Goal: Information Seeking & Learning: Learn about a topic

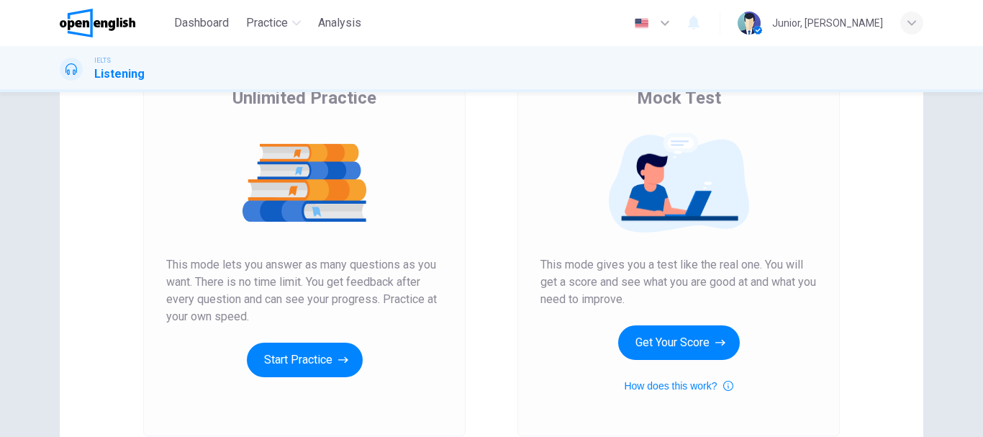
scroll to position [154, 0]
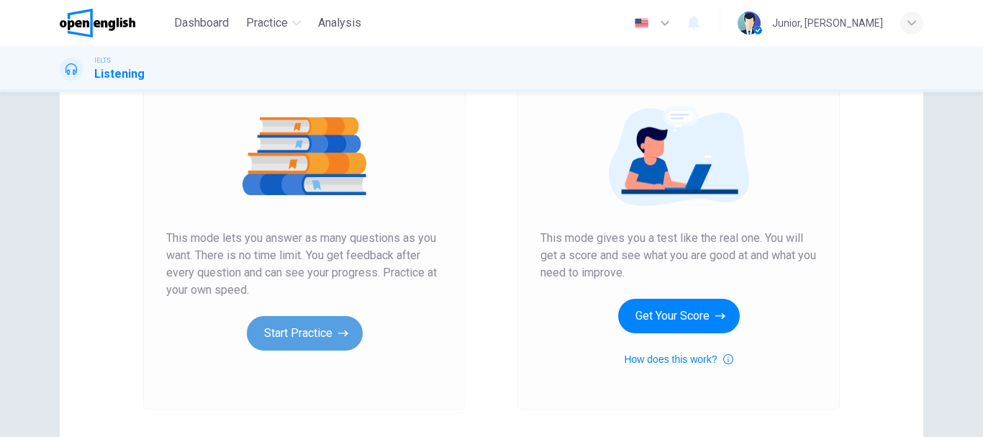
click at [314, 330] on button "Start Practice" at bounding box center [305, 333] width 116 height 35
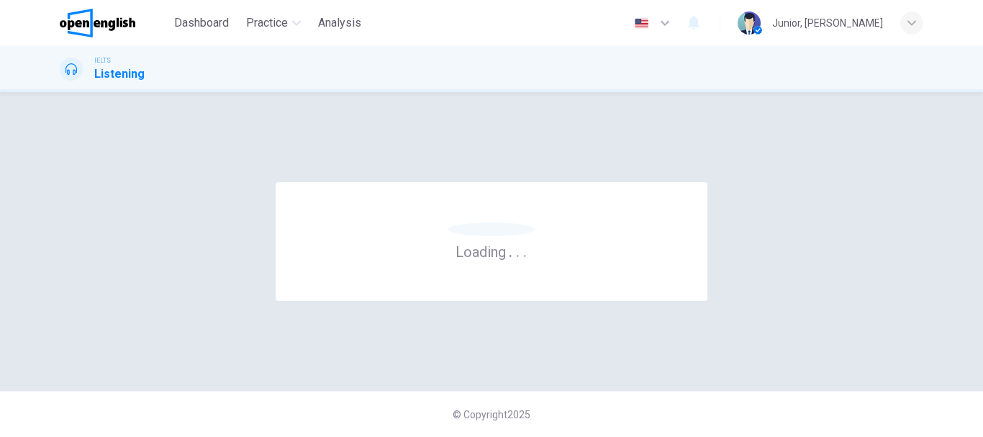
scroll to position [0, 0]
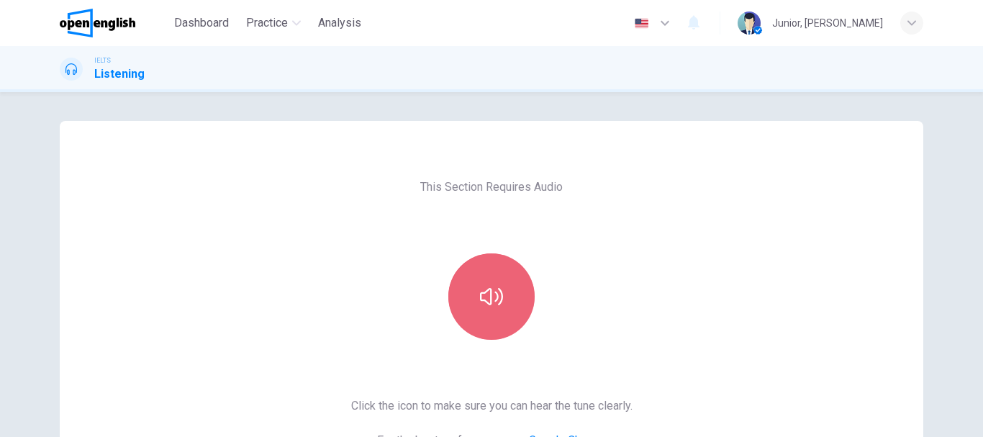
click at [480, 294] on icon "button" at bounding box center [491, 296] width 23 height 17
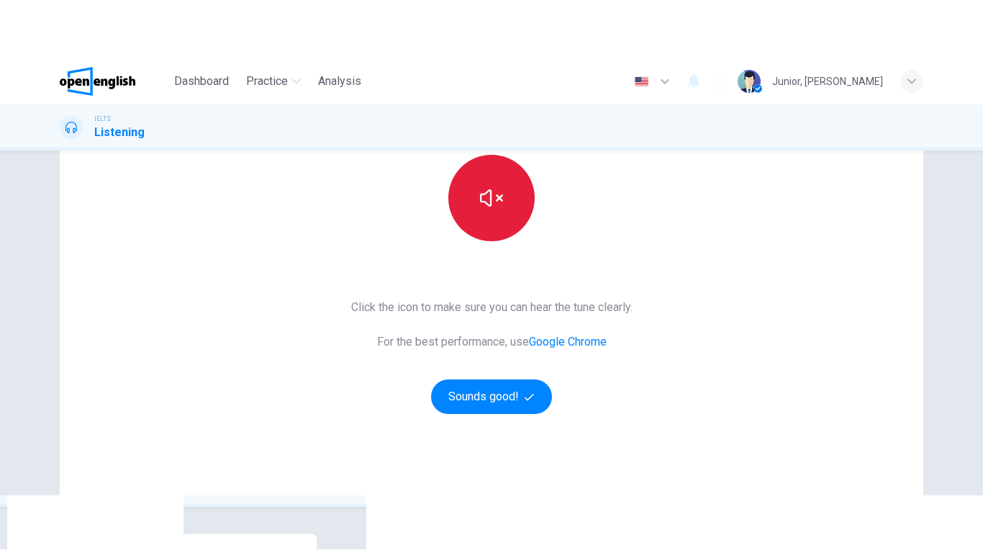
scroll to position [168, 0]
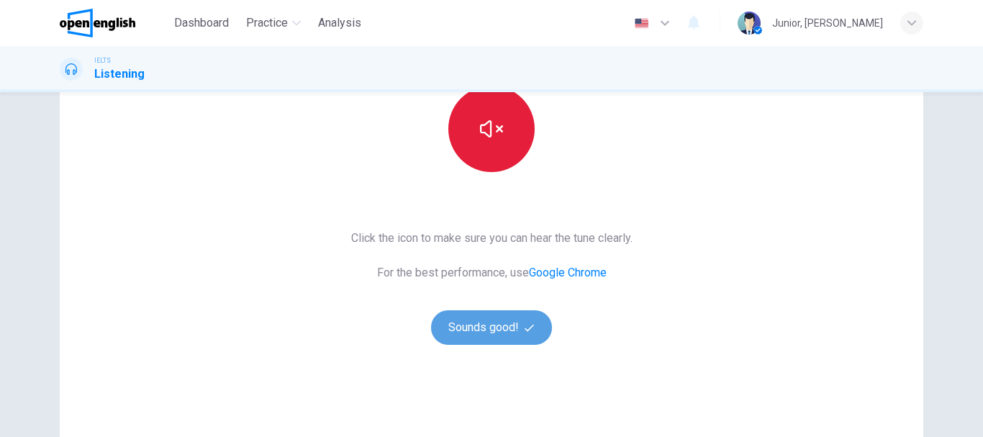
click at [503, 339] on button "Sounds good!" at bounding box center [491, 327] width 121 height 35
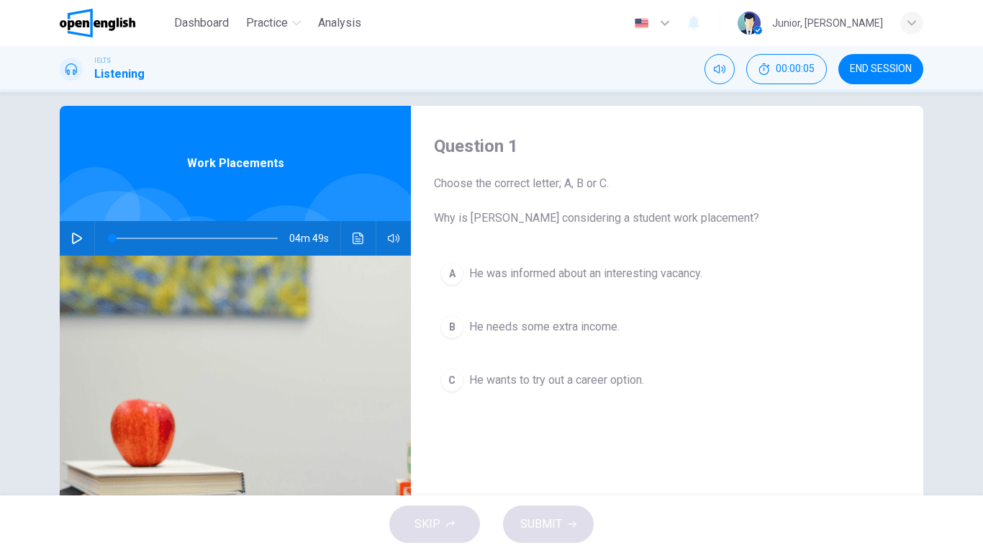
scroll to position [27, 0]
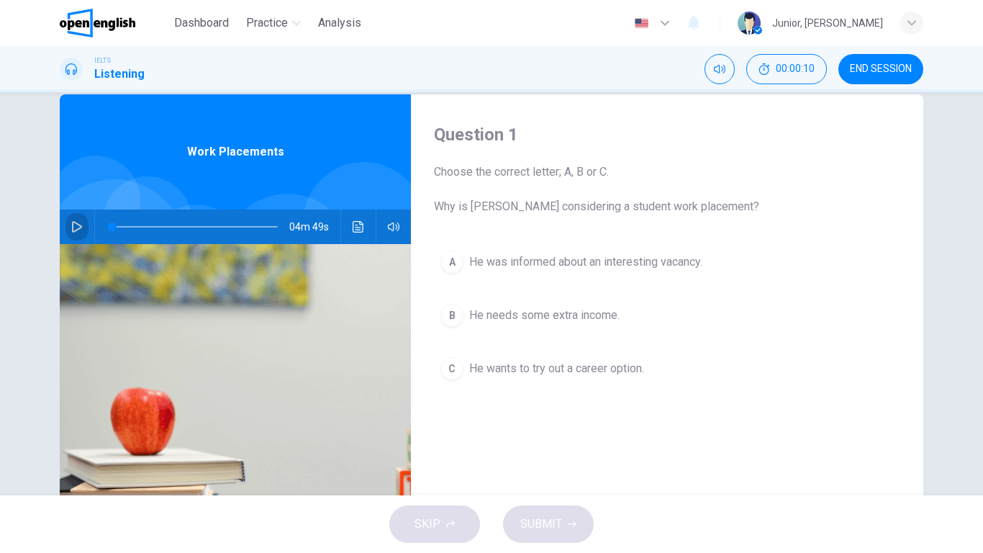
click at [71, 225] on icon "button" at bounding box center [77, 227] width 12 height 12
type input "*"
click at [502, 276] on button "A He was informed about an interesting vacancy." at bounding box center [667, 262] width 466 height 36
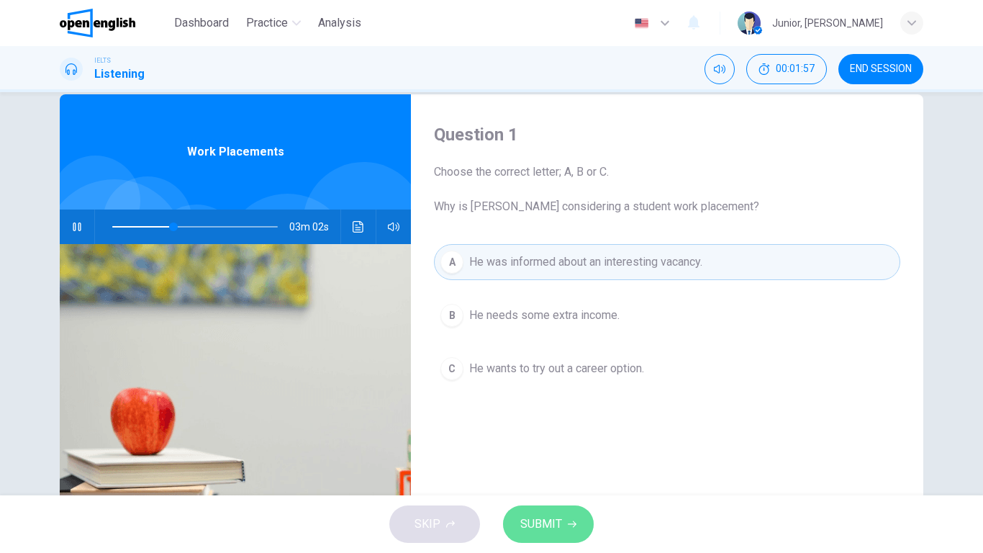
click at [553, 436] on button "SUBMIT" at bounding box center [548, 523] width 91 height 37
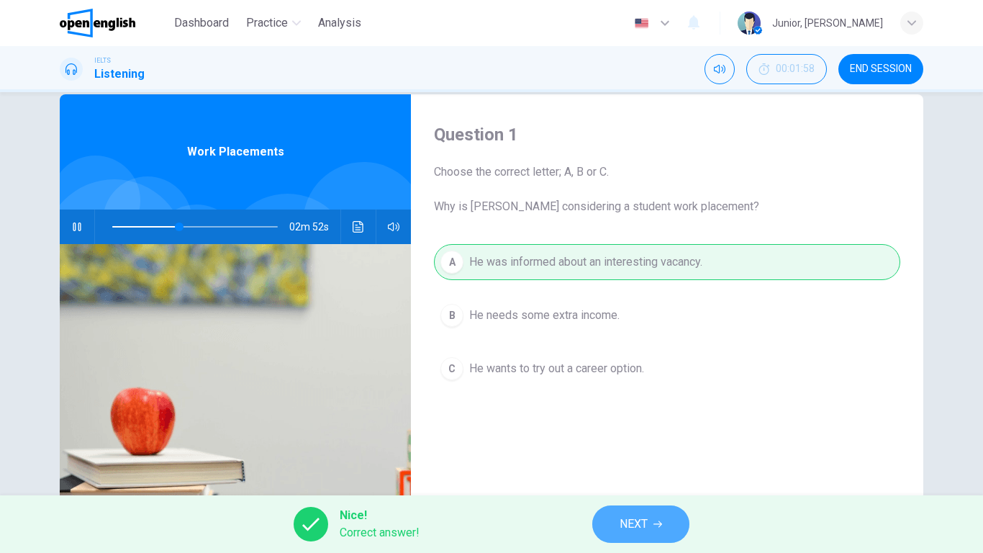
click at [662, 436] on button "NEXT" at bounding box center [640, 523] width 97 height 37
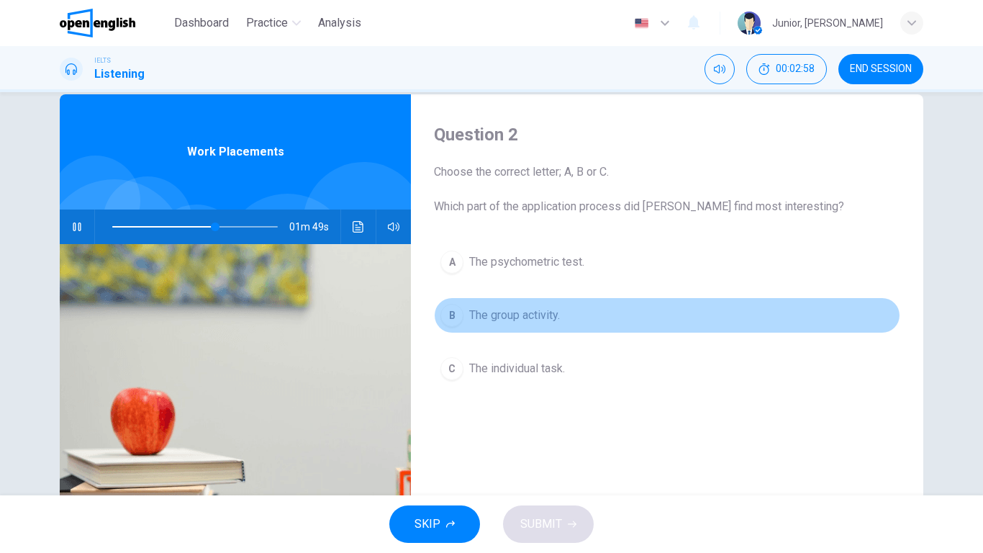
click at [530, 313] on span "The group activity." at bounding box center [514, 315] width 91 height 17
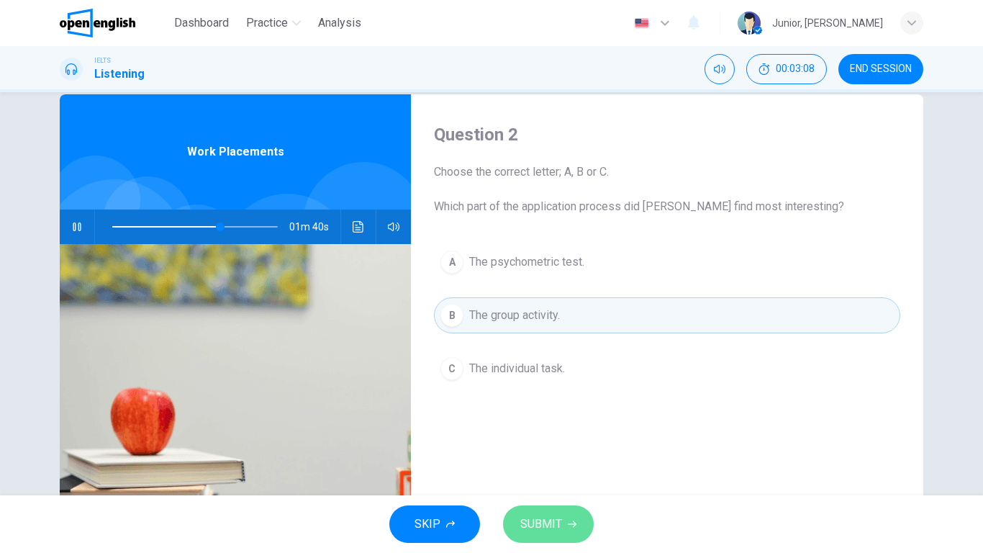
click at [545, 436] on span "SUBMIT" at bounding box center [541, 524] width 42 height 20
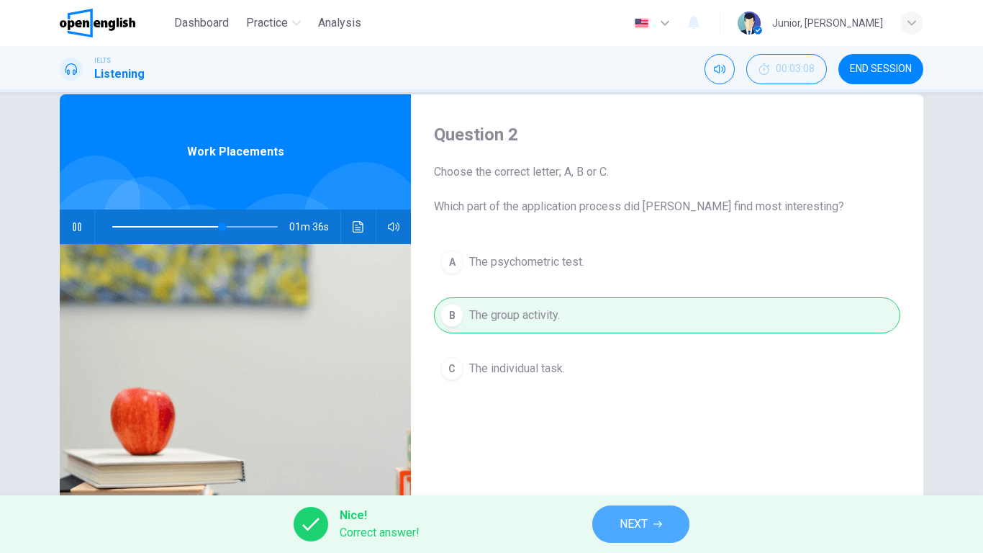
click at [613, 436] on button "NEXT" at bounding box center [640, 523] width 97 height 37
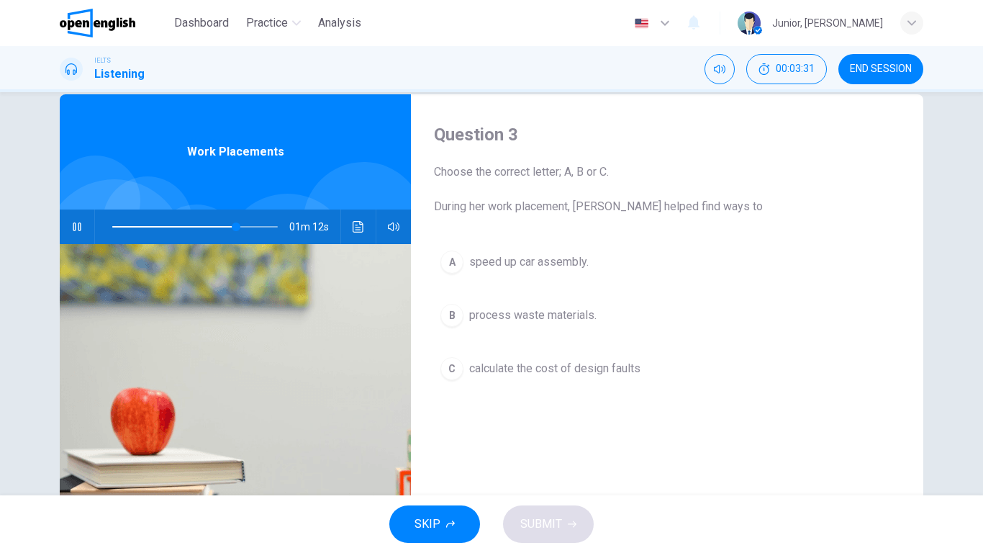
click at [501, 271] on button "A speed up car assembly." at bounding box center [667, 262] width 466 height 36
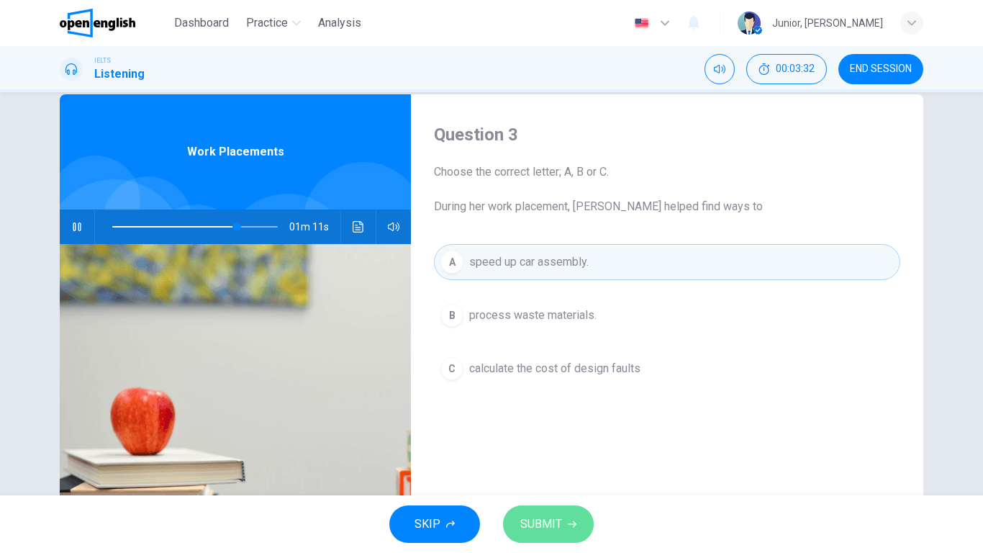
click at [563, 436] on button "SUBMIT" at bounding box center [548, 523] width 91 height 37
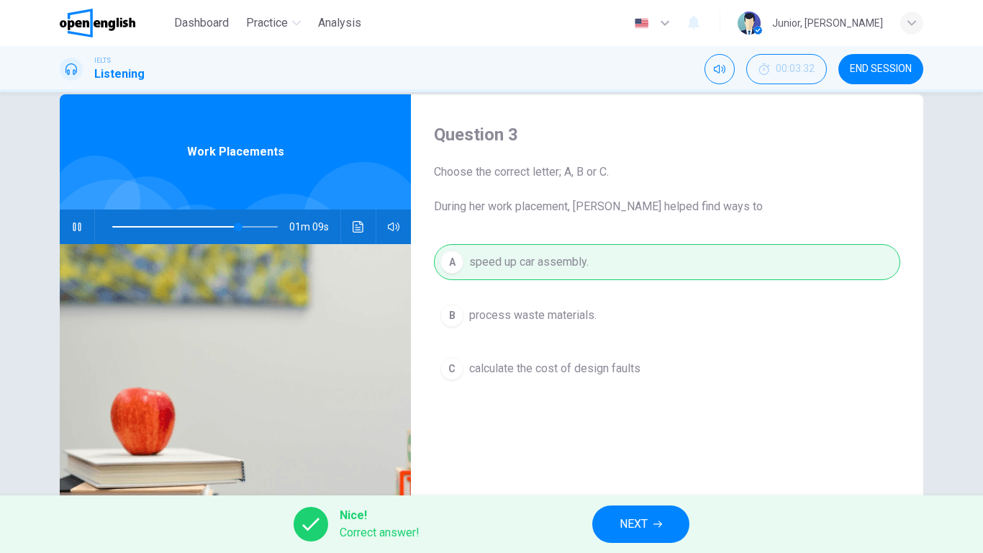
click at [563, 436] on div "Nice! Correct answer! NEXT" at bounding box center [491, 524] width 983 height 58
click at [622, 436] on span "NEXT" at bounding box center [634, 524] width 28 height 20
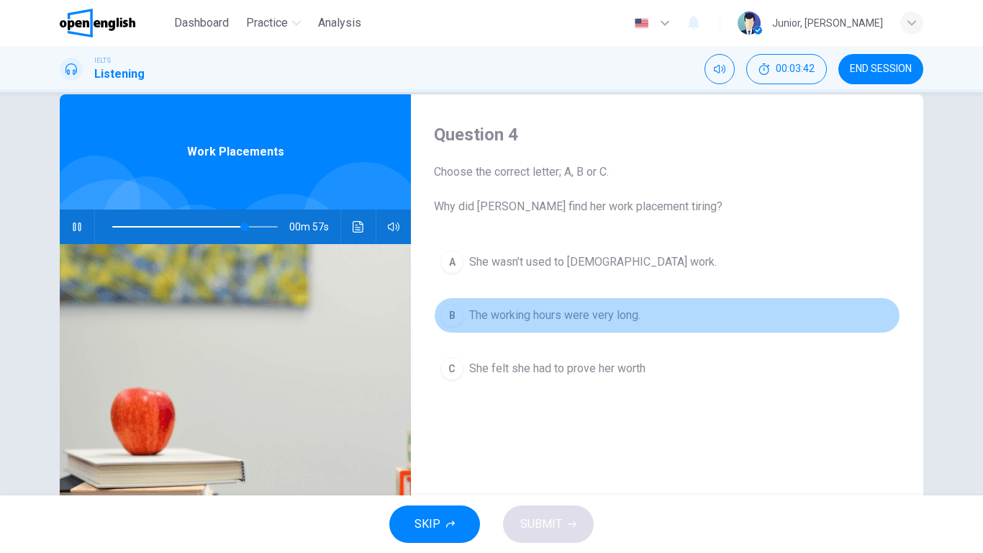
click at [533, 314] on span "The working hours were very long." at bounding box center [554, 315] width 171 height 17
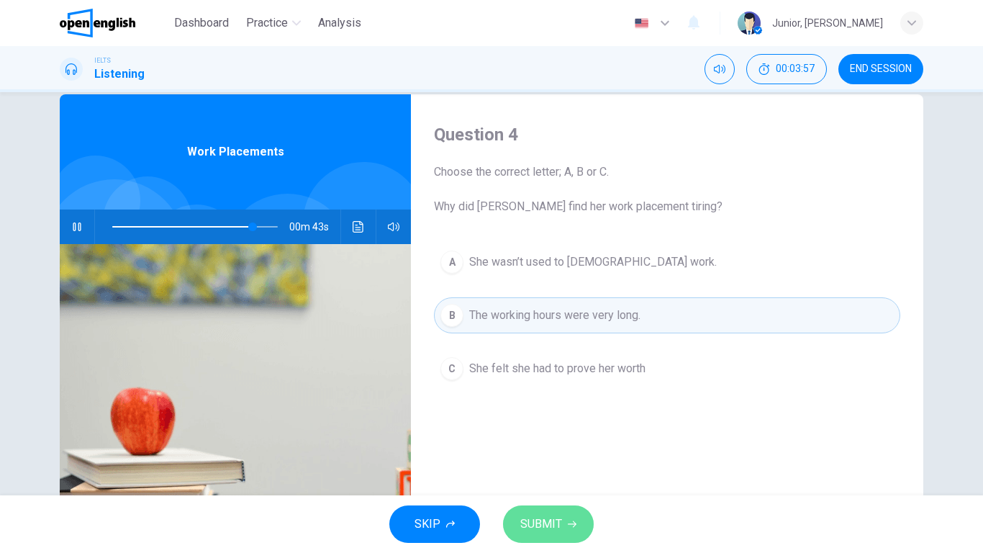
click at [561, 436] on button "SUBMIT" at bounding box center [548, 523] width 91 height 37
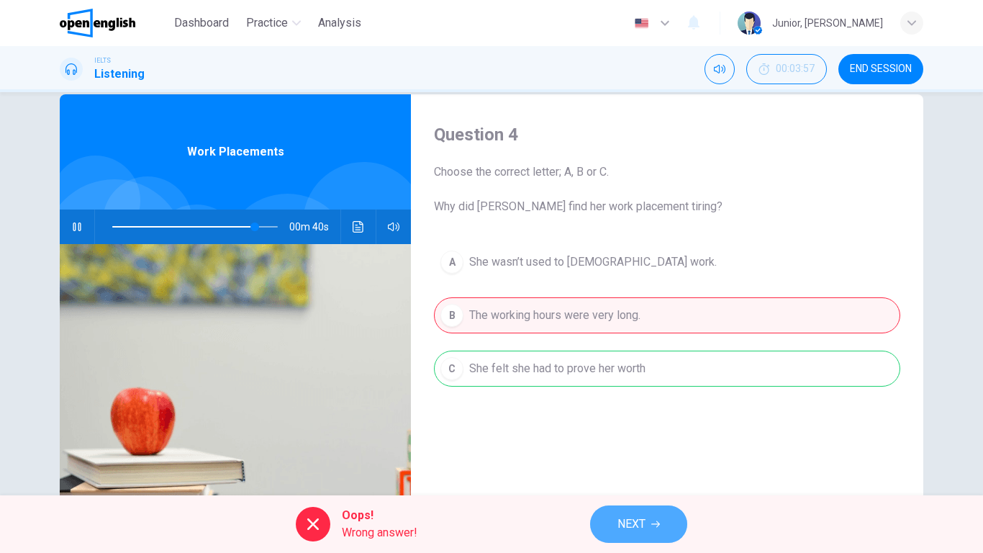
click at [633, 436] on button "NEXT" at bounding box center [638, 523] width 97 height 37
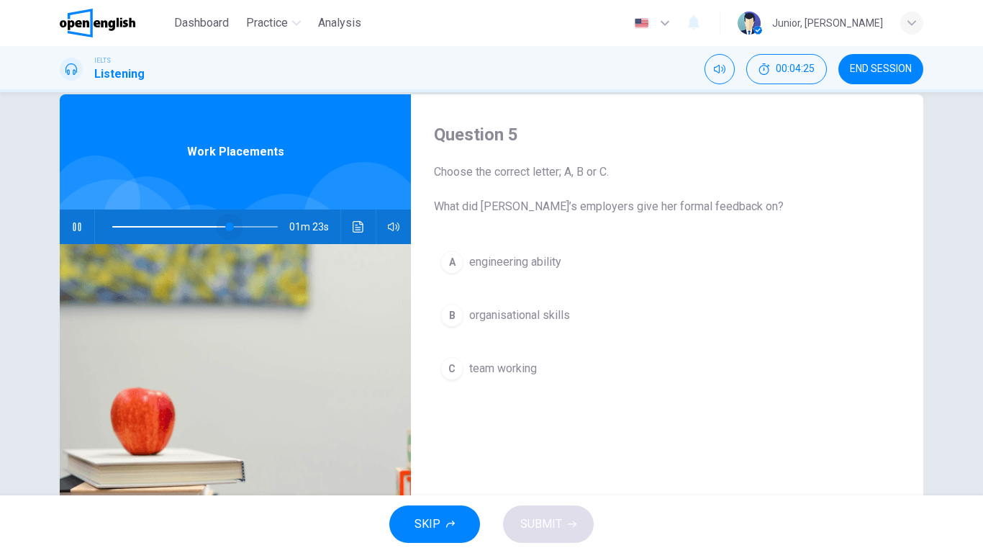
click at [226, 220] on span at bounding box center [195, 227] width 166 height 20
click at [189, 225] on span at bounding box center [195, 227] width 166 height 20
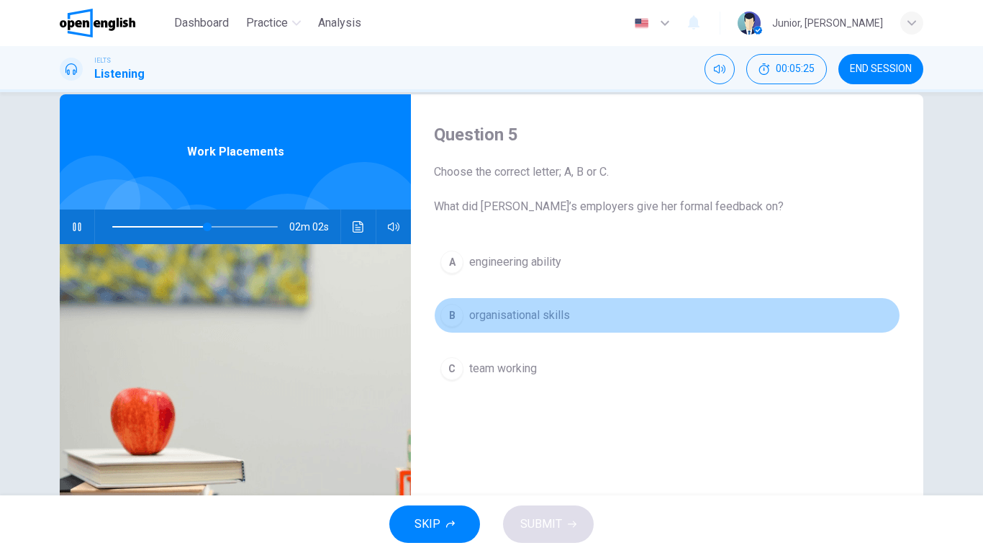
click at [527, 312] on span "organisational skills" at bounding box center [519, 315] width 101 height 17
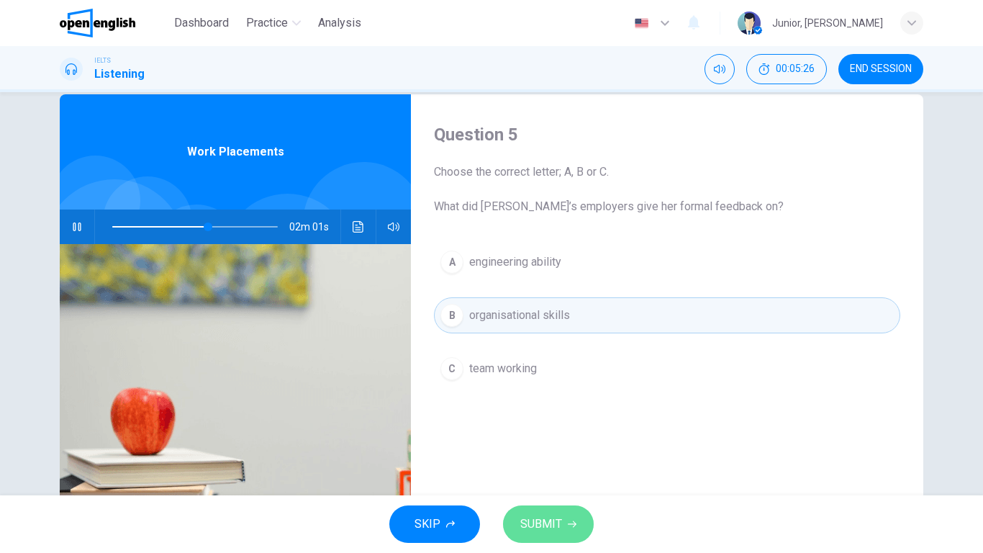
click at [545, 436] on span "SUBMIT" at bounding box center [541, 524] width 42 height 20
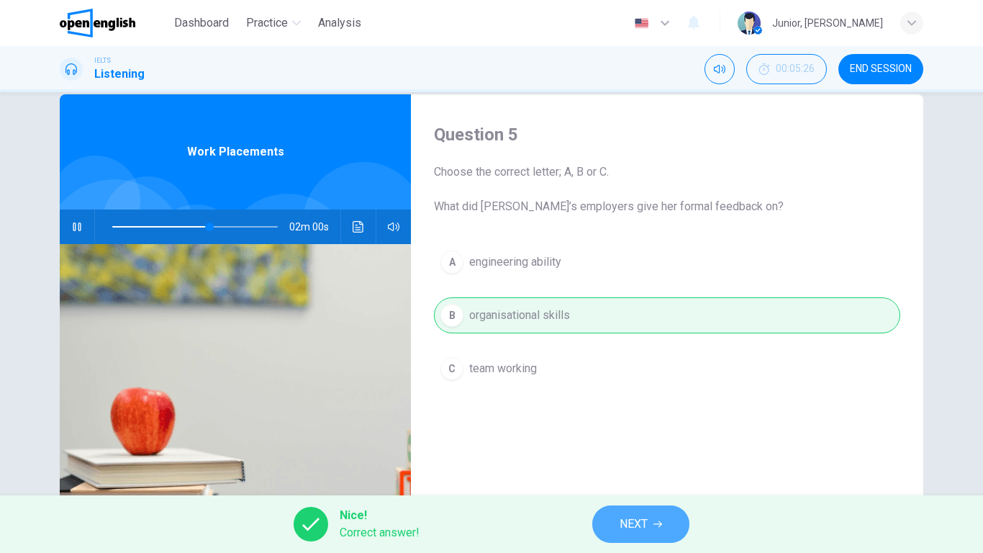
click at [617, 436] on button "NEXT" at bounding box center [640, 523] width 97 height 37
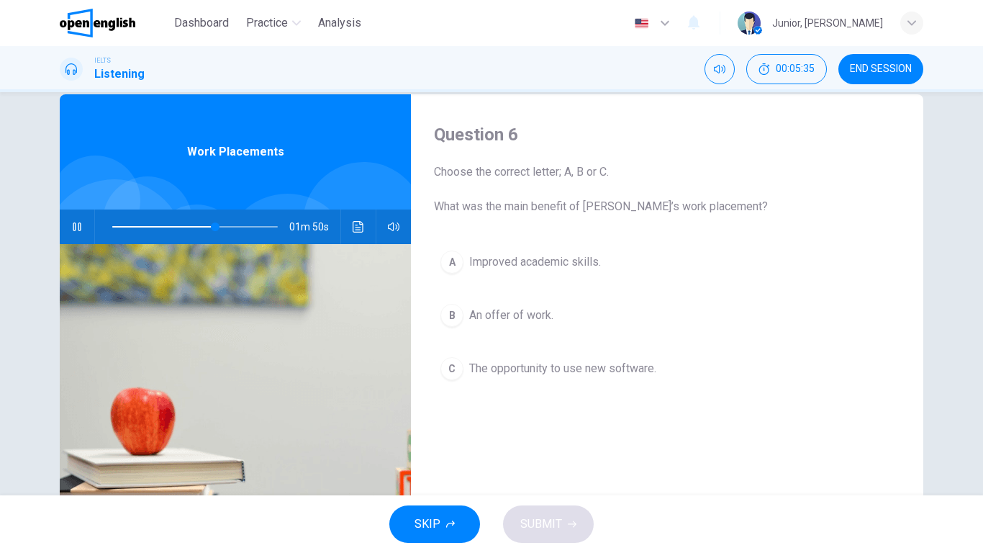
click at [543, 260] on span "Improved academic skills." at bounding box center [535, 261] width 132 height 17
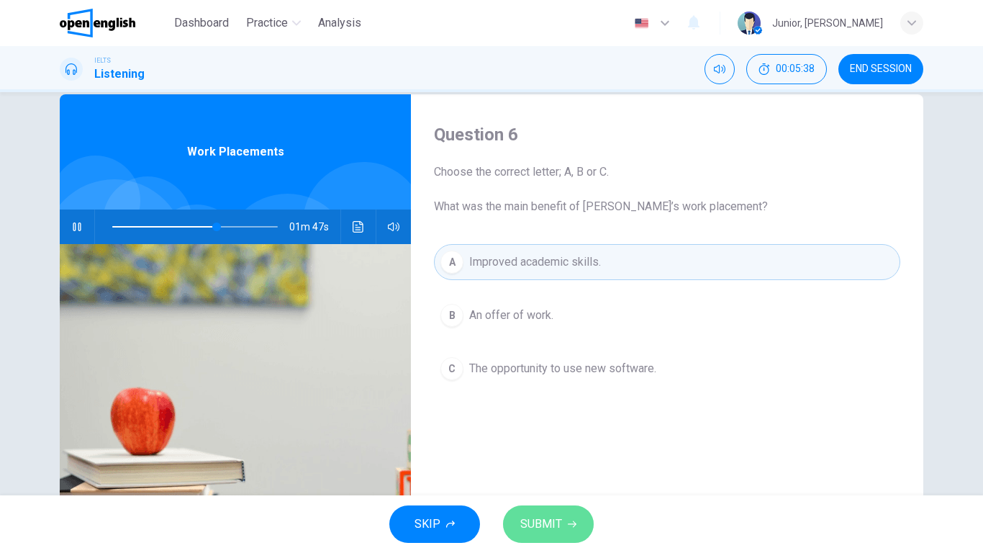
click at [548, 436] on span "SUBMIT" at bounding box center [541, 524] width 42 height 20
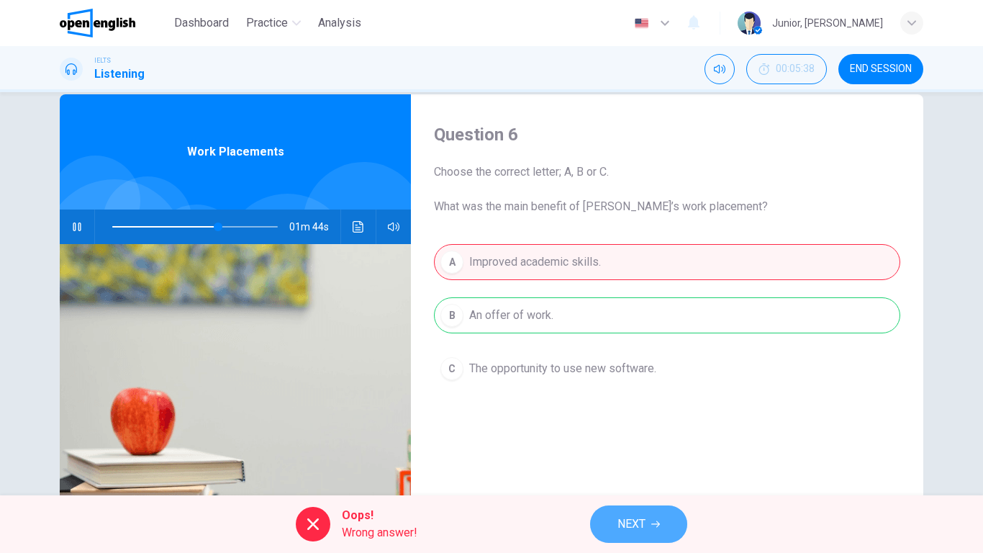
click at [606, 436] on button "NEXT" at bounding box center [638, 523] width 97 height 37
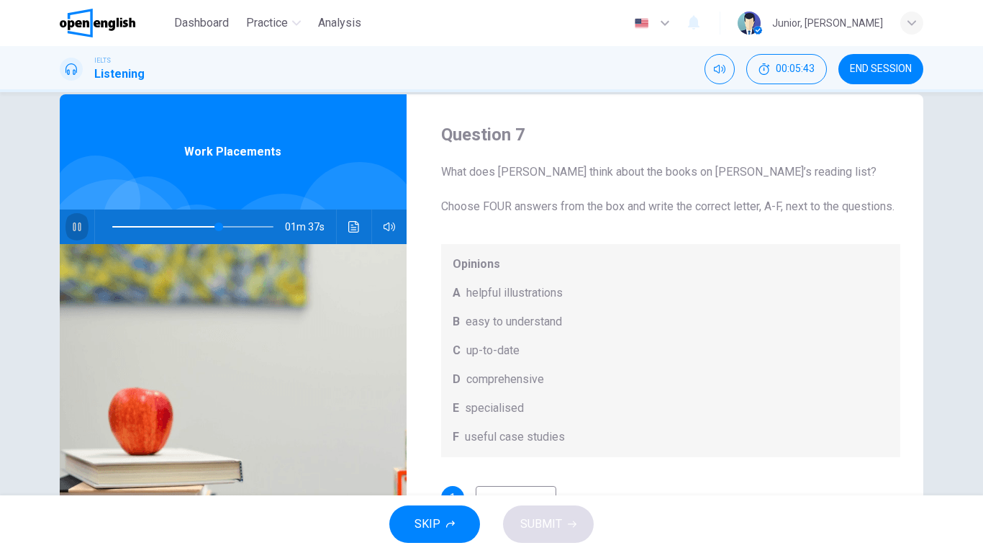
click at [78, 212] on button "button" at bounding box center [76, 226] width 23 height 35
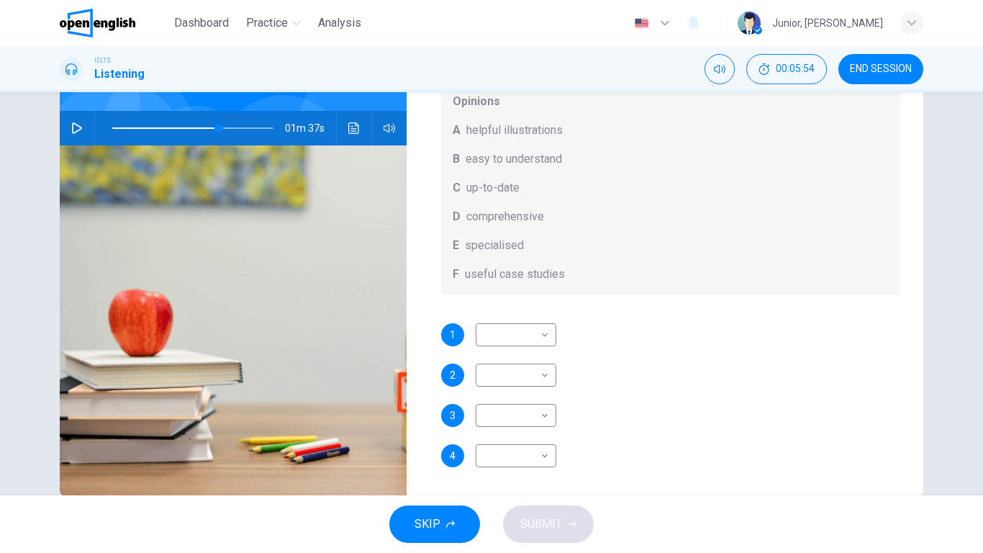
scroll to position [127, 0]
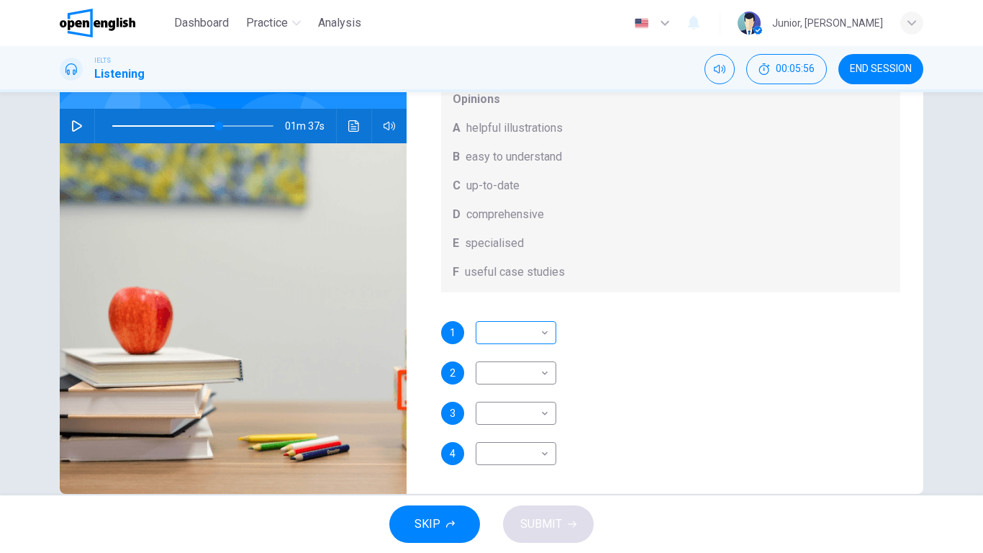
click at [539, 338] on body "This site uses cookies, as explained in our Privacy Policy . If you agree to th…" at bounding box center [491, 276] width 983 height 553
click at [600, 294] on div at bounding box center [491, 276] width 983 height 553
click at [67, 120] on button "button" at bounding box center [76, 126] width 23 height 35
click at [541, 333] on body "This site uses cookies, as explained in our Privacy Policy . If you agree to th…" at bounding box center [491, 276] width 983 height 553
click at [551, 288] on div at bounding box center [491, 276] width 983 height 553
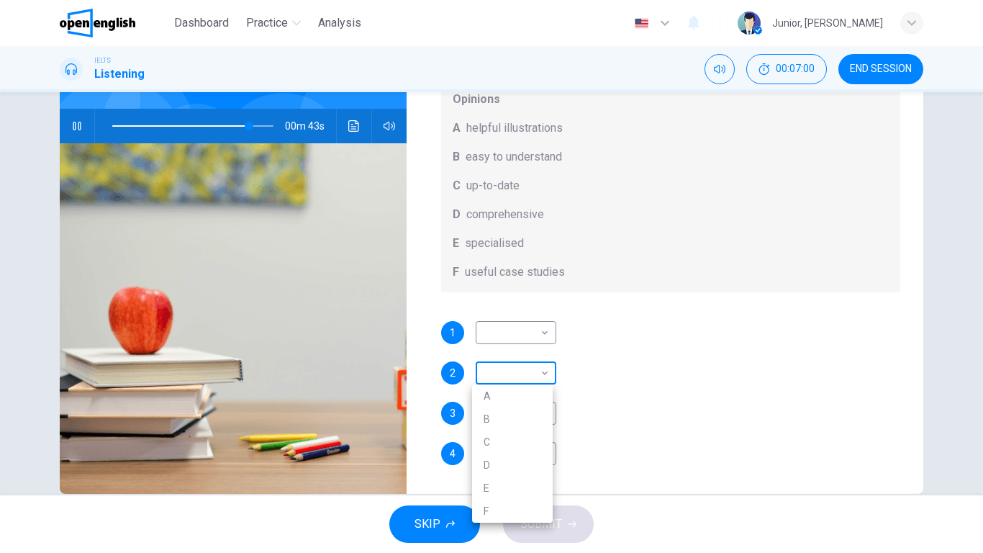
click at [514, 367] on body "This site uses cookies, as explained in our Privacy Policy . If you agree to th…" at bounding box center [491, 276] width 983 height 553
click at [502, 436] on li "C" at bounding box center [512, 441] width 81 height 23
type input "**"
type input "*"
click at [505, 368] on body "This site uses cookies, as explained in our Privacy Policy . If you agree to th…" at bounding box center [491, 276] width 983 height 553
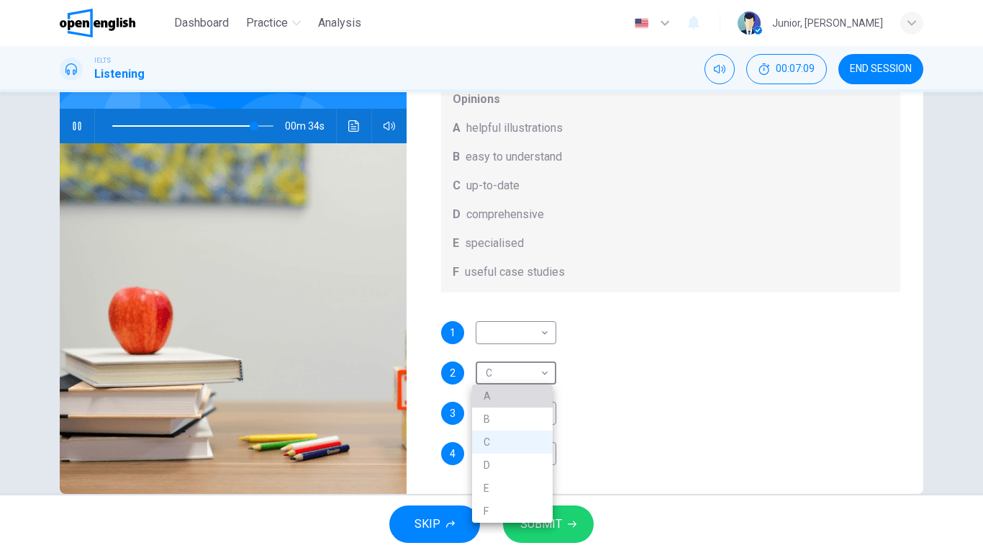
click at [499, 391] on li "A" at bounding box center [512, 395] width 81 height 23
type input "**"
type input "*"
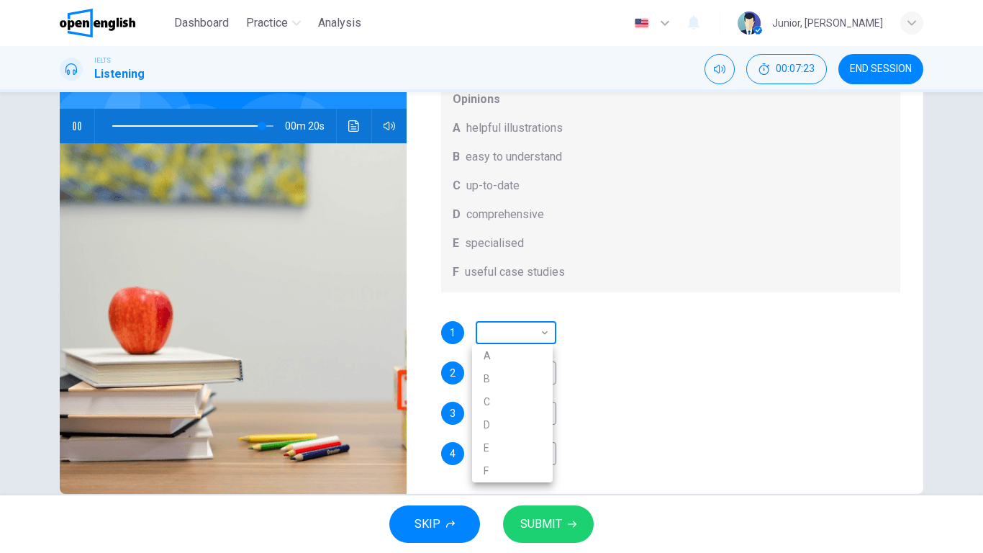
click at [509, 335] on body "This site uses cookies, as explained in our Privacy Policy . If you agree to th…" at bounding box center [491, 276] width 983 height 553
click at [499, 376] on li "B" at bounding box center [512, 378] width 81 height 23
type input "**"
type input "*"
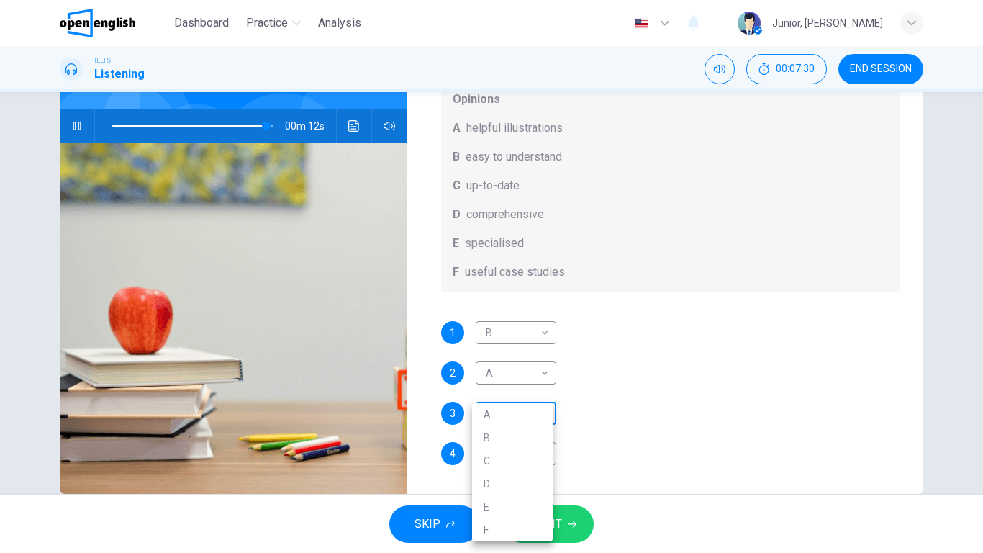
click at [494, 414] on body "This site uses cookies, as explained in our Privacy Policy . If you agree to th…" at bounding box center [491, 276] width 983 height 553
click at [492, 436] on li "C" at bounding box center [512, 460] width 81 height 23
type input "**"
type input "*"
click at [515, 436] on body "This site uses cookies, as explained in our Privacy Policy . If you agree to th…" at bounding box center [491, 276] width 983 height 553
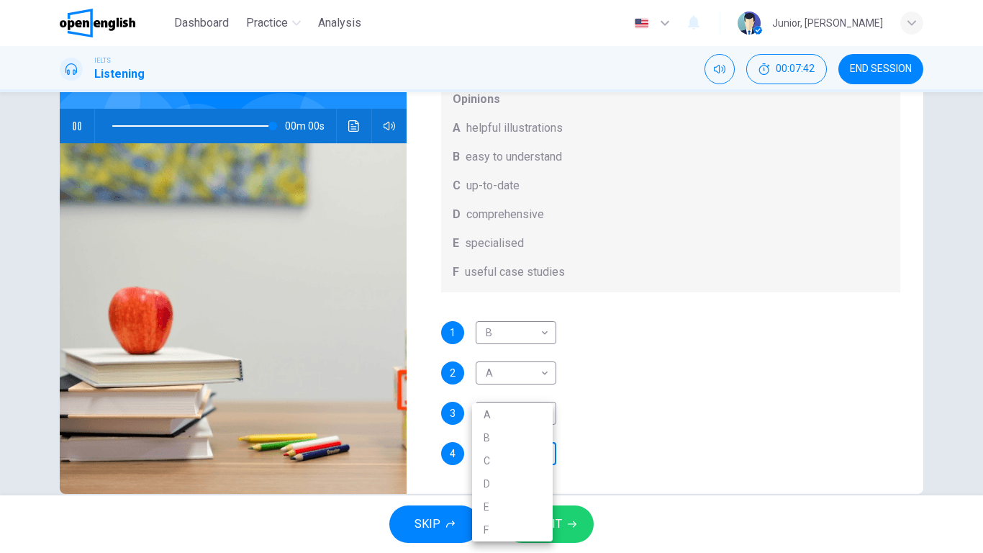
type input "*"
click at [510, 436] on li "C" at bounding box center [512, 460] width 81 height 23
type input "*"
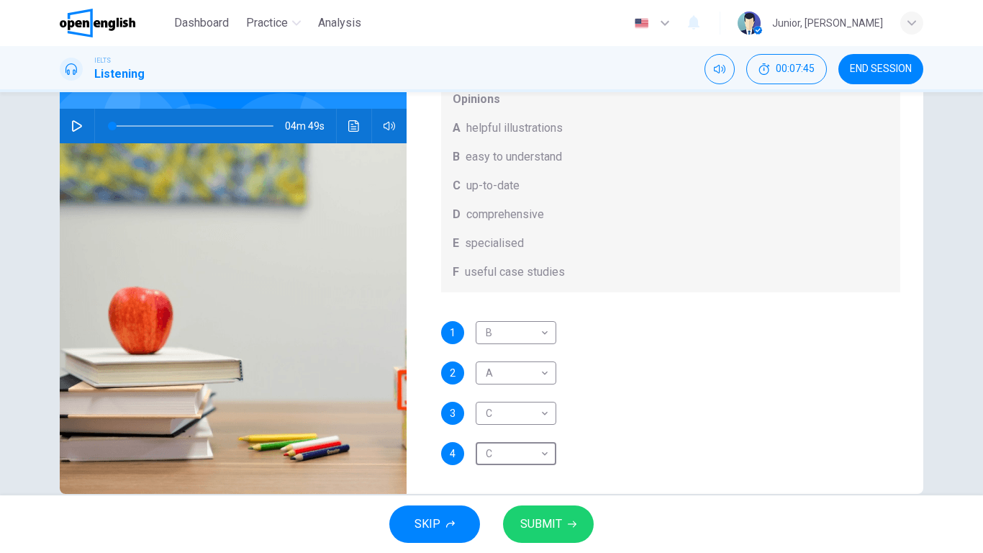
click at [529, 436] on span "SUBMIT" at bounding box center [541, 524] width 42 height 20
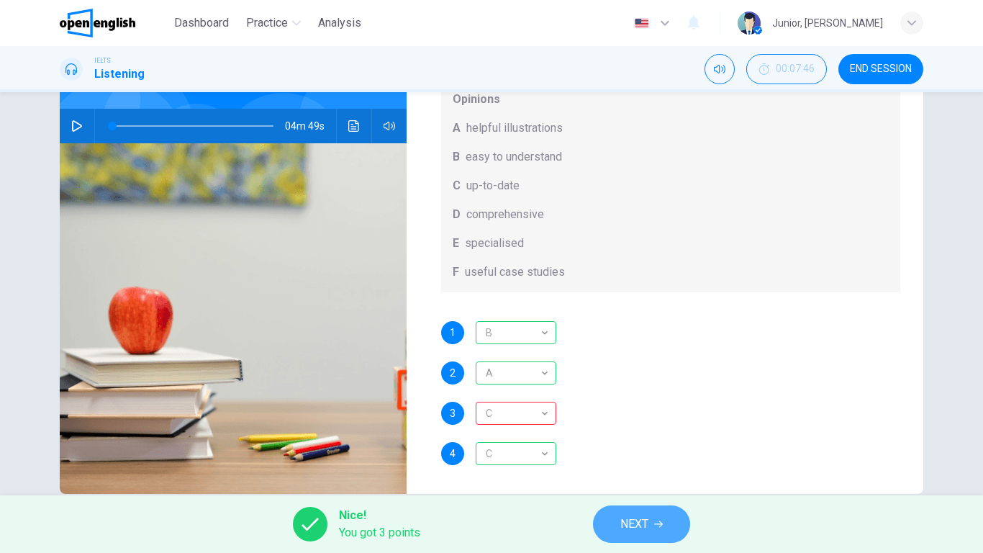
click at [624, 436] on span "NEXT" at bounding box center [634, 524] width 28 height 20
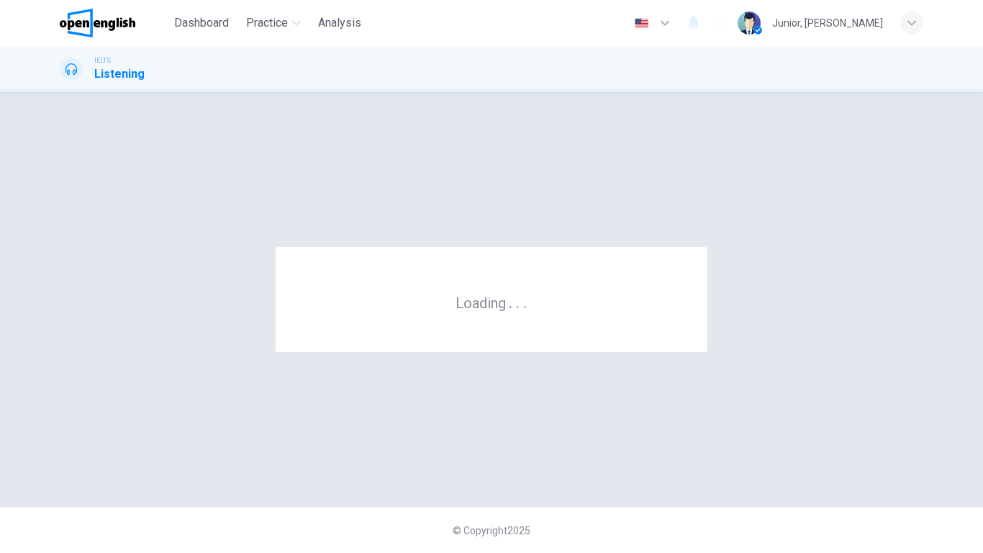
scroll to position [0, 0]
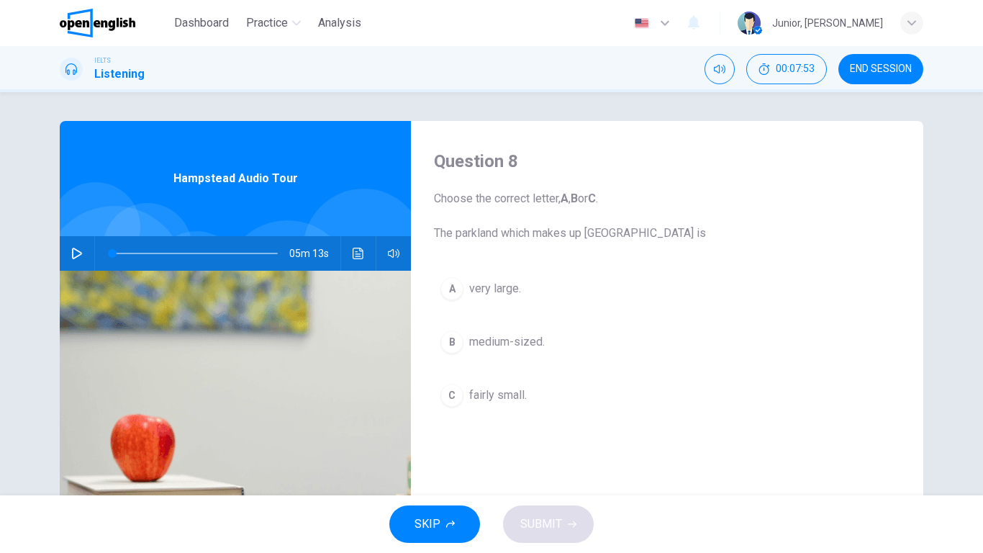
click at [75, 254] on icon "button" at bounding box center [77, 254] width 12 height 12
click at [75, 254] on icon "button" at bounding box center [77, 253] width 8 height 9
click at [75, 254] on icon "button" at bounding box center [77, 254] width 12 height 12
click at [496, 291] on span "very large." at bounding box center [495, 288] width 52 height 17
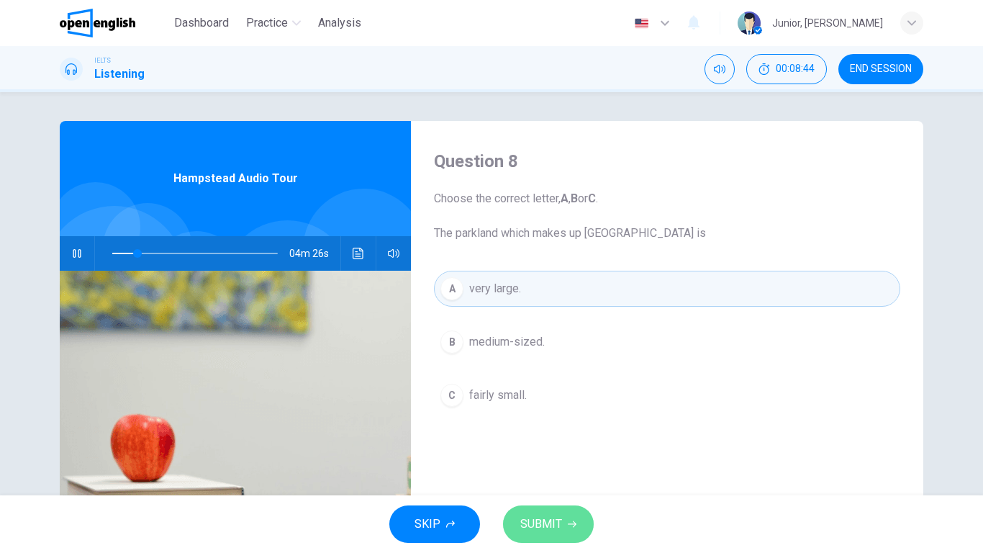
click at [547, 436] on span "SUBMIT" at bounding box center [541, 524] width 42 height 20
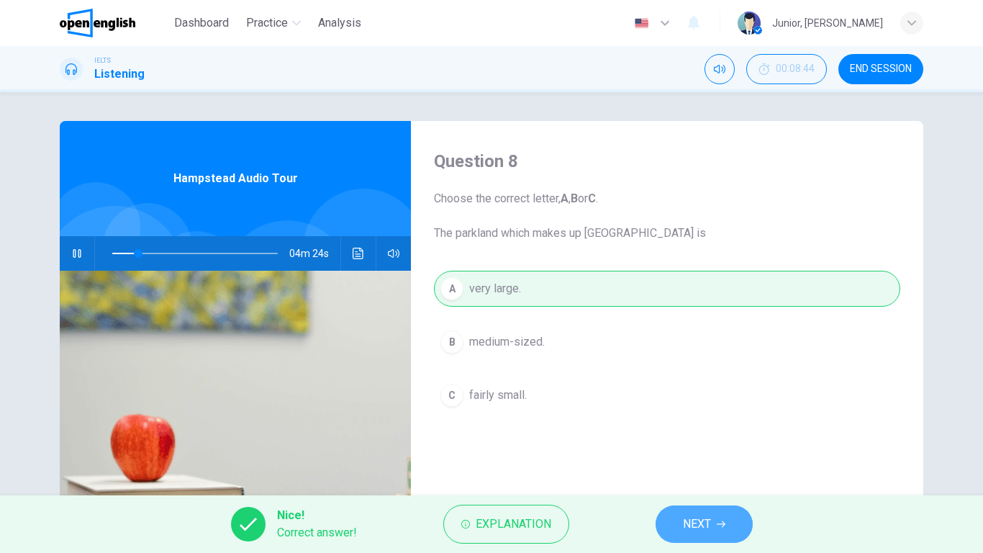
click at [662, 436] on button "NEXT" at bounding box center [704, 523] width 97 height 37
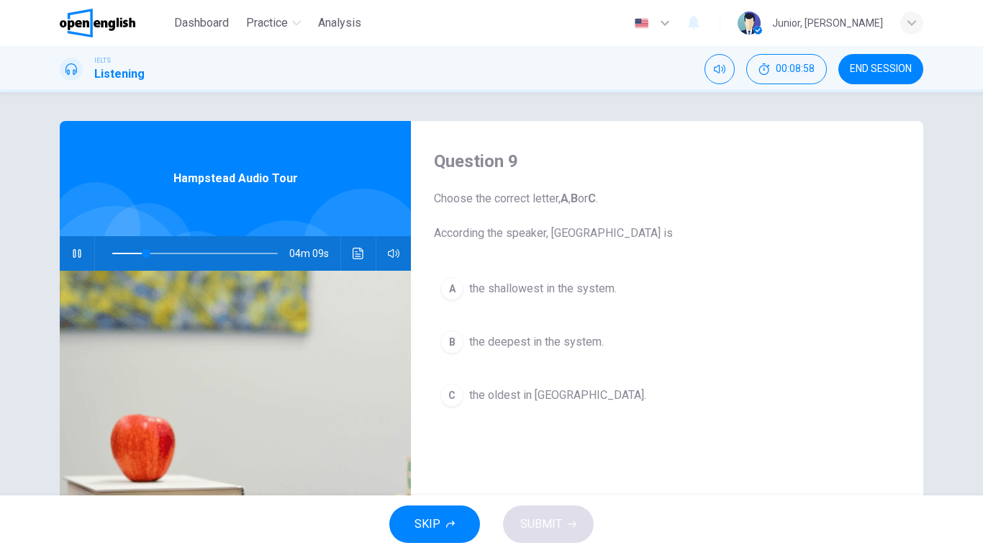
click at [520, 387] on span "the oldest in London." at bounding box center [557, 394] width 177 height 17
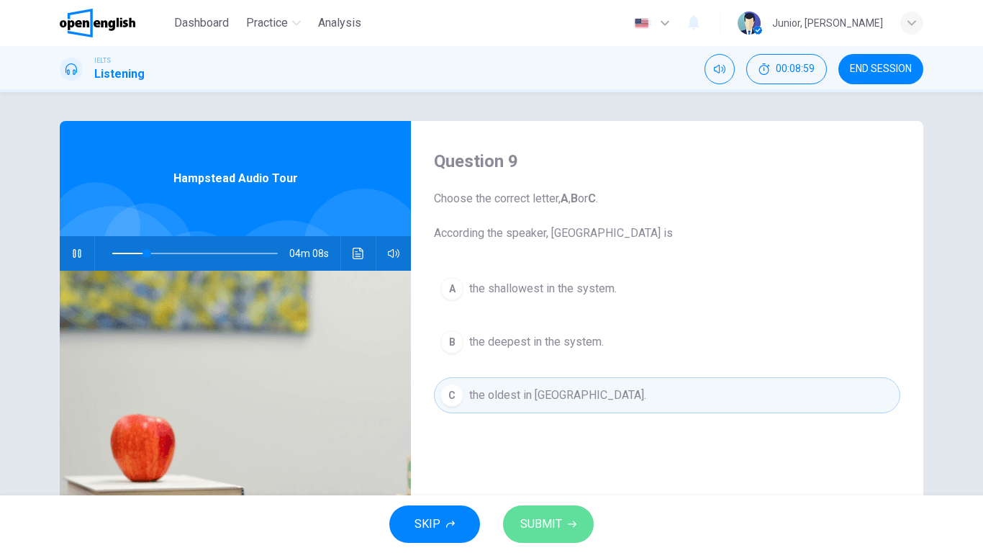
click at [547, 436] on span "SUBMIT" at bounding box center [541, 524] width 42 height 20
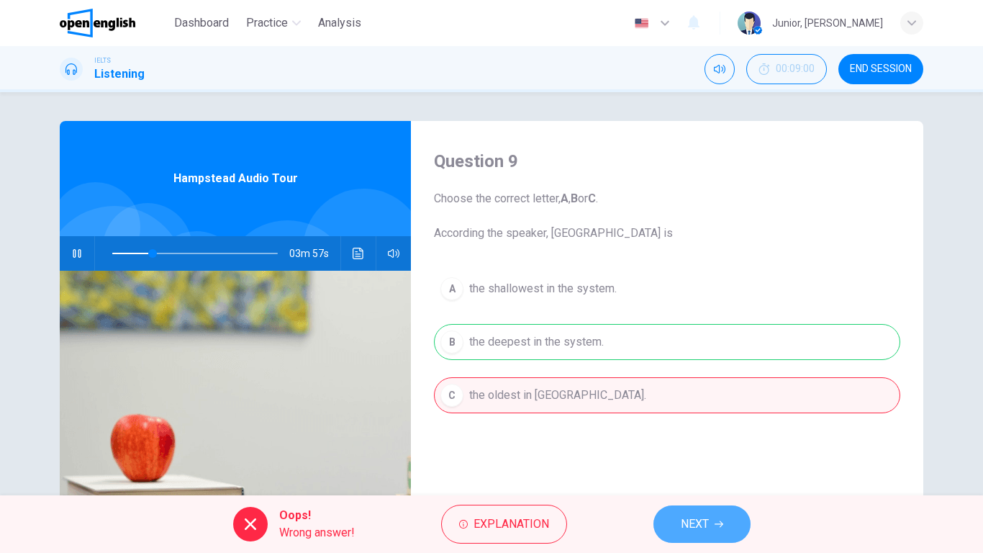
click at [683, 436] on button "NEXT" at bounding box center [701, 523] width 97 height 37
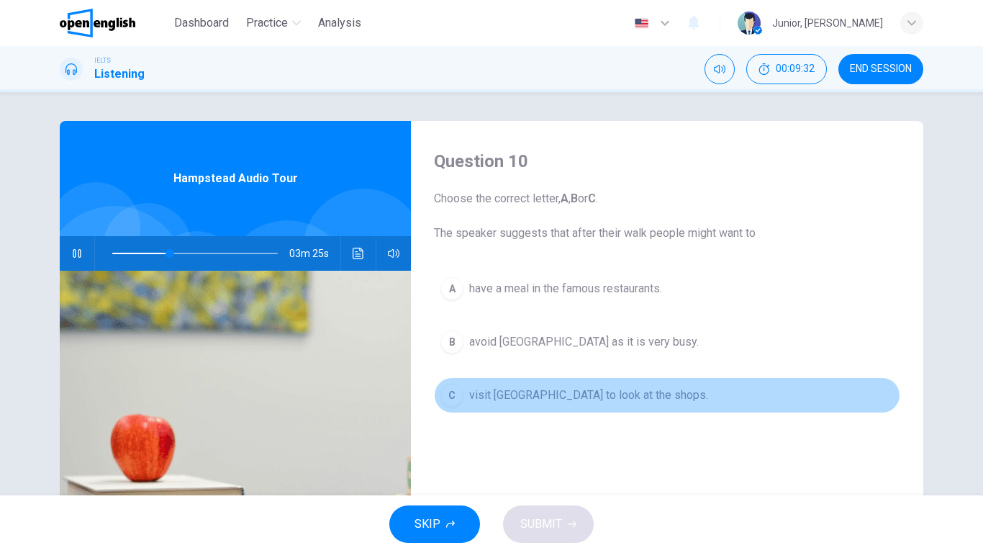
click at [520, 397] on span "visit Hampstead village to look at the shops." at bounding box center [588, 394] width 239 height 17
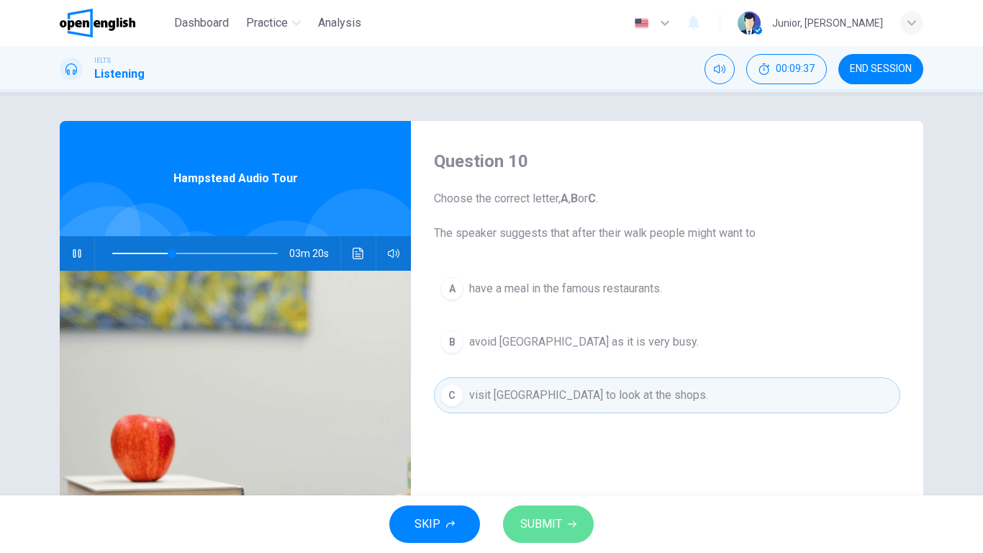
click at [541, 436] on span "SUBMIT" at bounding box center [541, 524] width 42 height 20
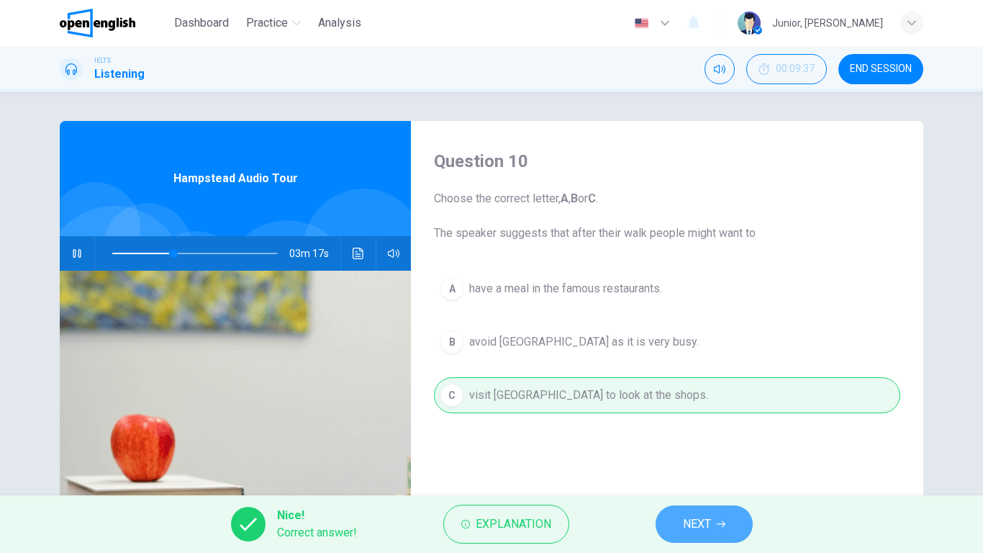
click at [693, 436] on span "NEXT" at bounding box center [697, 524] width 28 height 20
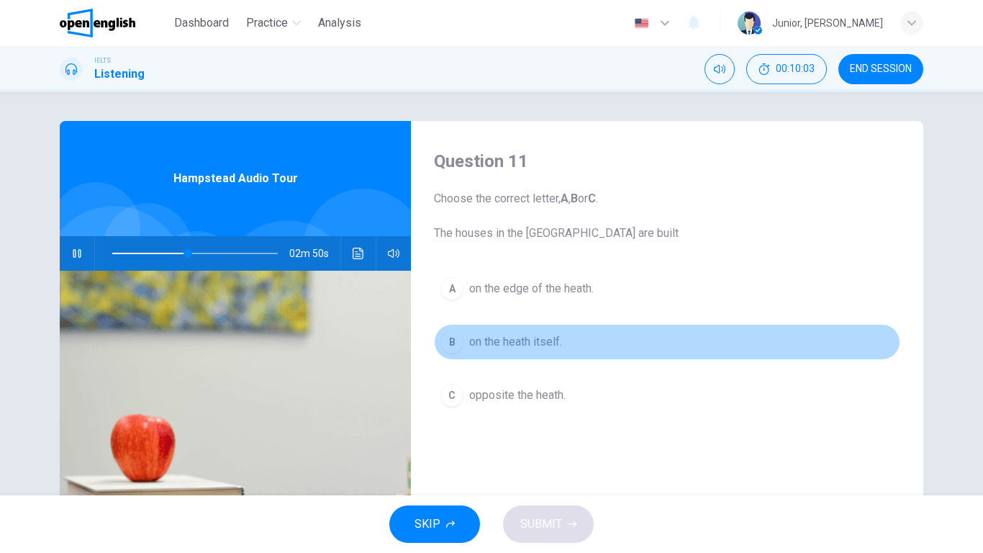
click at [532, 340] on span "on the heath itself." at bounding box center [515, 341] width 93 height 17
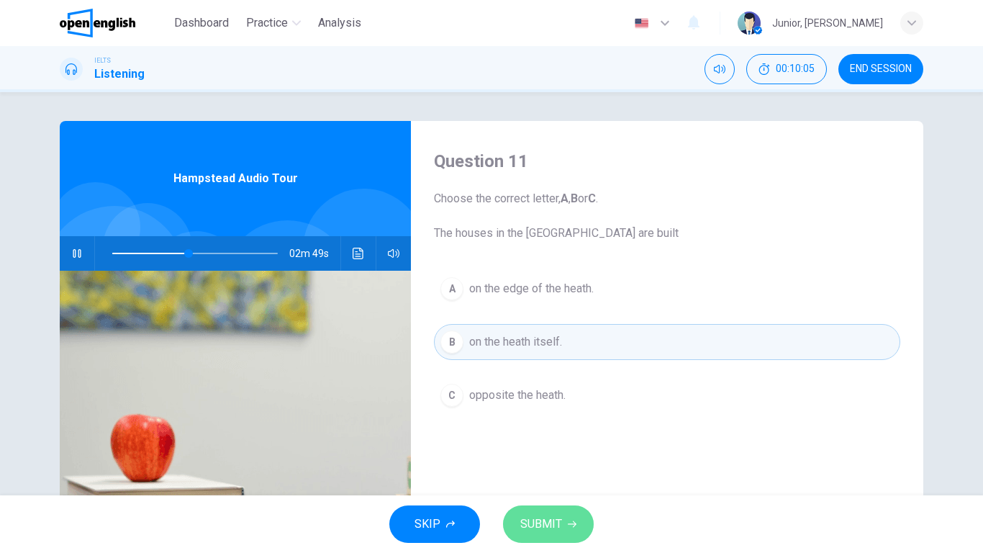
click at [571, 436] on icon "button" at bounding box center [572, 524] width 9 height 9
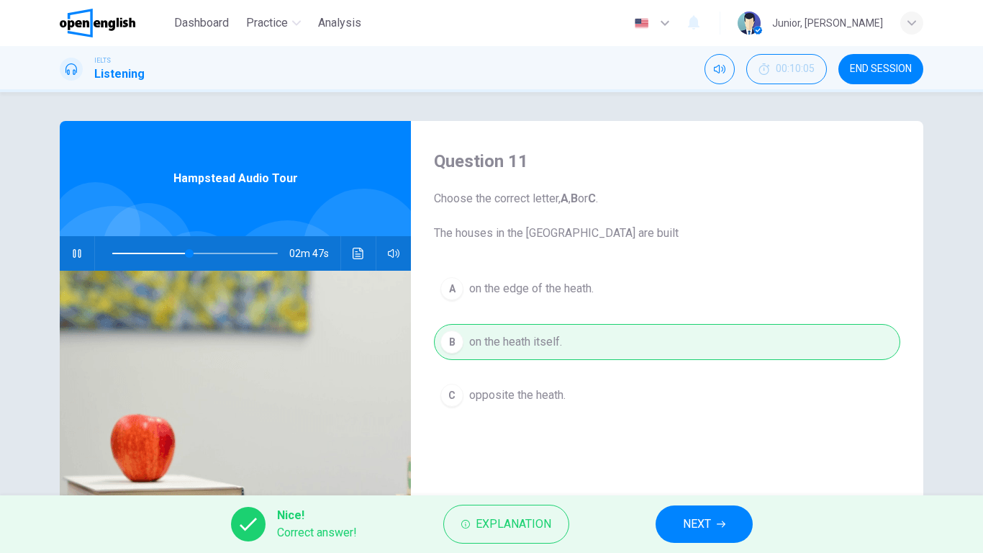
click at [677, 436] on button "NEXT" at bounding box center [704, 523] width 97 height 37
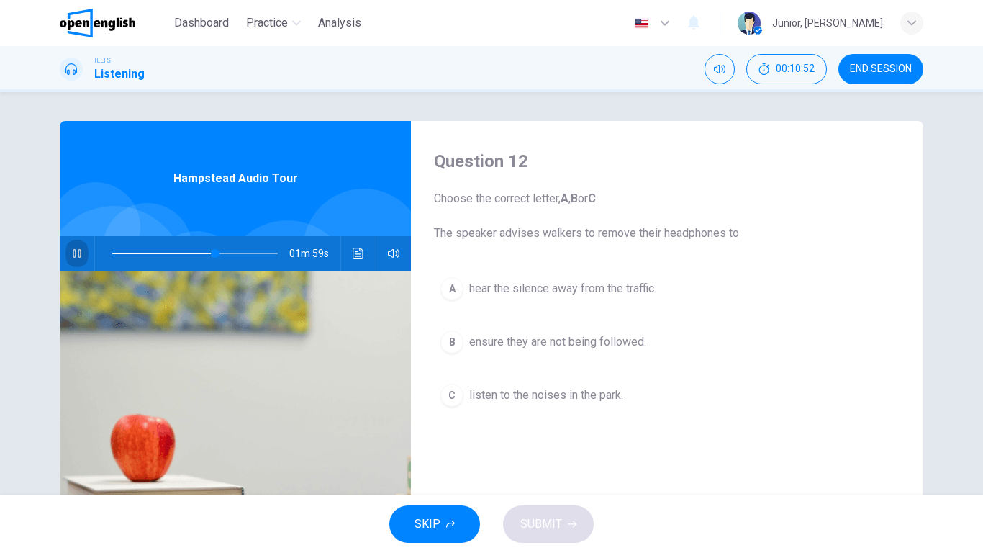
click at [71, 250] on icon "button" at bounding box center [77, 254] width 12 height 12
click at [72, 254] on icon "button" at bounding box center [77, 254] width 12 height 12
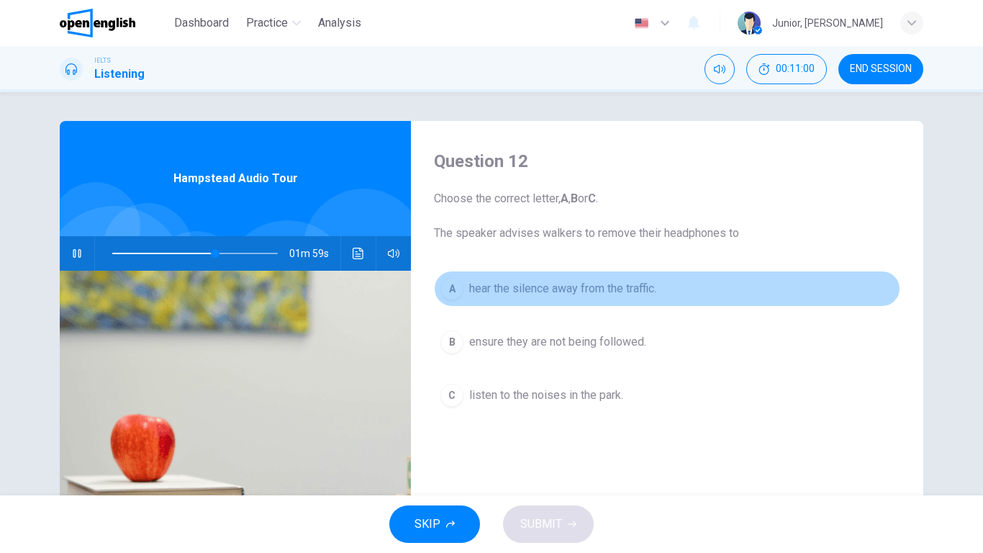
click at [470, 282] on span "hear the silence away from the traffic." at bounding box center [562, 288] width 187 height 17
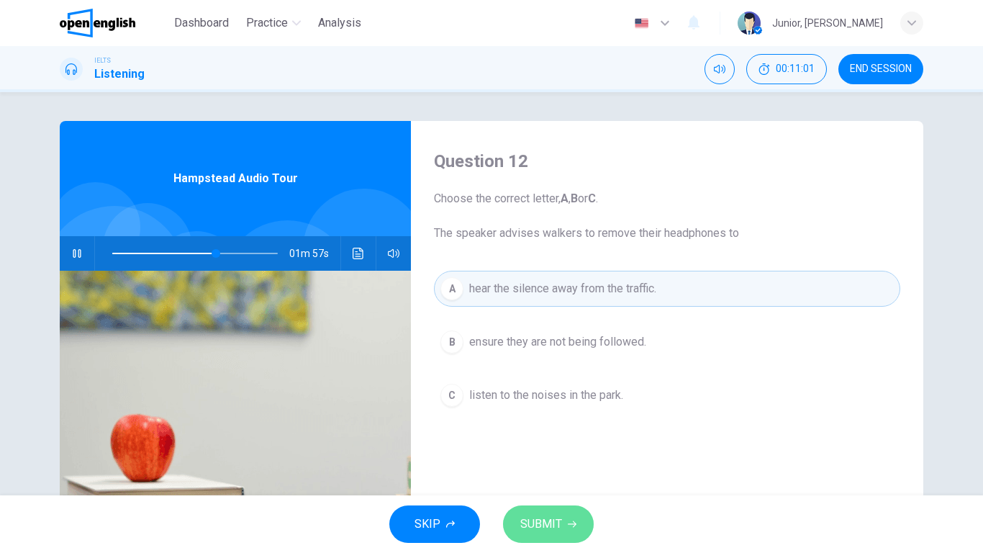
click at [550, 436] on span "SUBMIT" at bounding box center [541, 524] width 42 height 20
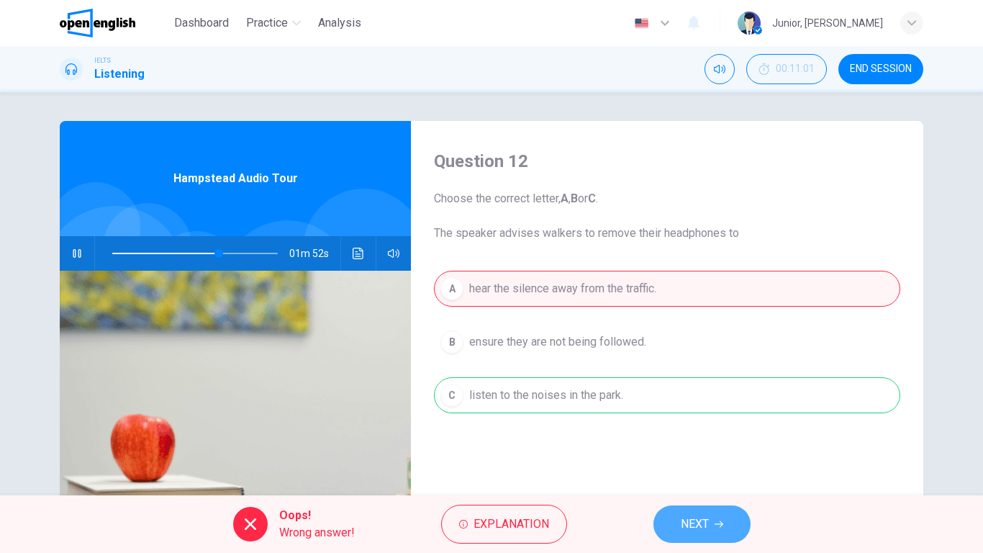
click at [690, 436] on span "NEXT" at bounding box center [695, 524] width 28 height 20
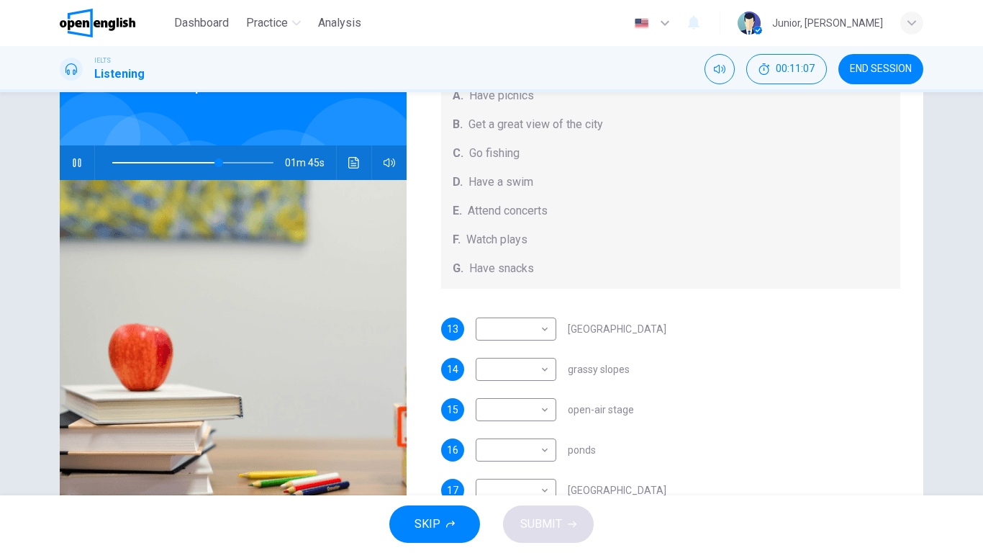
scroll to position [91, 0]
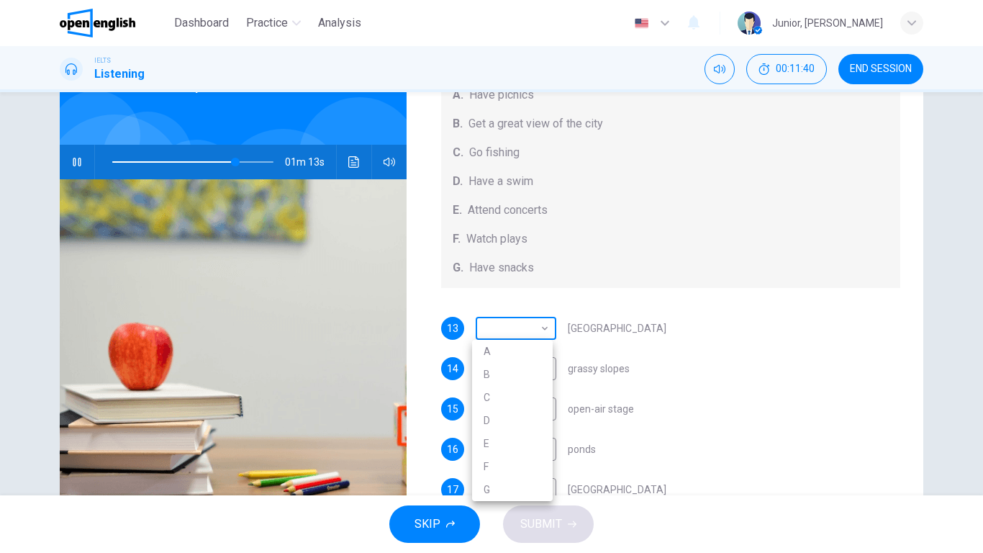
click at [527, 326] on body "This site uses cookies, as explained in our Privacy Policy . If you agree to th…" at bounding box center [491, 276] width 983 height 553
click at [515, 349] on li "A" at bounding box center [512, 351] width 81 height 23
type input "**"
type input "*"
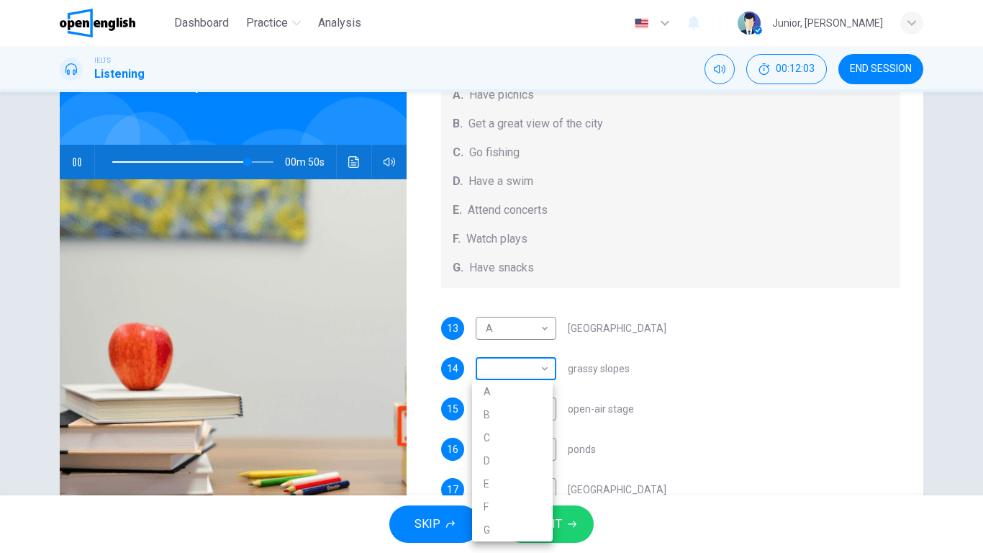
click at [510, 368] on body "This site uses cookies, as explained in our Privacy Policy . If you agree to th…" at bounding box center [491, 276] width 983 height 553
click at [505, 391] on li "A" at bounding box center [512, 391] width 81 height 23
type input "**"
type input "*"
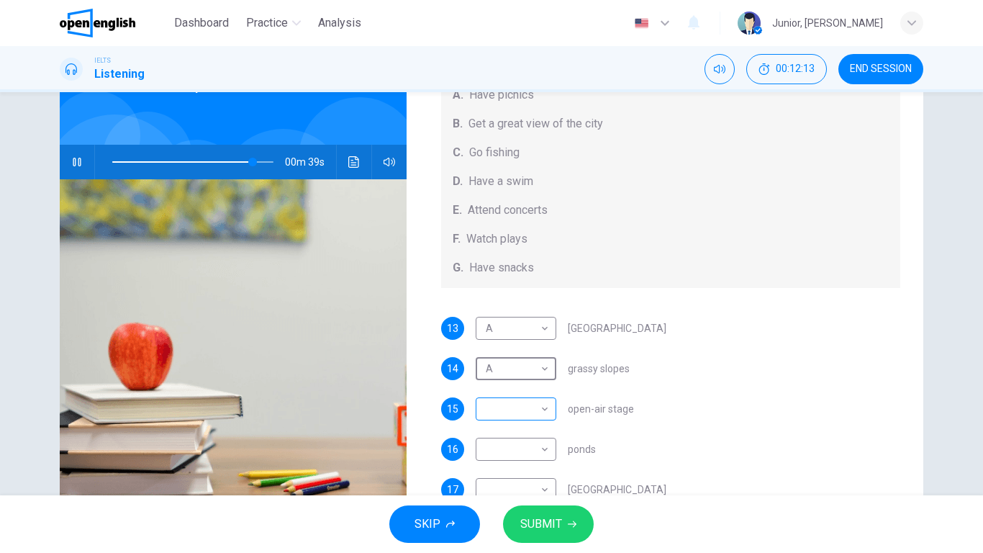
click at [516, 412] on body "This site uses cookies, as explained in our Privacy Policy . If you agree to th…" at bounding box center [491, 276] width 983 height 553
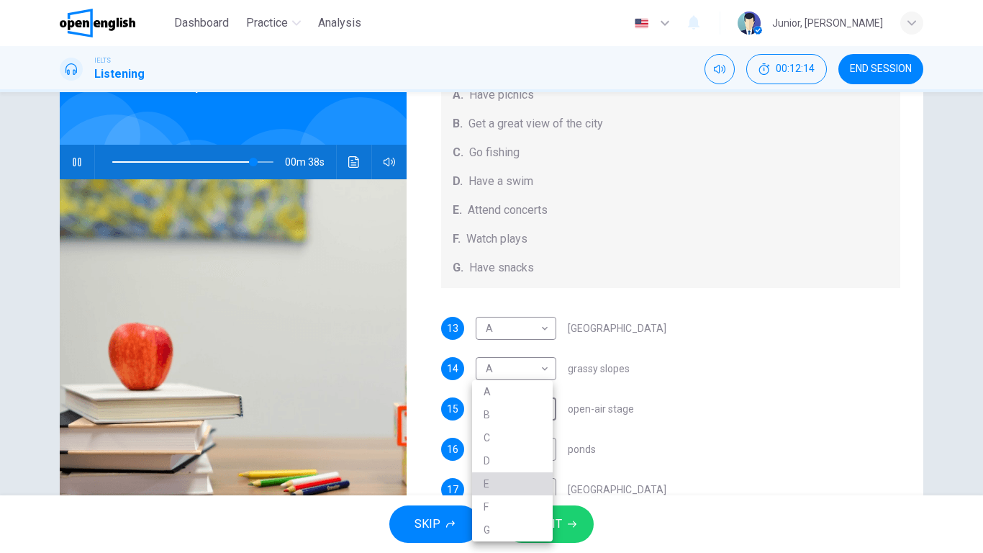
click at [505, 436] on li "E" at bounding box center [512, 483] width 81 height 23
type input "**"
type input "*"
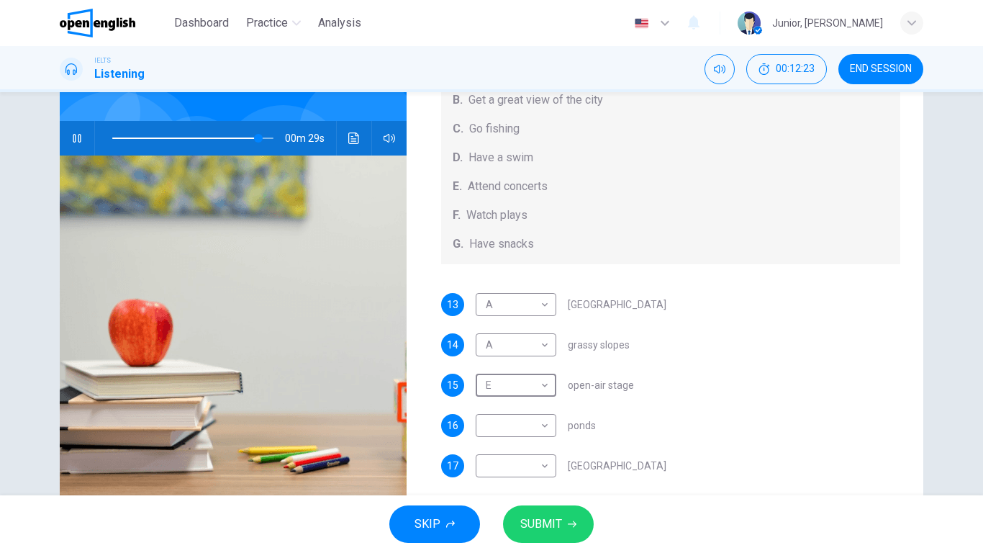
scroll to position [103, 0]
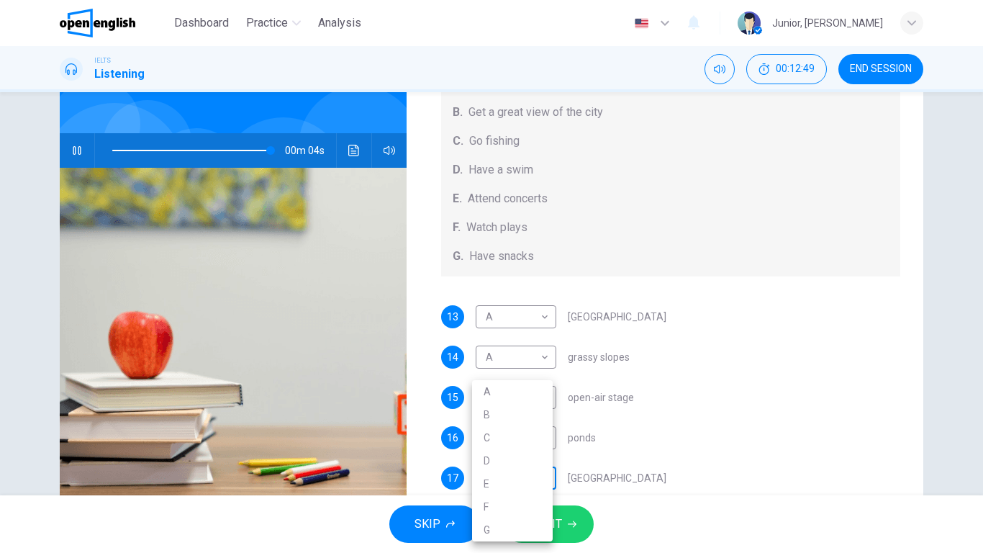
click at [515, 436] on body "This site uses cookies, as explained in our Privacy Policy . If you agree to th…" at bounding box center [491, 276] width 983 height 553
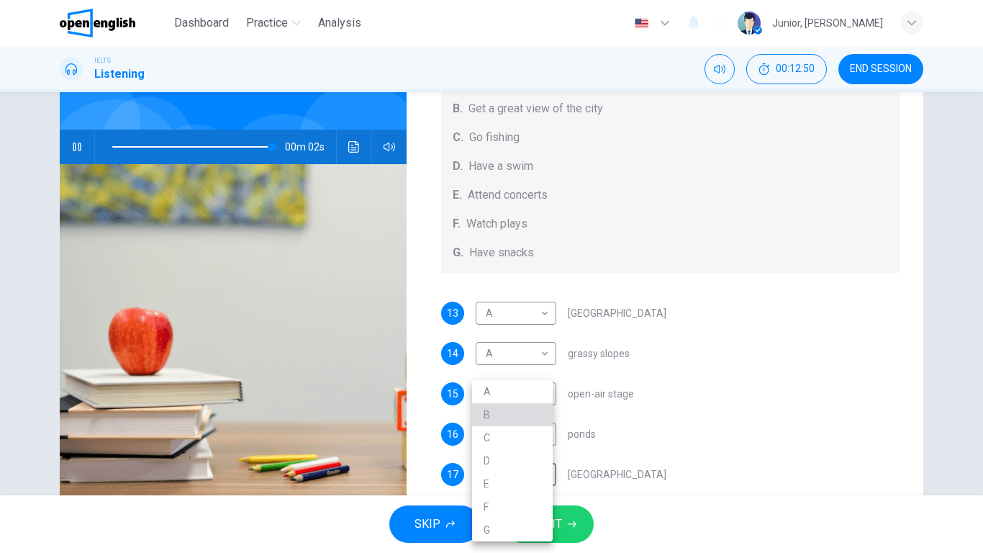
click at [507, 414] on li "B" at bounding box center [512, 414] width 81 height 23
type input "**"
type input "*"
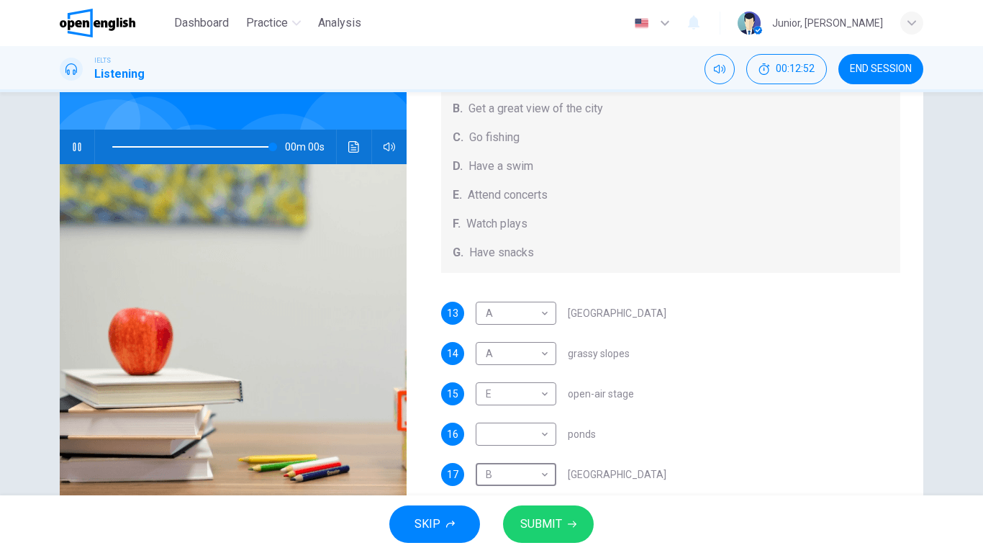
type input "*"
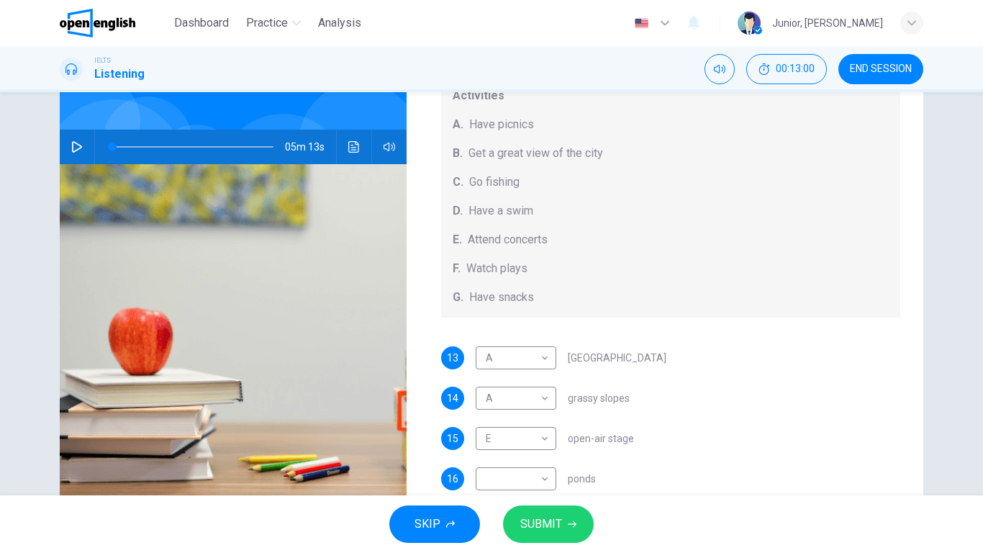
scroll to position [101, 0]
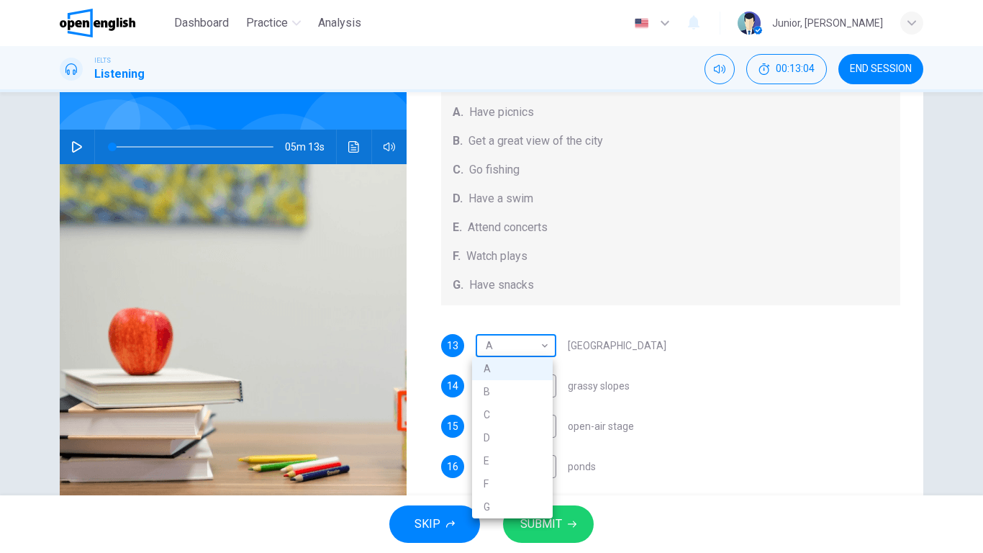
click at [484, 349] on body "This site uses cookies, as explained in our Privacy Policy . If you agree to th…" at bounding box center [491, 276] width 983 height 553
click at [500, 436] on li "G" at bounding box center [512, 506] width 81 height 23
type input "*"
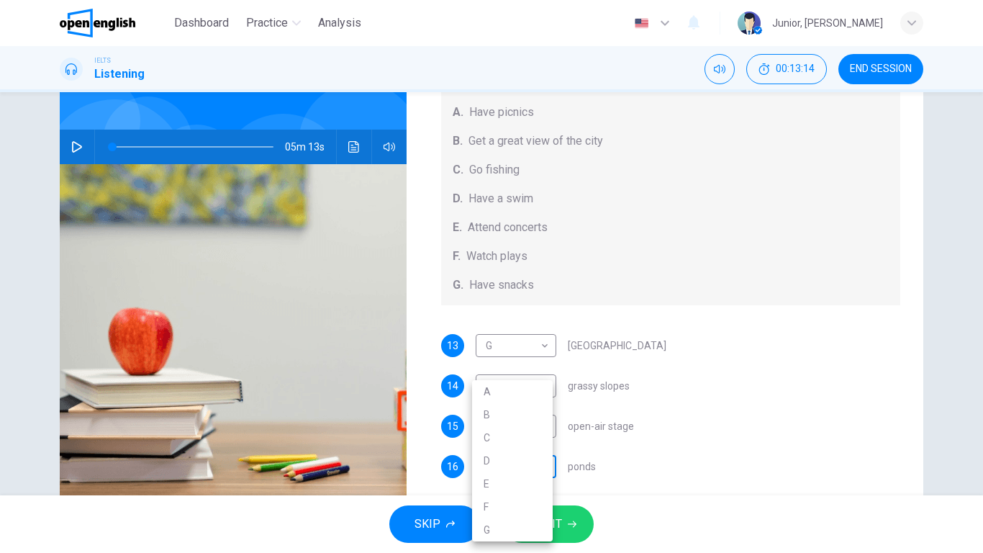
click at [501, 436] on body "This site uses cookies, as explained in our Privacy Policy . If you agree to th…" at bounding box center [491, 276] width 983 height 553
click at [512, 436] on li "C" at bounding box center [512, 437] width 81 height 23
type input "*"
click at [531, 436] on span "SUBMIT" at bounding box center [541, 524] width 42 height 20
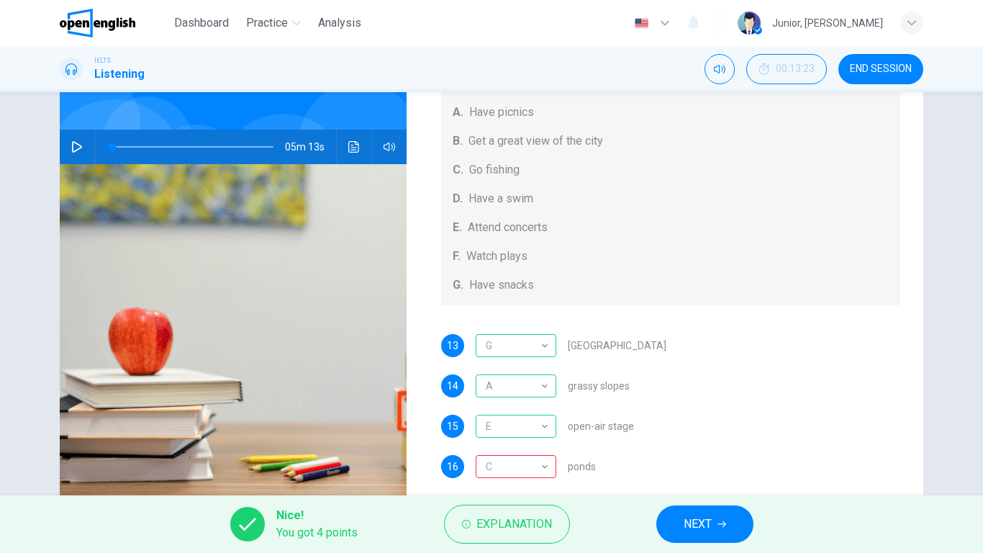
scroll to position [133, 0]
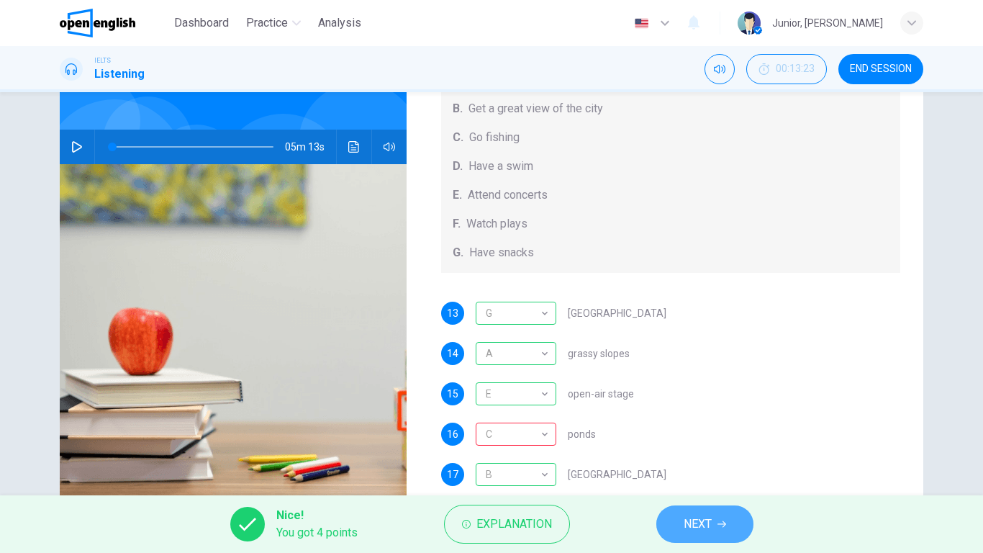
click at [690, 436] on span "NEXT" at bounding box center [698, 524] width 28 height 20
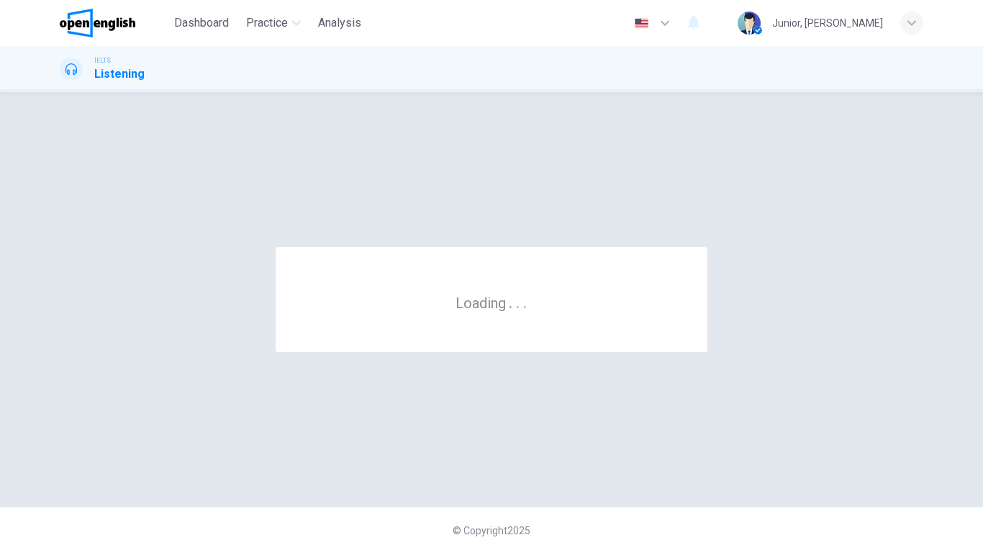
scroll to position [0, 0]
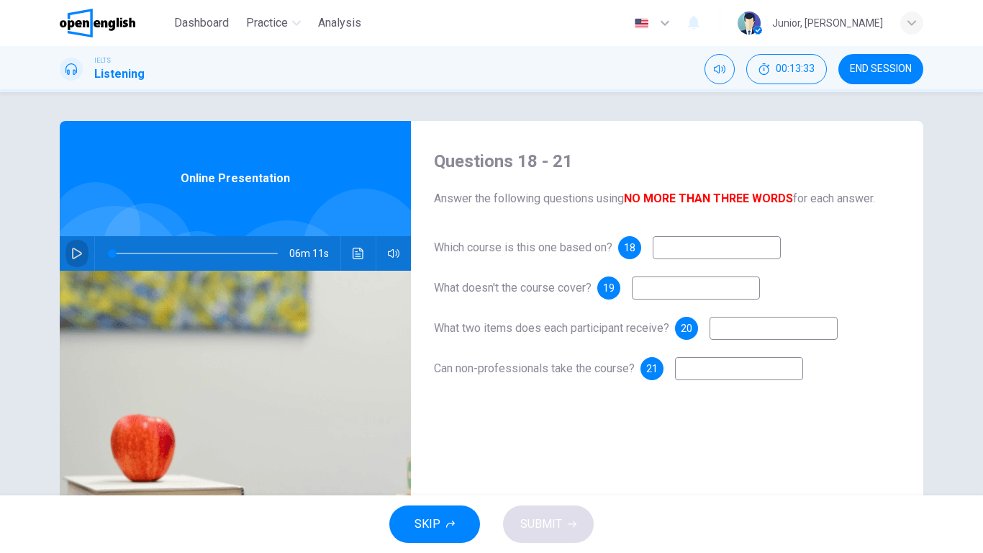
click at [65, 253] on button "button" at bounding box center [76, 253] width 23 height 35
click at [668, 239] on input at bounding box center [717, 247] width 128 height 23
type input "*"
type input "***"
type input "*"
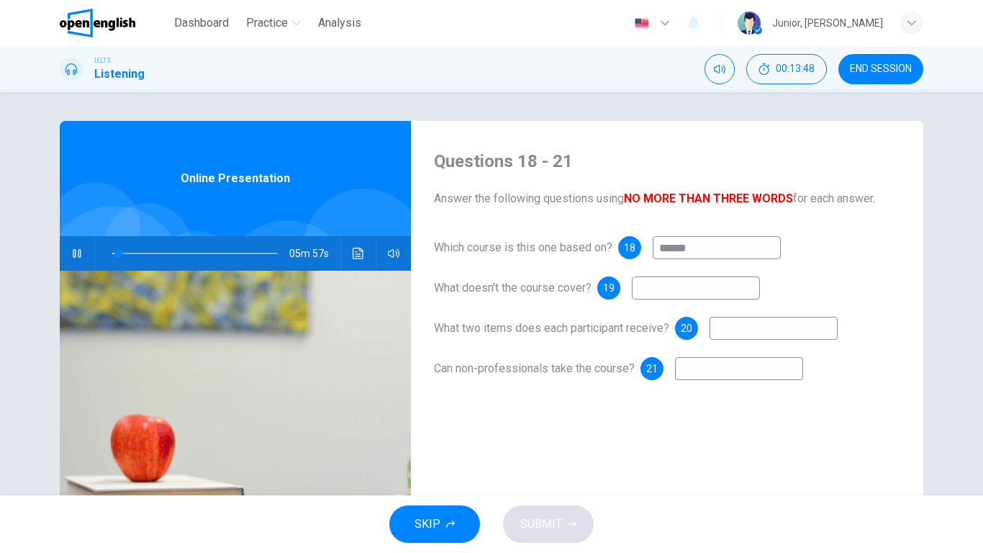
type input "*******"
type input "*"
type input "**********"
type input "*"
type input "**********"
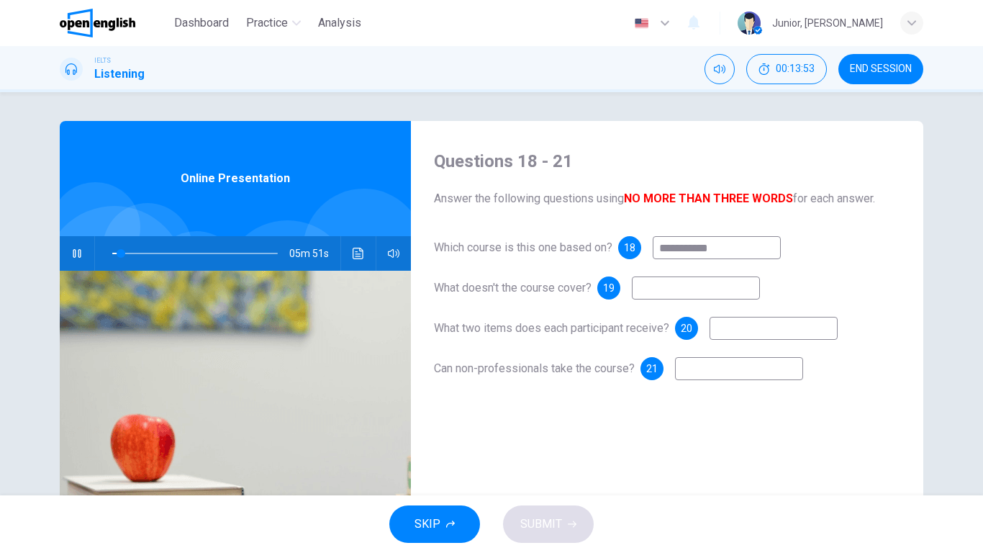
click at [664, 293] on input at bounding box center [696, 287] width 128 height 23
type input "**"
click at [73, 256] on icon "button" at bounding box center [77, 254] width 12 height 12
click at [155, 252] on span at bounding box center [158, 253] width 9 height 9
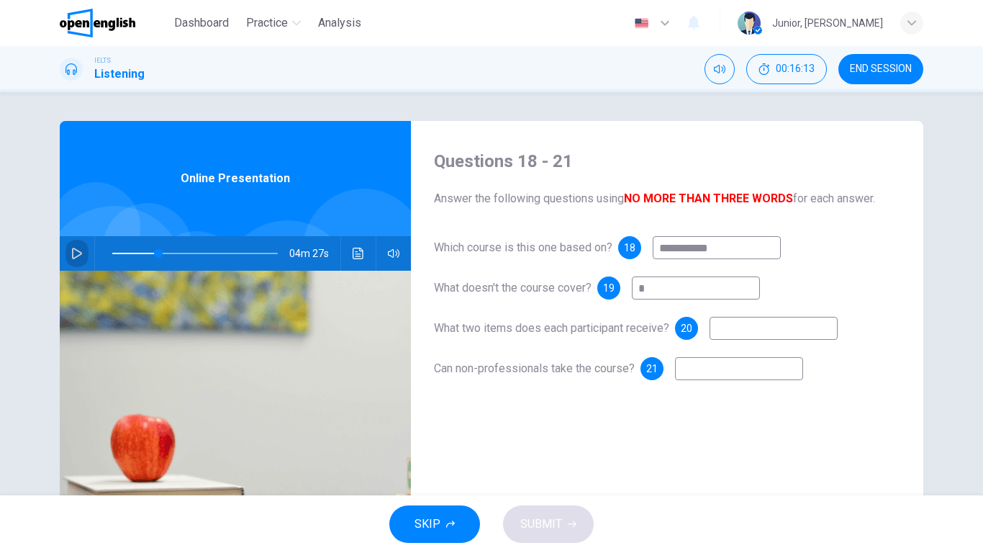
click at [71, 257] on icon "button" at bounding box center [77, 254] width 12 height 12
click at [145, 253] on span at bounding box center [149, 253] width 9 height 9
click at [663, 287] on input at bounding box center [696, 287] width 128 height 23
click at [772, 332] on input at bounding box center [774, 328] width 128 height 23
type input "**"
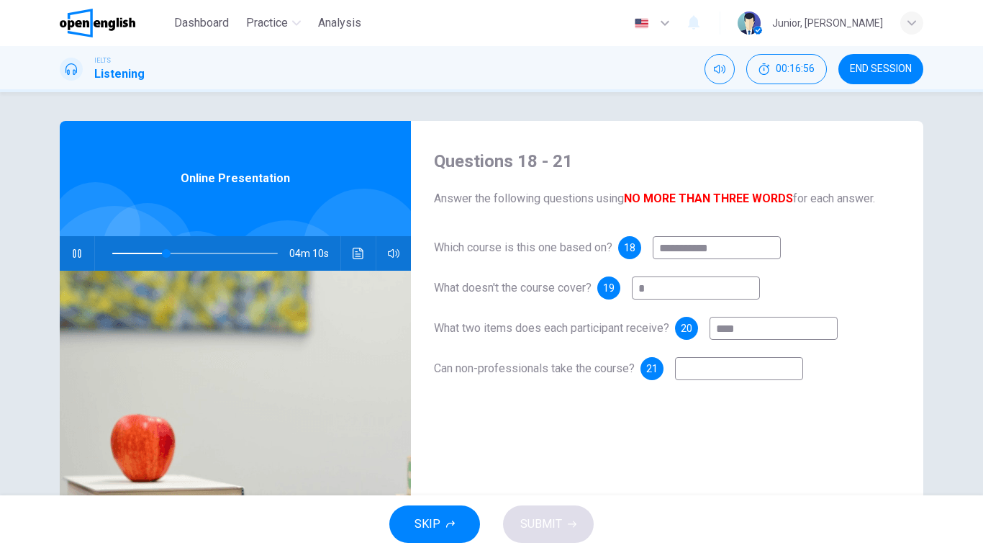
type input "*****"
type input "**"
type input "******"
type input "**"
type input "******"
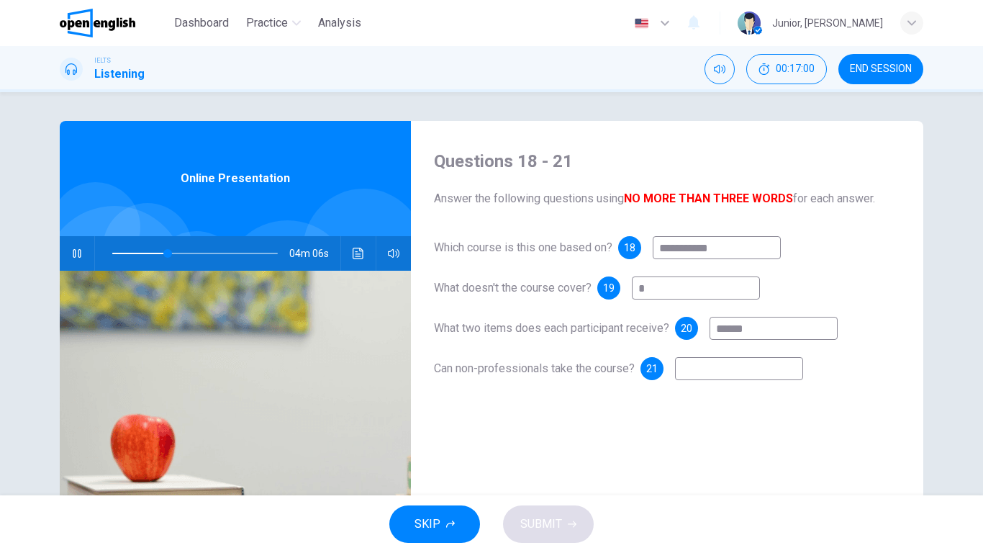
click at [740, 378] on input at bounding box center [739, 368] width 128 height 23
type input "**"
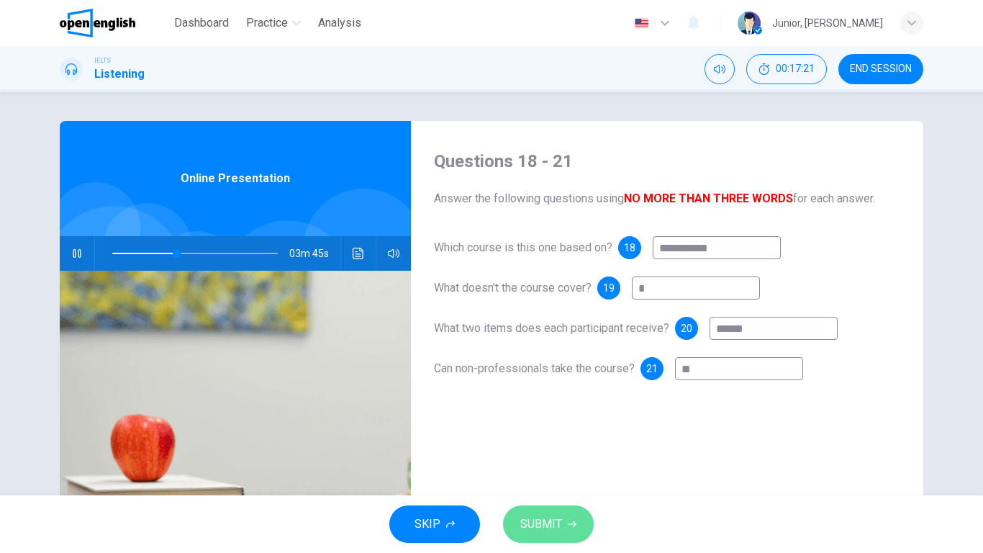
click at [545, 436] on span "SUBMIT" at bounding box center [541, 524] width 42 height 20
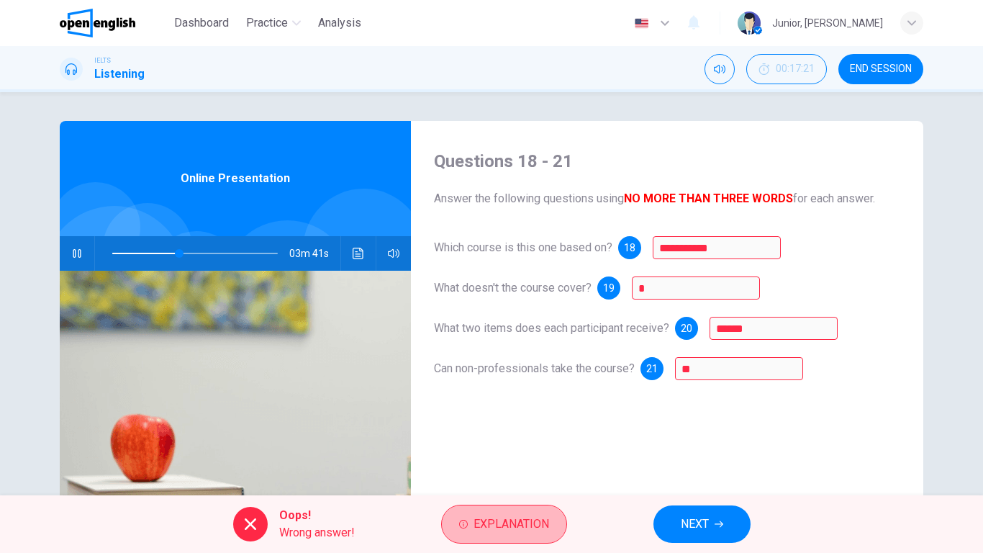
click at [545, 436] on span "Explanation" at bounding box center [512, 524] width 76 height 20
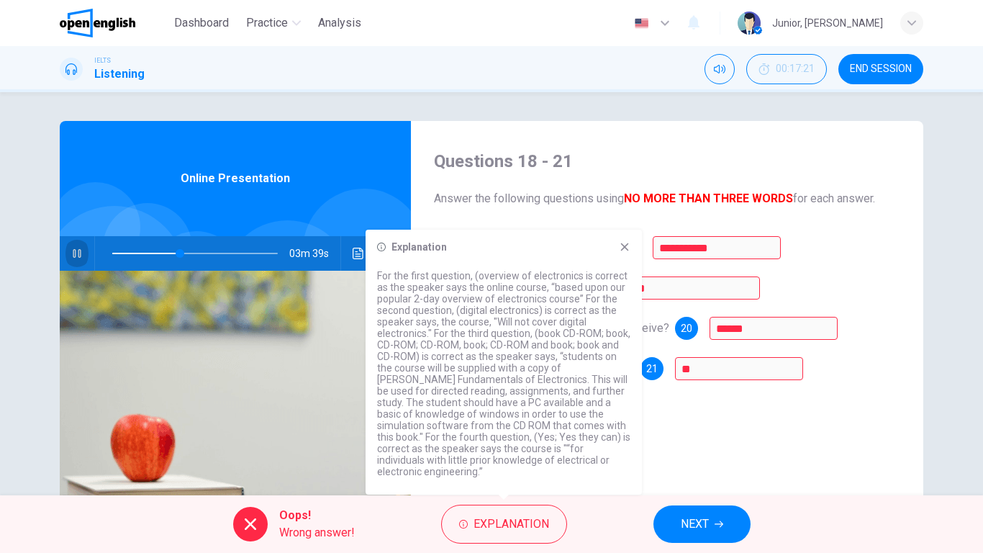
click at [83, 252] on button "button" at bounding box center [76, 253] width 23 height 35
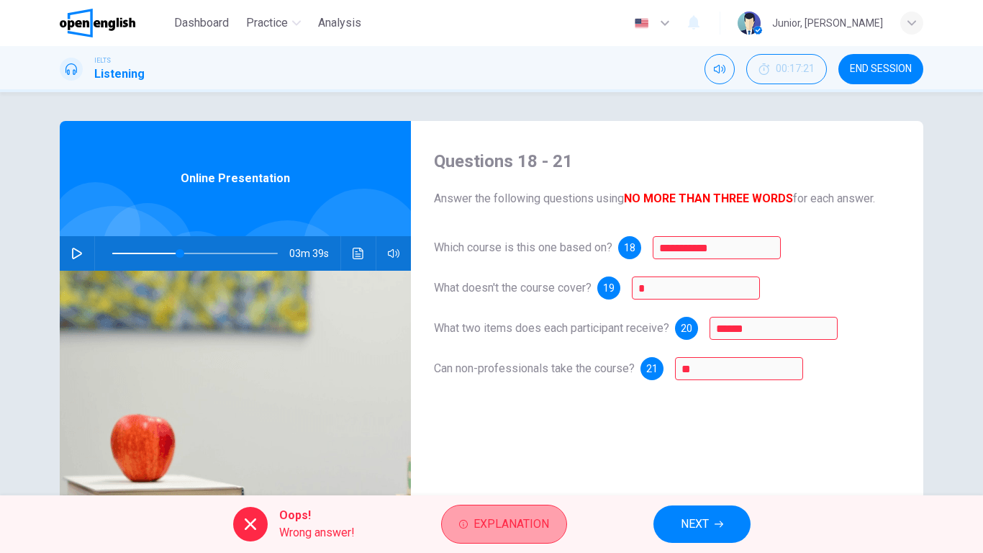
click at [479, 436] on span "Explanation" at bounding box center [512, 524] width 76 height 20
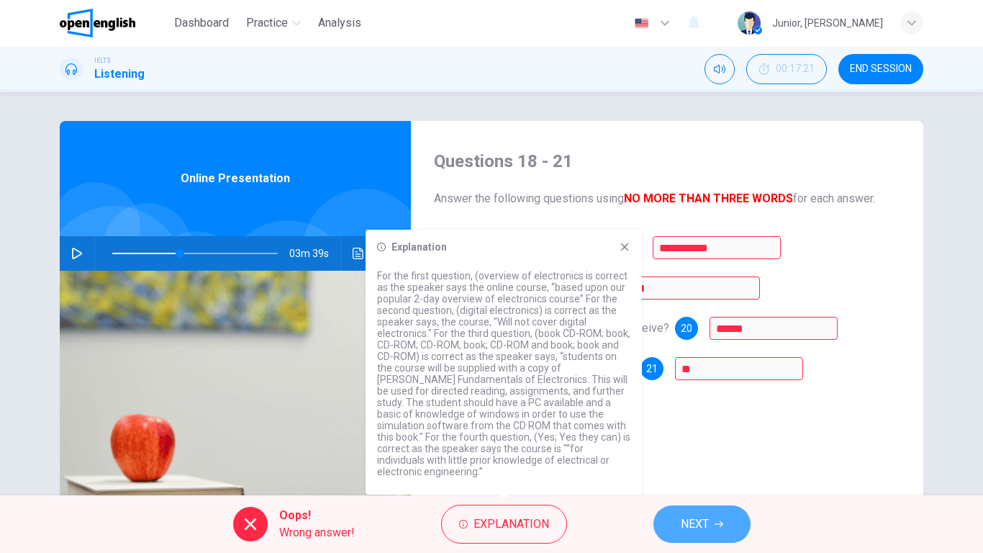
click at [678, 436] on button "NEXT" at bounding box center [701, 523] width 97 height 37
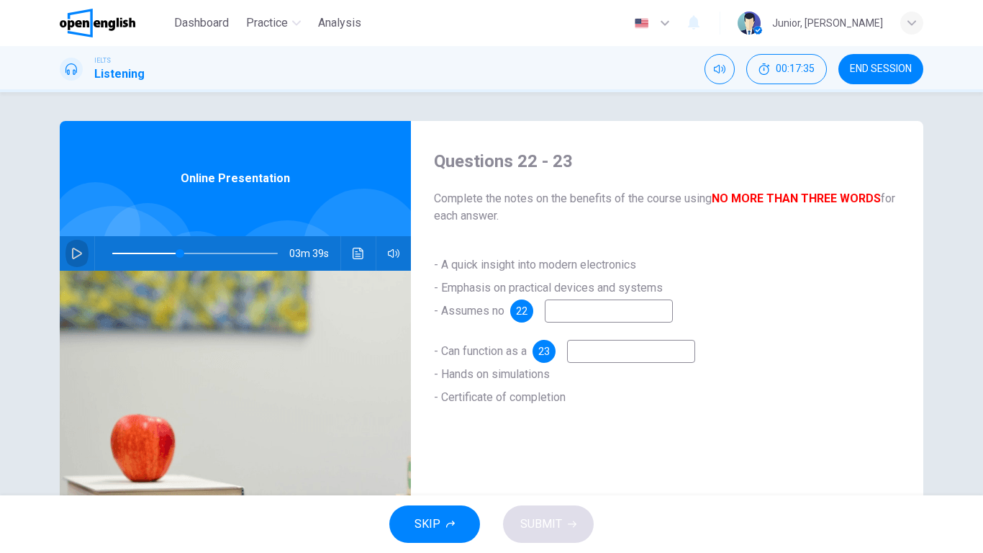
click at [71, 261] on button "button" at bounding box center [76, 253] width 23 height 35
type input "**"
click at [866, 66] on span "END SESSION" at bounding box center [881, 69] width 62 height 12
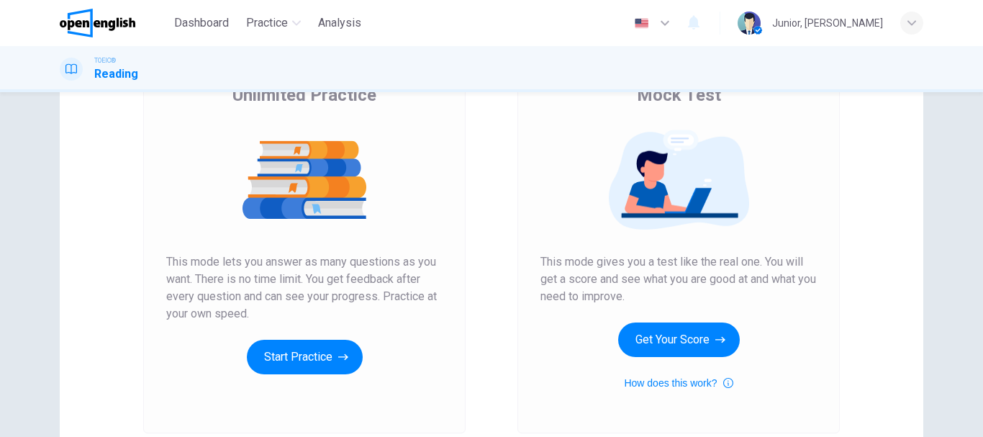
scroll to position [141, 0]
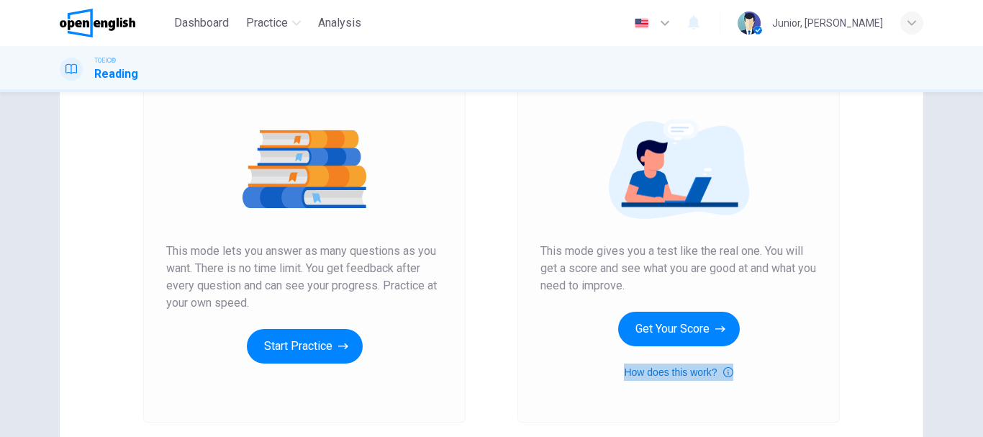
click at [679, 373] on button "How does this work?" at bounding box center [678, 371] width 109 height 17
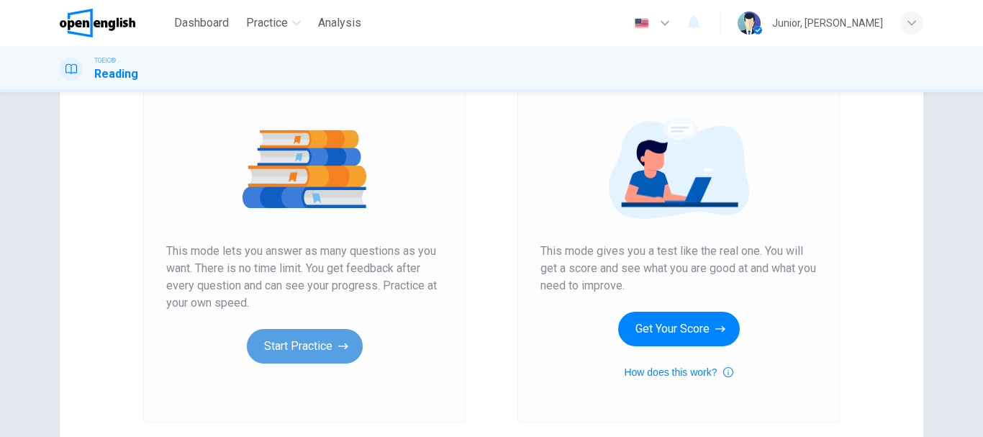
click at [340, 341] on icon "button" at bounding box center [343, 346] width 10 height 14
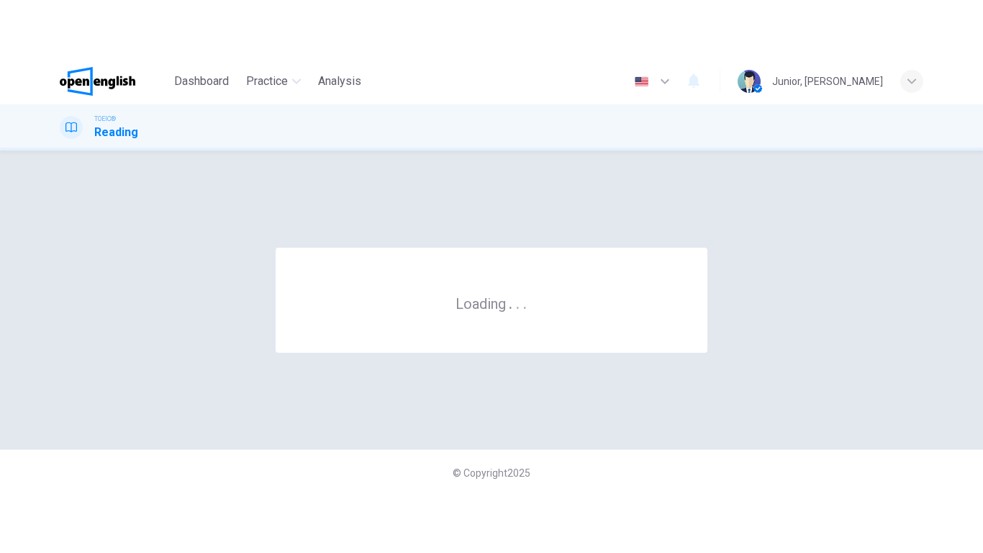
scroll to position [0, 0]
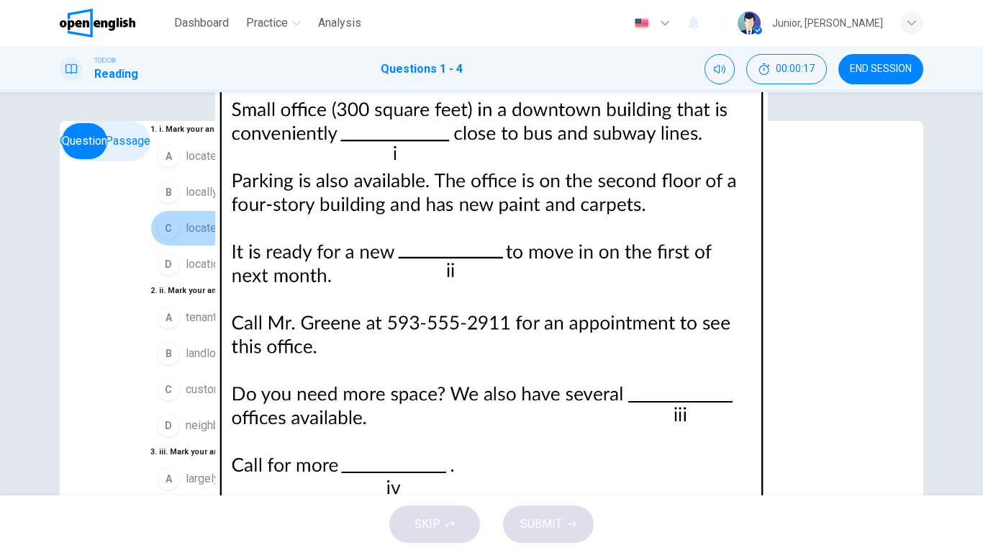
click at [186, 237] on span "located" at bounding box center [204, 227] width 37 height 17
click at [153, 328] on button "A tenant" at bounding box center [205, 317] width 111 height 36
click at [261, 436] on button "C larger" at bounding box center [205, 551] width 111 height 36
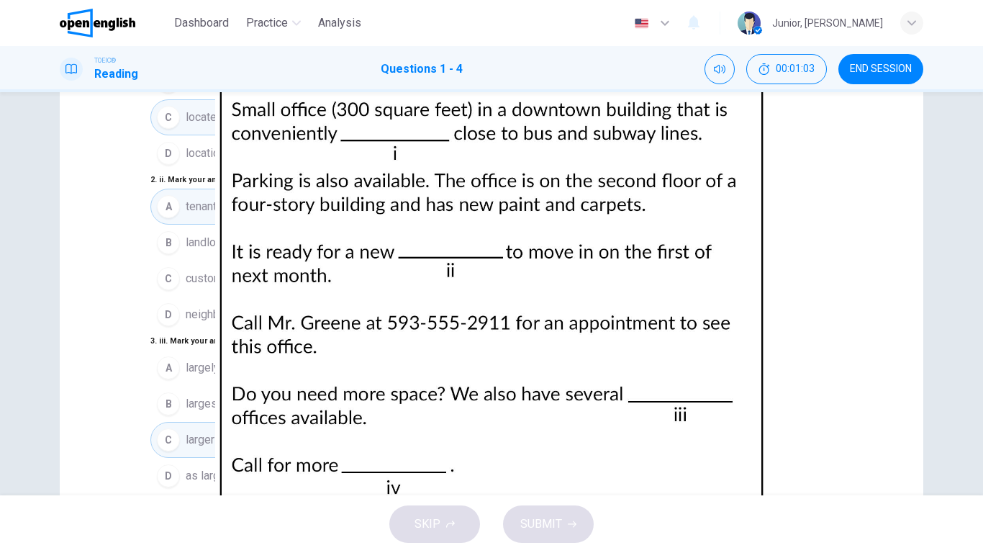
scroll to position [124, 0]
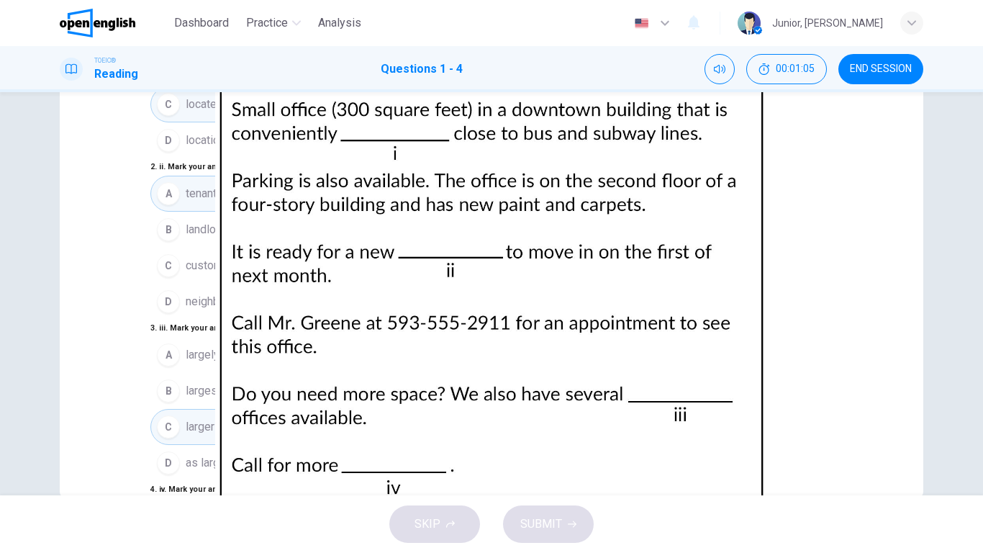
click at [533, 436] on span "SUBMIT" at bounding box center [541, 524] width 42 height 20
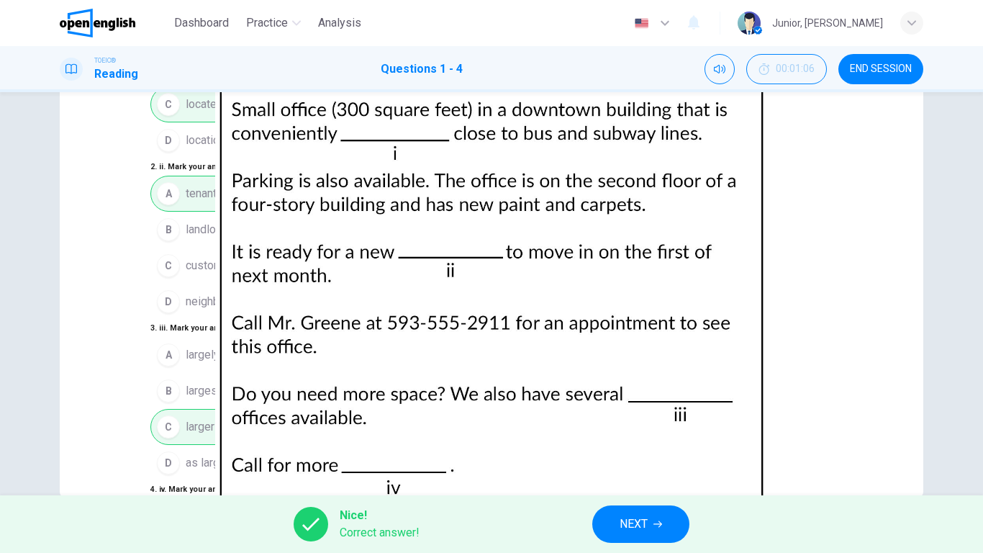
click at [653, 436] on button "NEXT" at bounding box center [640, 523] width 97 height 37
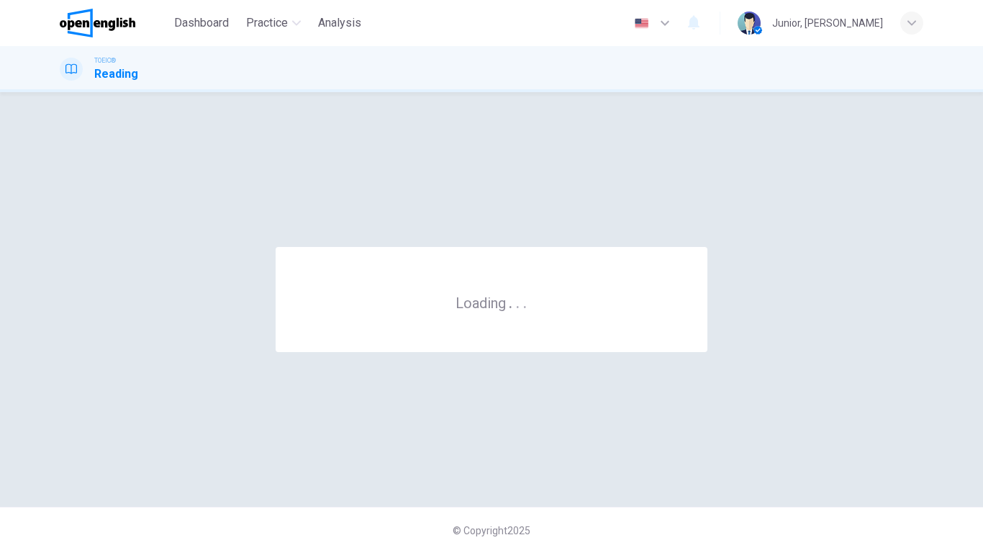
scroll to position [0, 0]
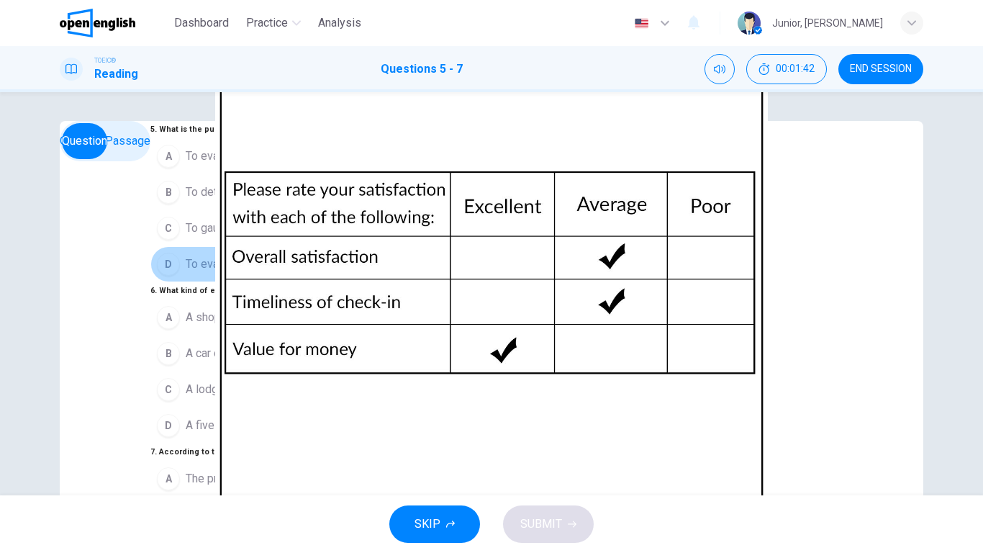
click at [263, 273] on span "To evaluate clients' experiences" at bounding box center [267, 263] width 162 height 17
click at [205, 381] on span "A lodging and dining establisment" at bounding box center [271, 389] width 171 height 17
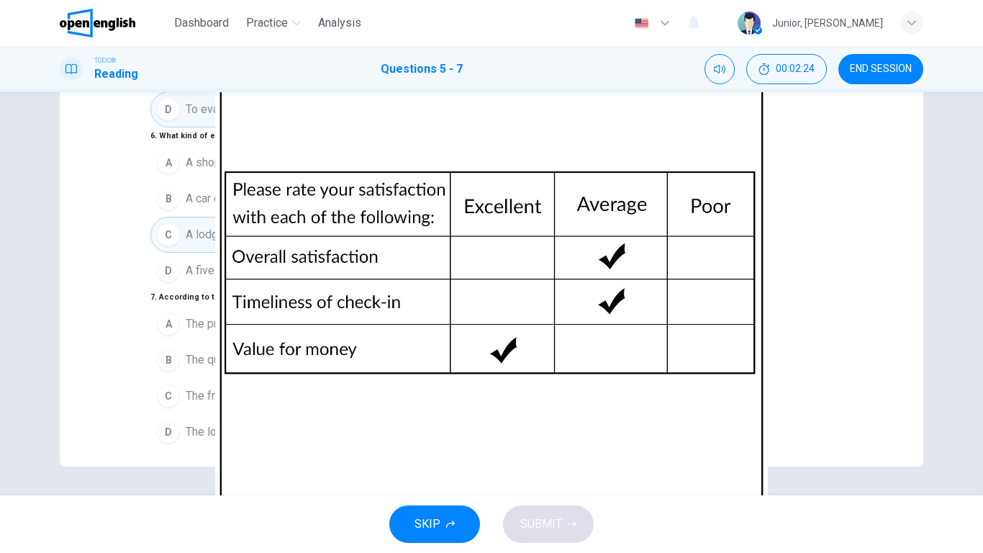
scroll to position [168, 0]
click at [282, 315] on span "The price to value of the establishment" at bounding box center [284, 323] width 196 height 17
click at [566, 436] on div "SKIP SUBMIT" at bounding box center [491, 524] width 983 height 58
click at [556, 436] on span "SUBMIT" at bounding box center [541, 524] width 42 height 20
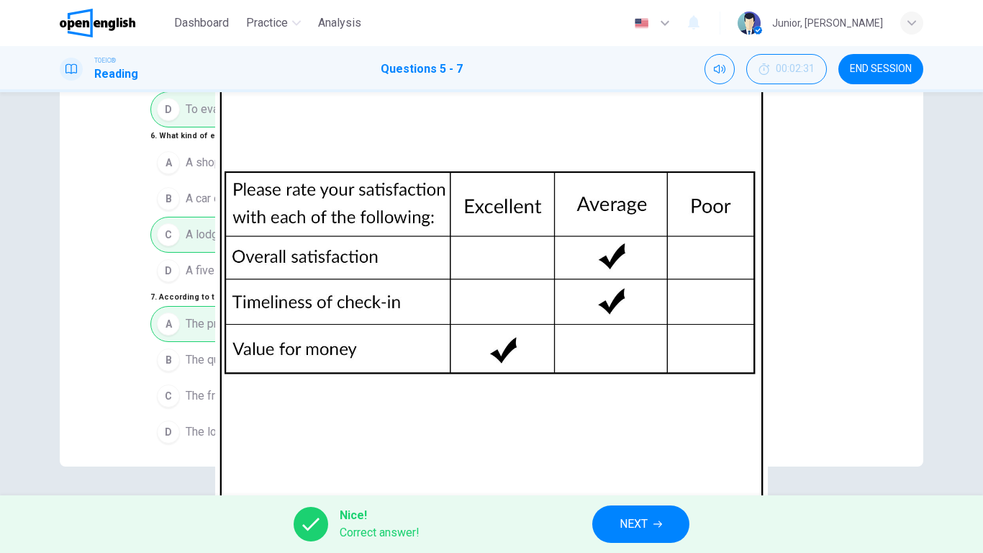
click at [636, 436] on span "NEXT" at bounding box center [634, 524] width 28 height 20
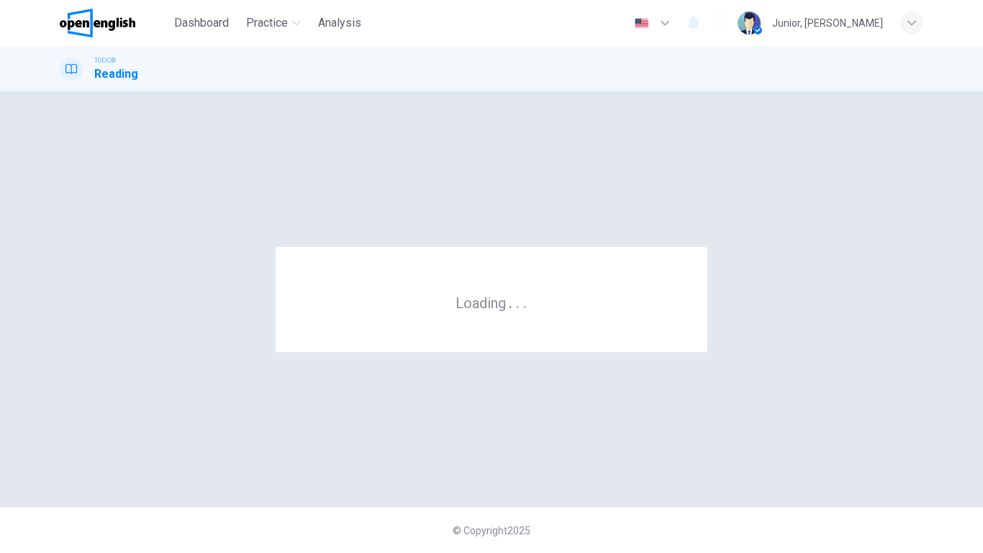
scroll to position [0, 0]
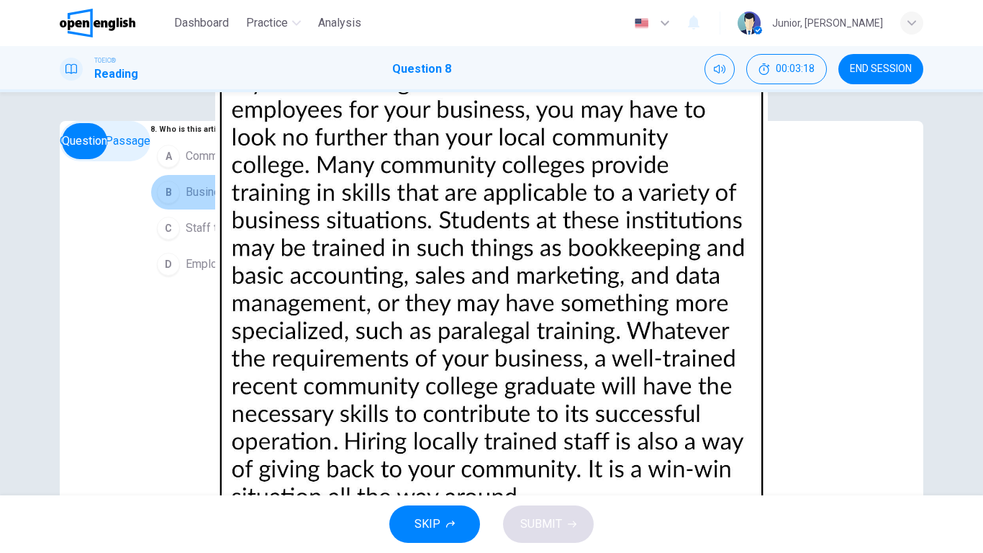
click at [182, 210] on button "B Business owners" at bounding box center [243, 192] width 186 height 36
click at [555, 436] on button "SUBMIT" at bounding box center [548, 523] width 91 height 37
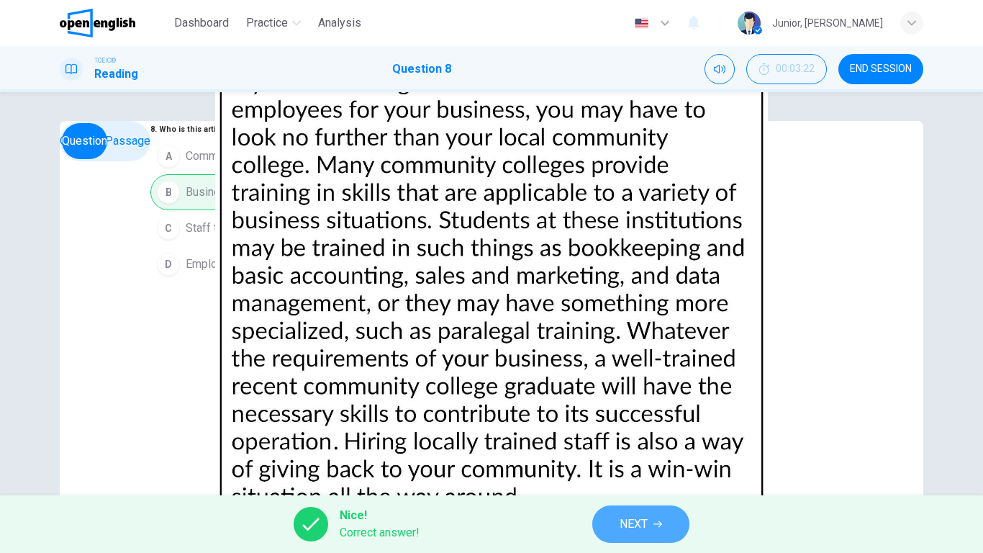
click at [625, 436] on span "NEXT" at bounding box center [634, 524] width 28 height 20
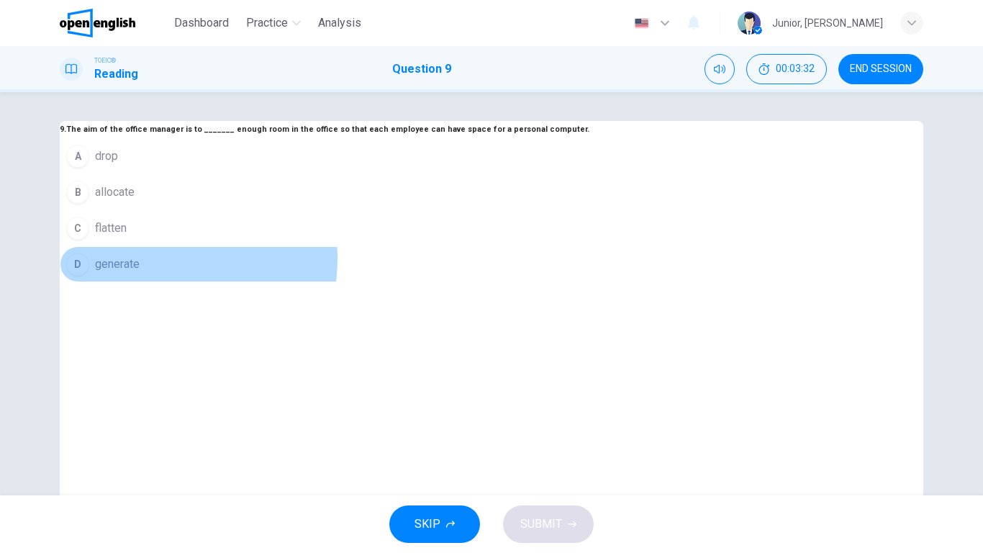
click at [140, 273] on span "generate" at bounding box center [117, 263] width 45 height 17
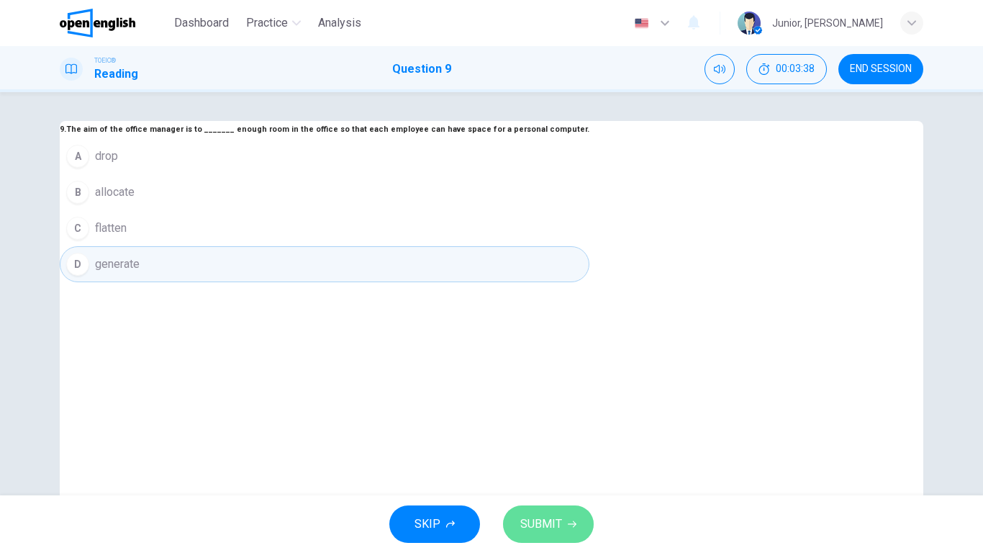
click at [560, 436] on button "SUBMIT" at bounding box center [548, 523] width 91 height 37
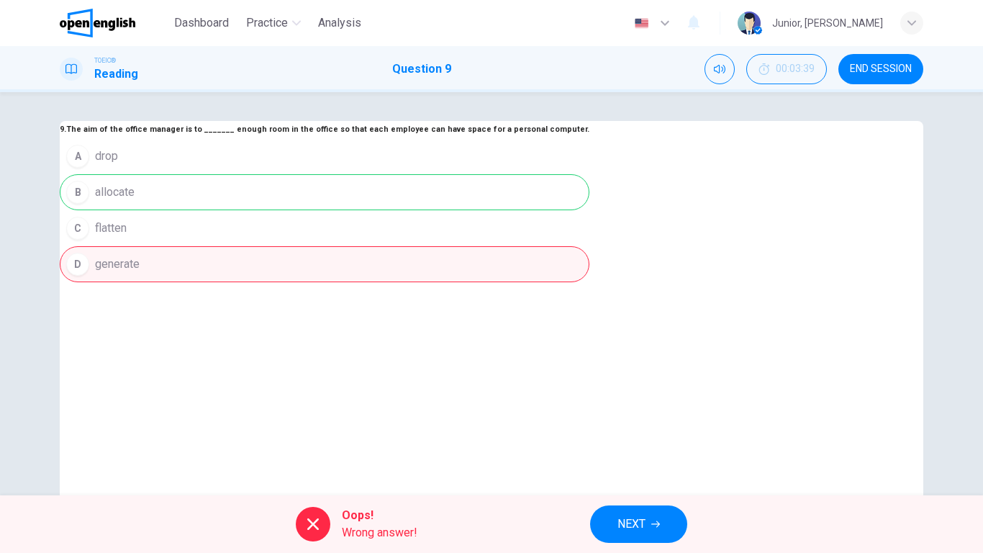
drag, startPoint x: 620, startPoint y: 503, endPoint x: 622, endPoint y: 526, distance: 23.1
click at [622, 436] on div "Oops! Wrong answer! NEXT" at bounding box center [491, 524] width 983 height 58
click at [622, 436] on span "NEXT" at bounding box center [631, 524] width 28 height 20
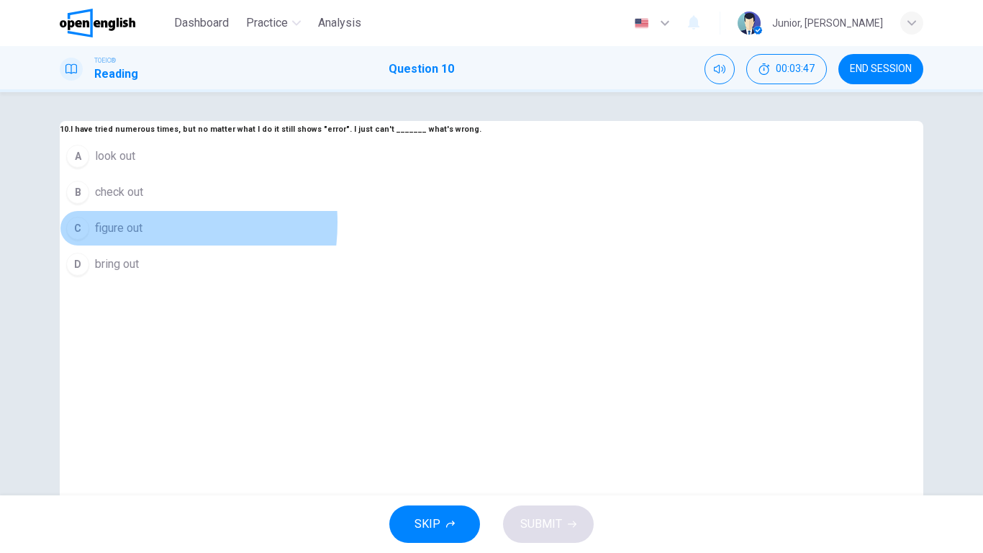
click at [142, 237] on span "figure out" at bounding box center [118, 227] width 47 height 17
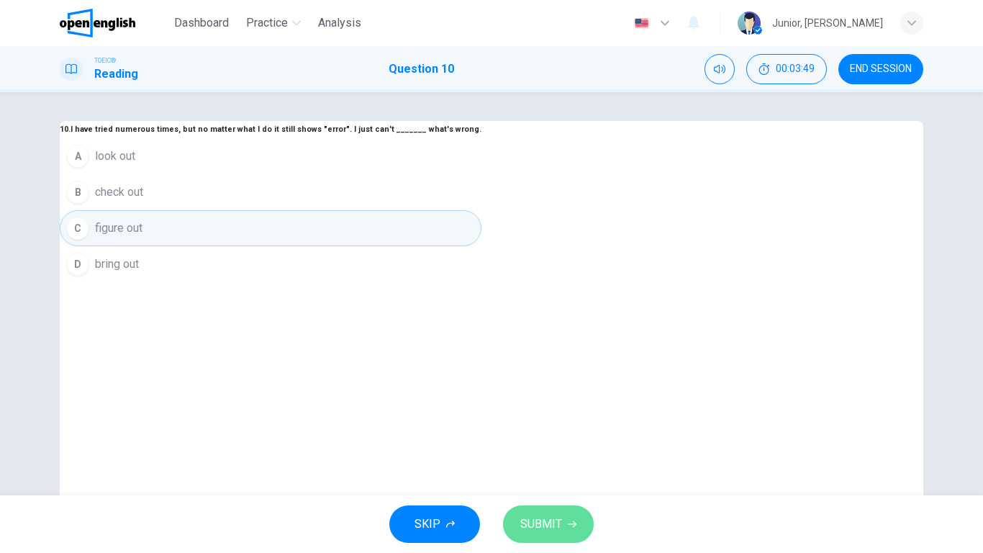
click at [564, 436] on button "SUBMIT" at bounding box center [548, 523] width 91 height 37
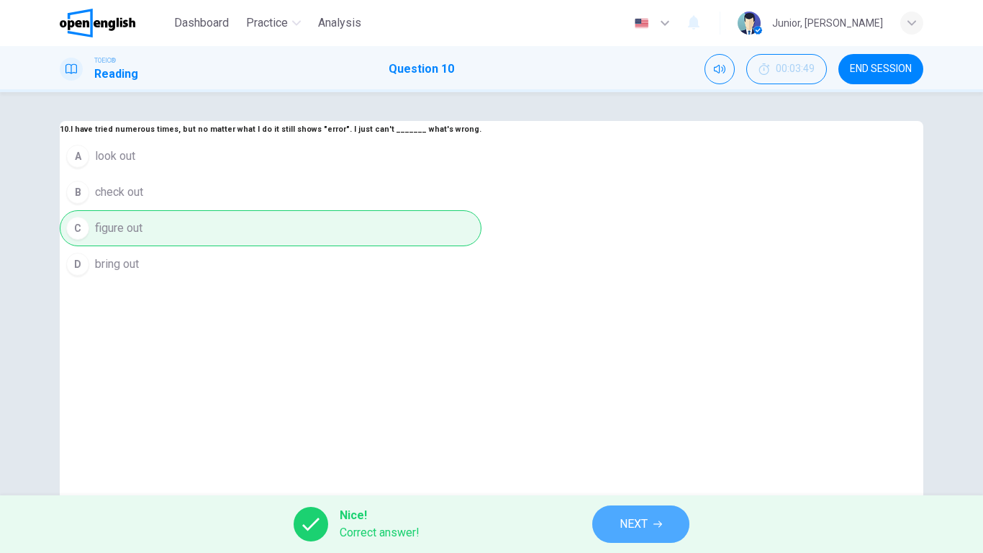
click at [637, 436] on span "NEXT" at bounding box center [634, 524] width 28 height 20
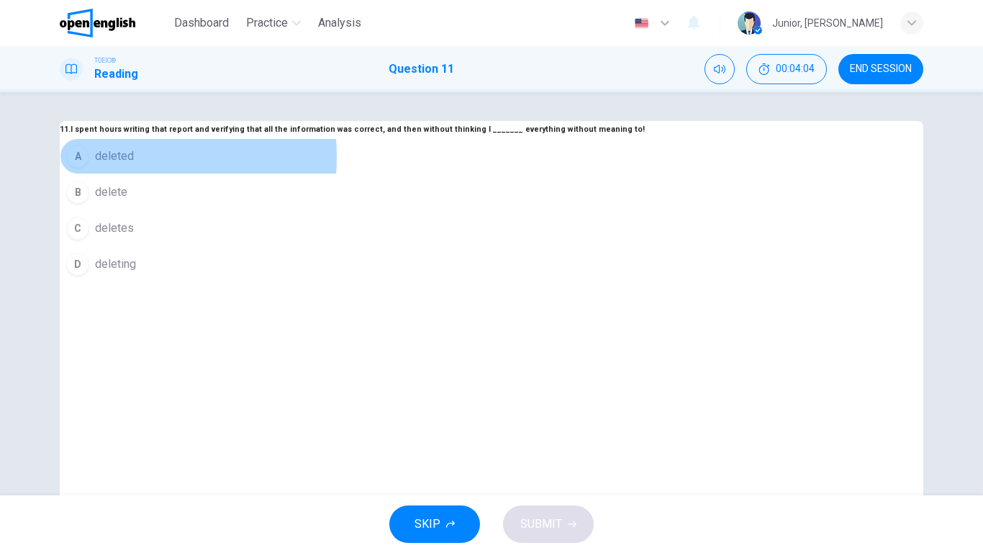
click at [134, 165] on span "deleted" at bounding box center [114, 156] width 39 height 17
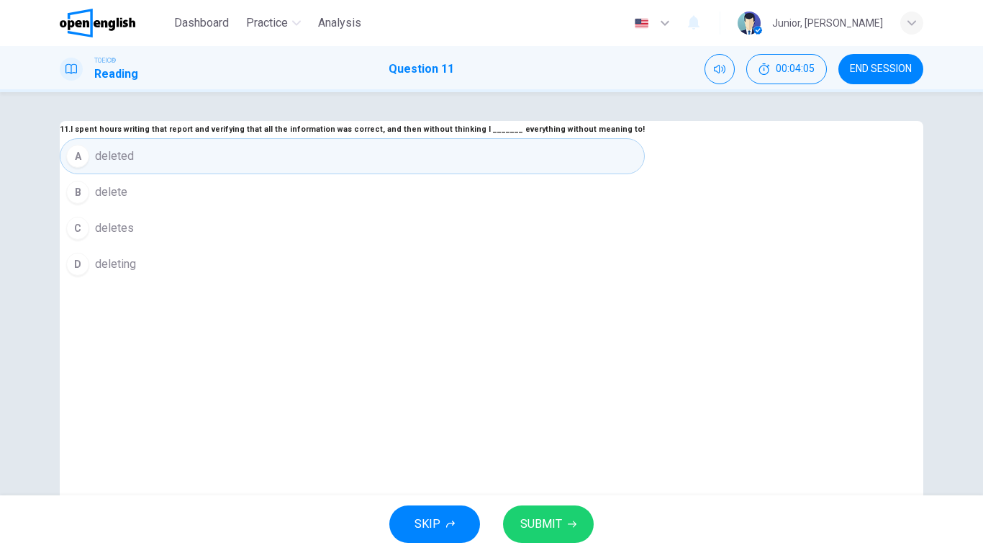
click at [541, 436] on span "SUBMIT" at bounding box center [541, 524] width 42 height 20
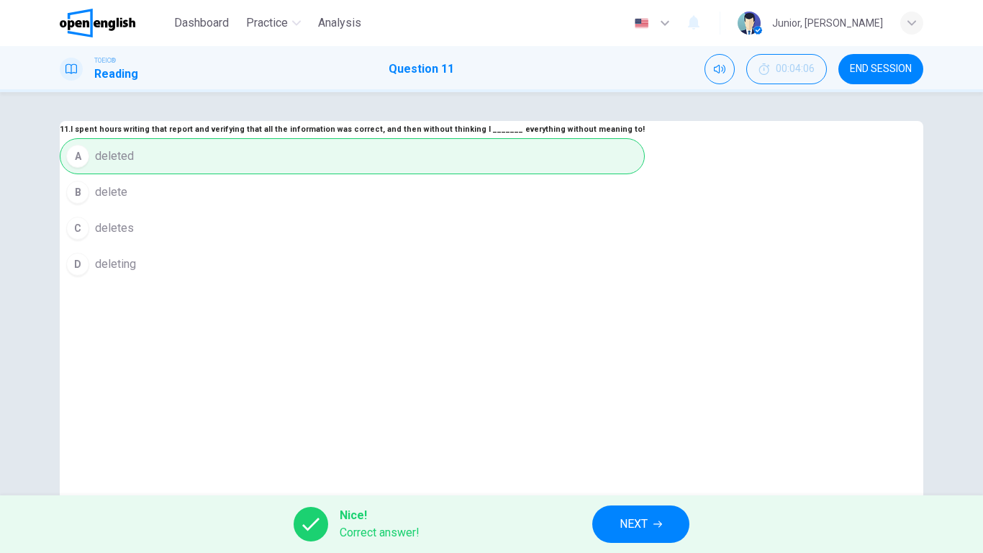
click at [649, 436] on button "NEXT" at bounding box center [640, 523] width 97 height 37
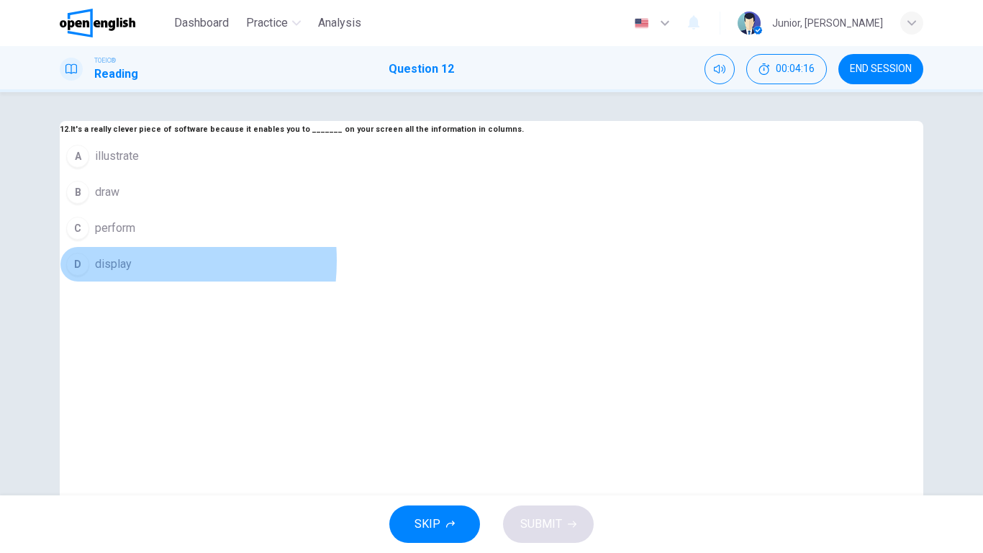
click at [132, 273] on span "display" at bounding box center [113, 263] width 37 height 17
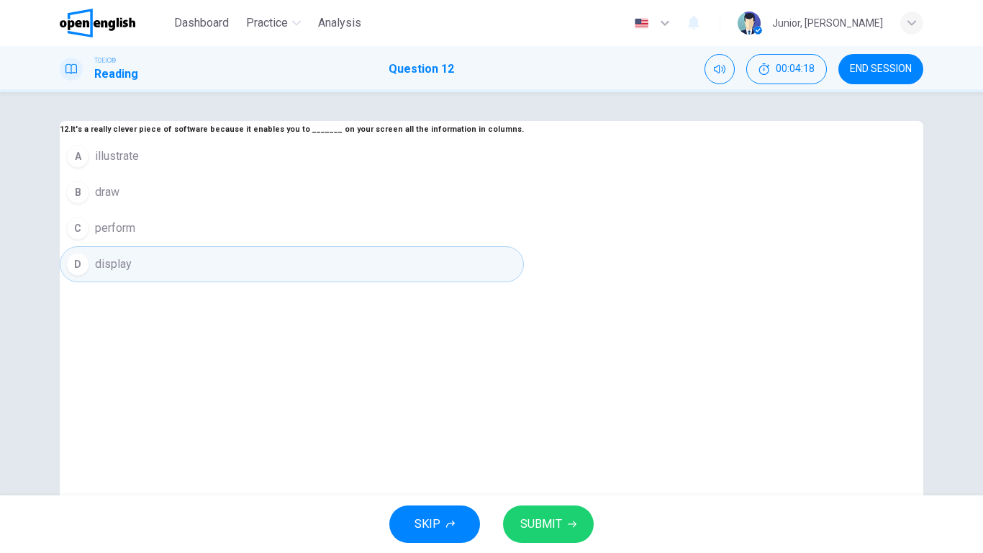
click at [539, 436] on div "SKIP SUBMIT" at bounding box center [491, 524] width 983 height 58
click at [552, 436] on button "SUBMIT" at bounding box center [548, 523] width 91 height 37
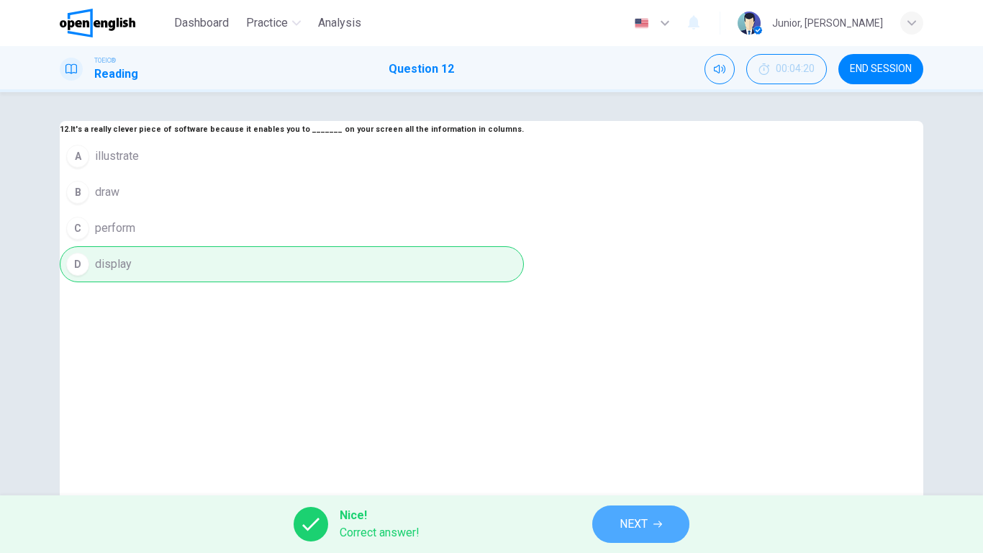
click at [619, 436] on button "NEXT" at bounding box center [640, 523] width 97 height 37
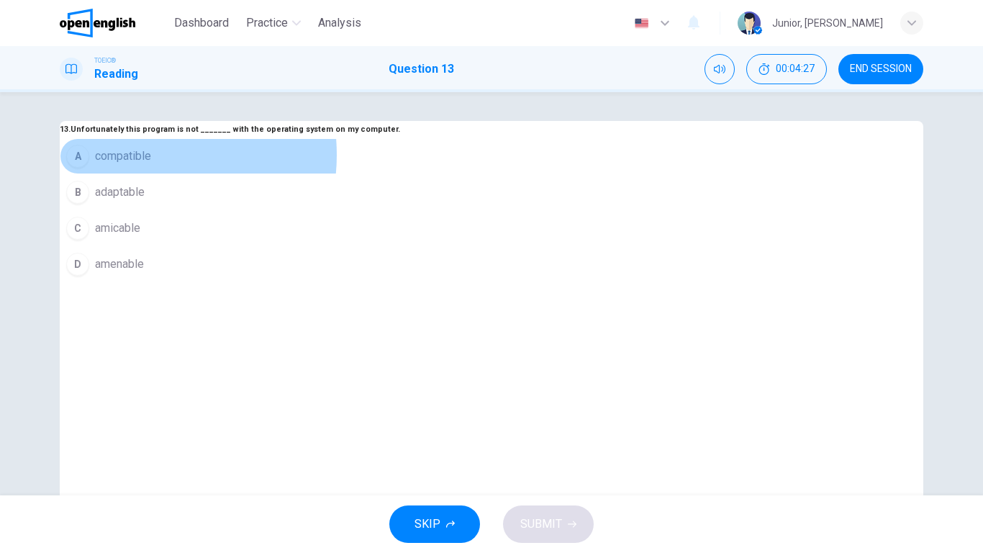
click at [151, 165] on span "compatible" at bounding box center [123, 156] width 56 height 17
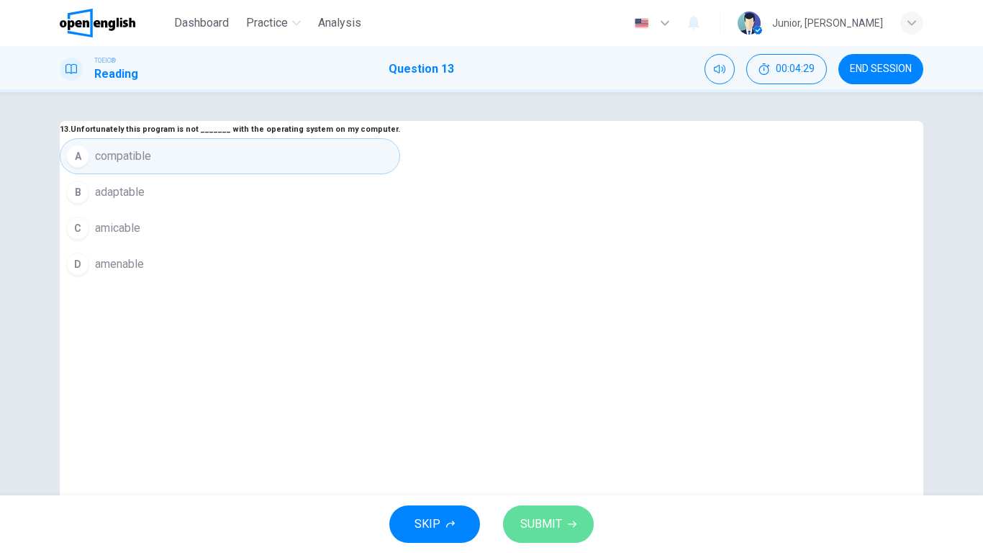
click at [541, 436] on span "SUBMIT" at bounding box center [541, 524] width 42 height 20
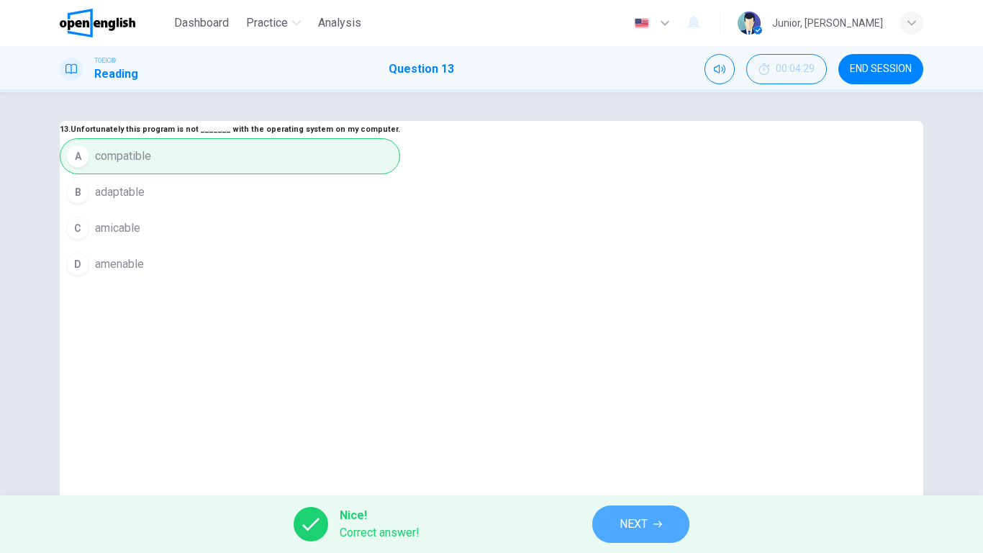
click at [638, 436] on button "NEXT" at bounding box center [640, 523] width 97 height 37
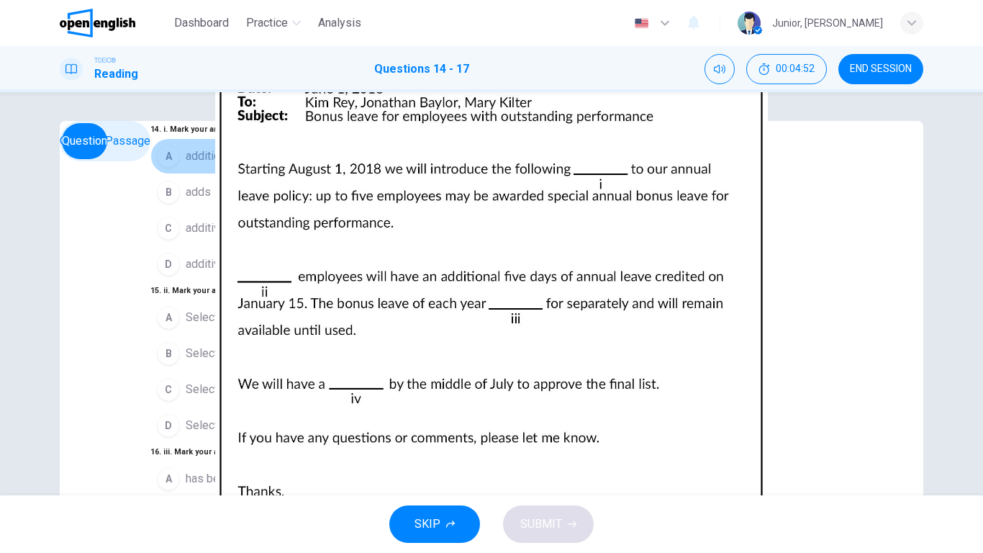
click at [186, 165] on span "additions" at bounding box center [209, 156] width 47 height 17
click at [154, 246] on button "C additives" at bounding box center [215, 228] width 131 height 36
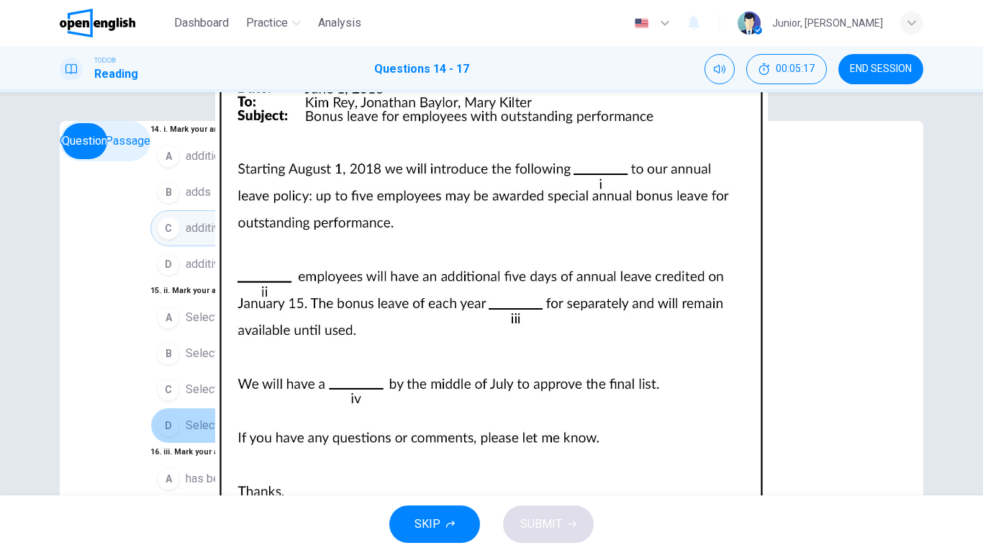
click at [186, 434] on span "Selects" at bounding box center [205, 425] width 39 height 17
click at [209, 436] on button "A has been counted" at bounding box center [215, 479] width 131 height 36
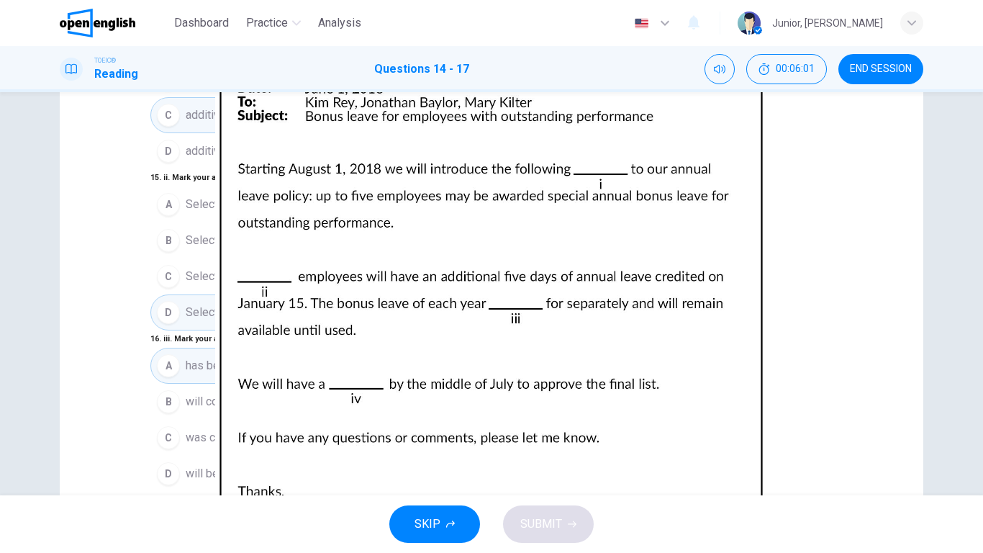
scroll to position [115, 0]
click at [244, 436] on button "B meeting" at bounding box center [215, 561] width 131 height 36
click at [520, 436] on span "SUBMIT" at bounding box center [541, 524] width 42 height 20
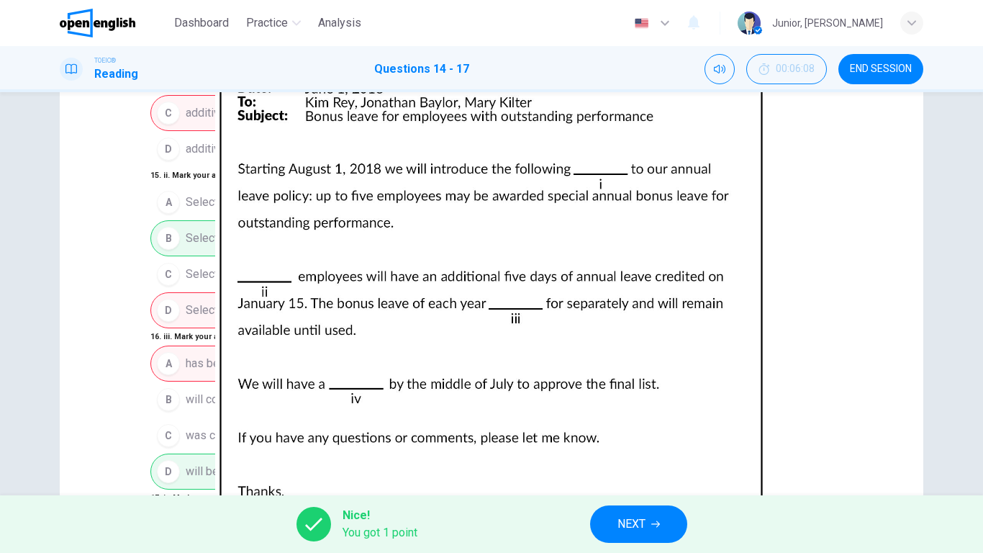
scroll to position [0, 0]
click at [623, 436] on span "NEXT" at bounding box center [631, 524] width 28 height 20
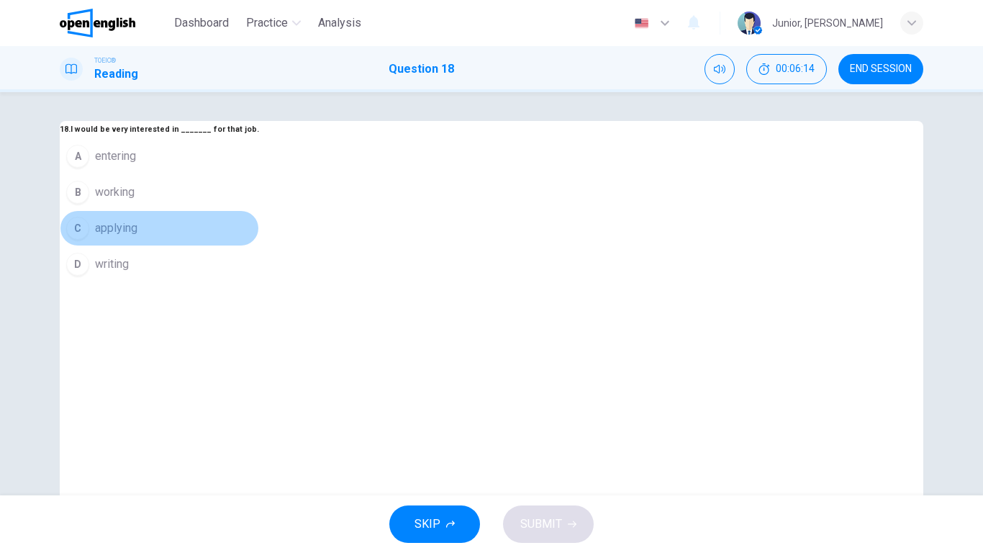
click at [137, 237] on span "applying" at bounding box center [116, 227] width 42 height 17
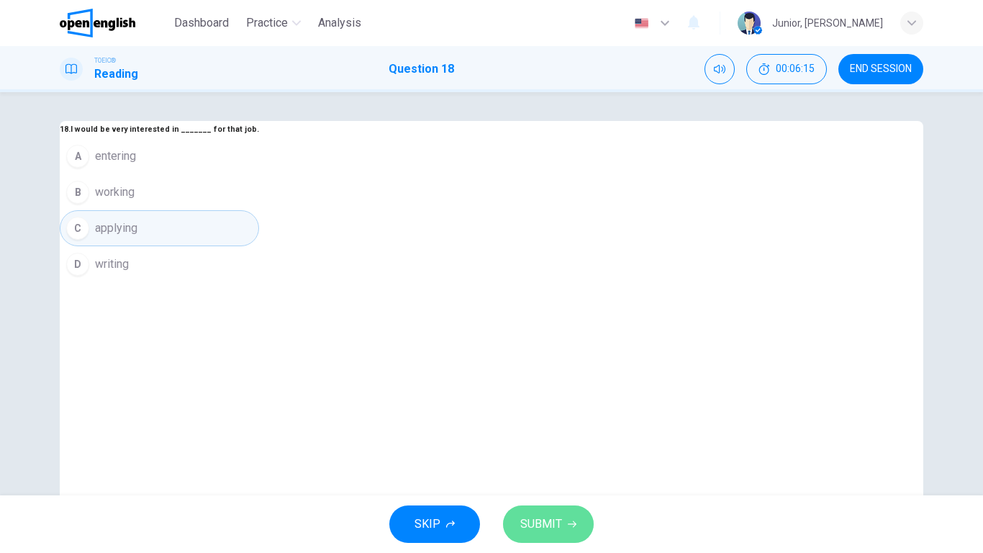
click at [533, 436] on span "SUBMIT" at bounding box center [541, 524] width 42 height 20
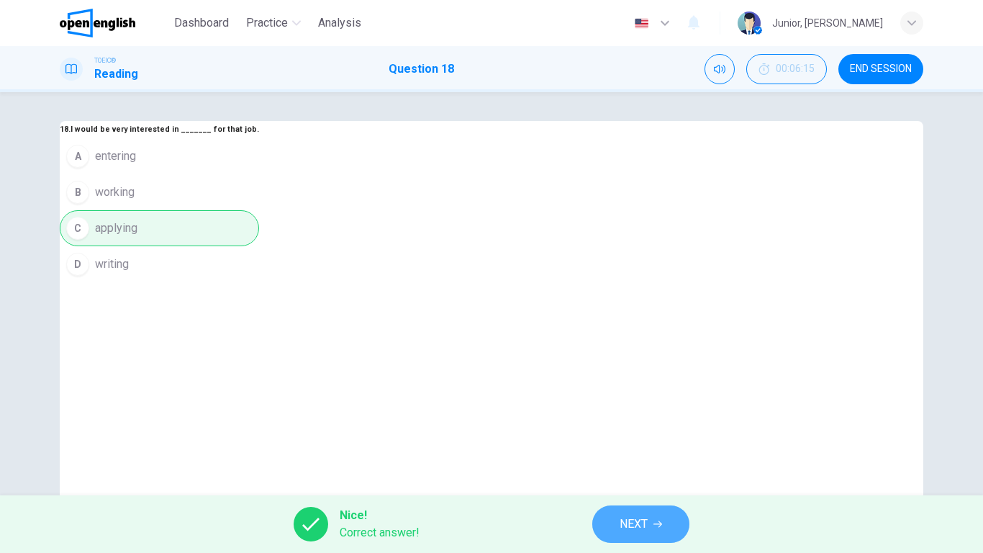
click at [615, 436] on button "NEXT" at bounding box center [640, 523] width 97 height 37
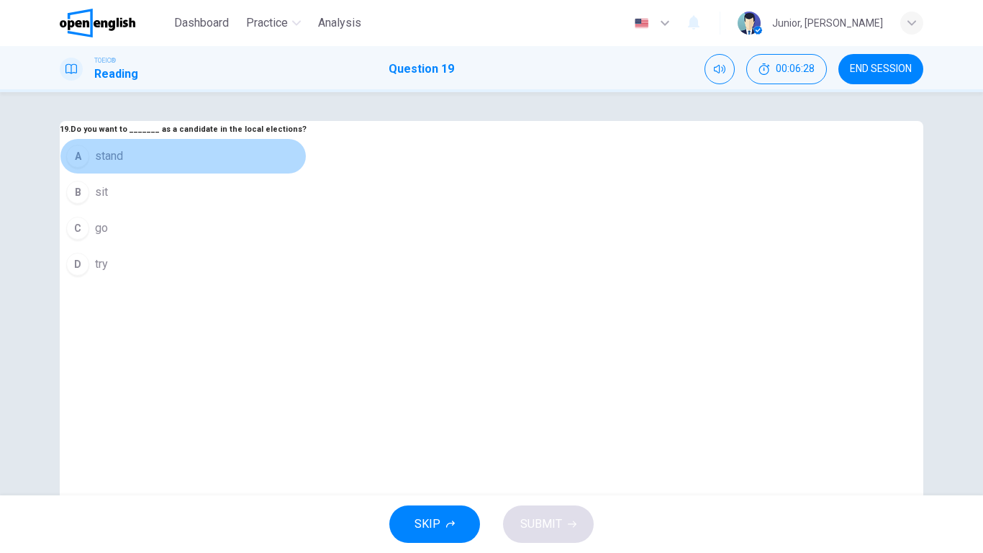
click at [123, 165] on span "stand" at bounding box center [109, 156] width 28 height 17
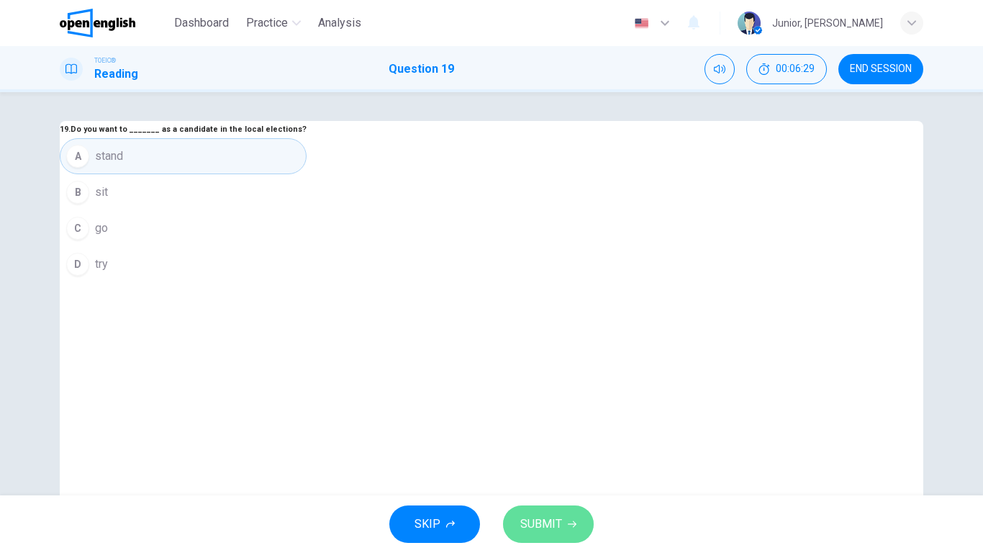
click at [544, 436] on span "SUBMIT" at bounding box center [541, 524] width 42 height 20
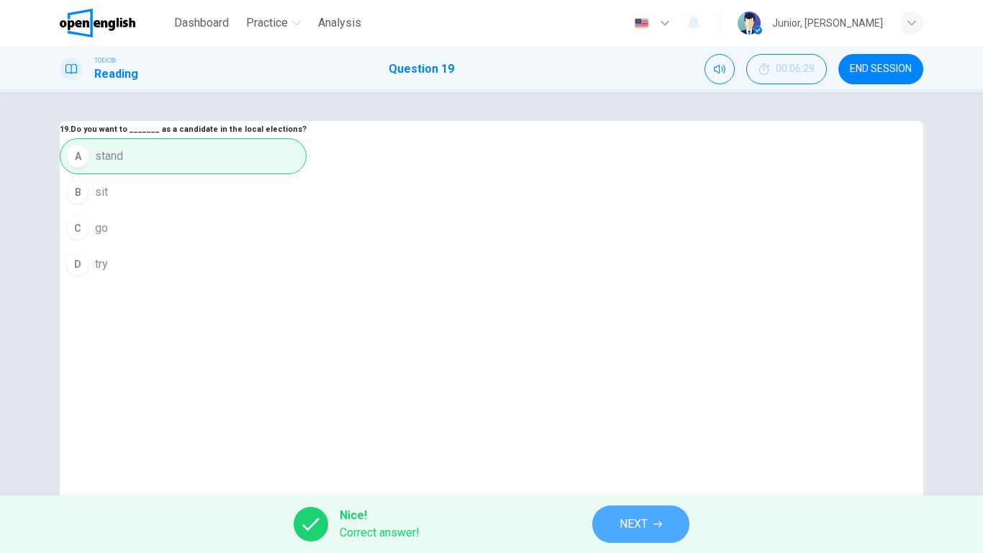
click at [622, 436] on span "NEXT" at bounding box center [634, 524] width 28 height 20
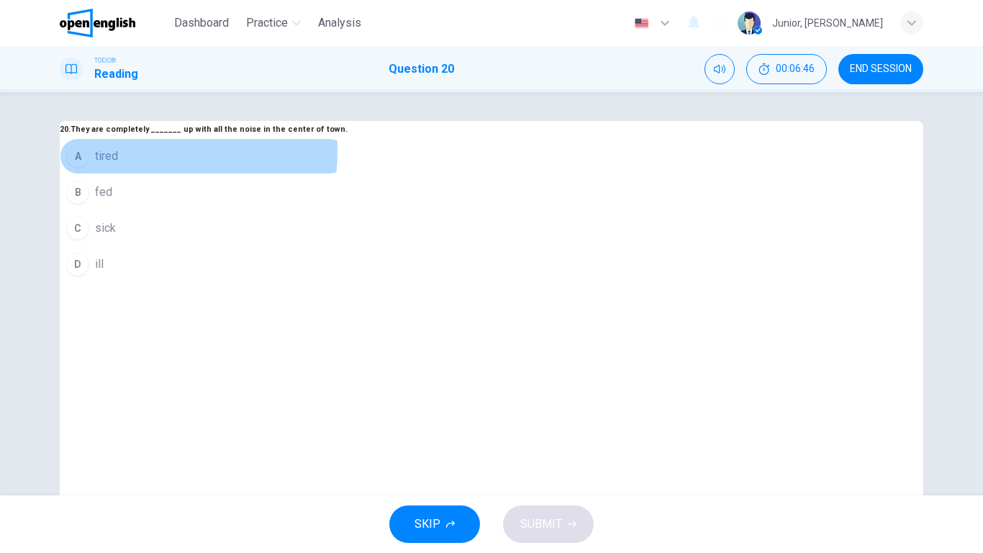
click at [118, 165] on span "tired" at bounding box center [106, 156] width 23 height 17
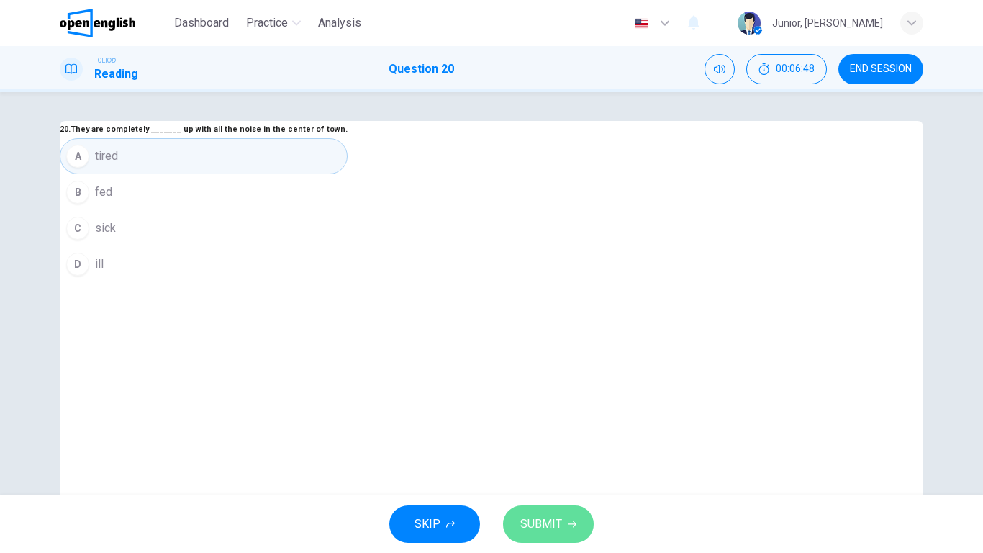
click at [535, 436] on span "SUBMIT" at bounding box center [541, 524] width 42 height 20
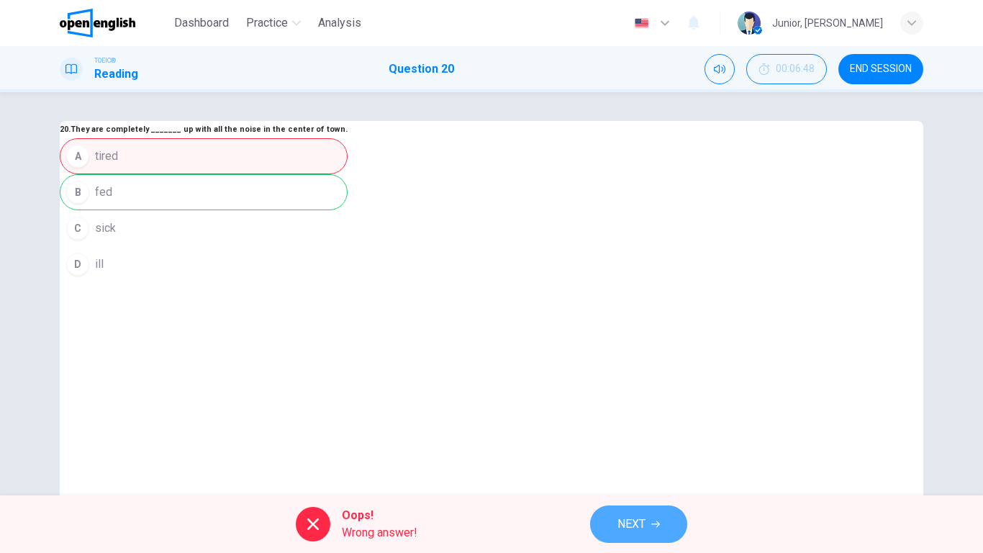
click at [643, 436] on button "NEXT" at bounding box center [638, 523] width 97 height 37
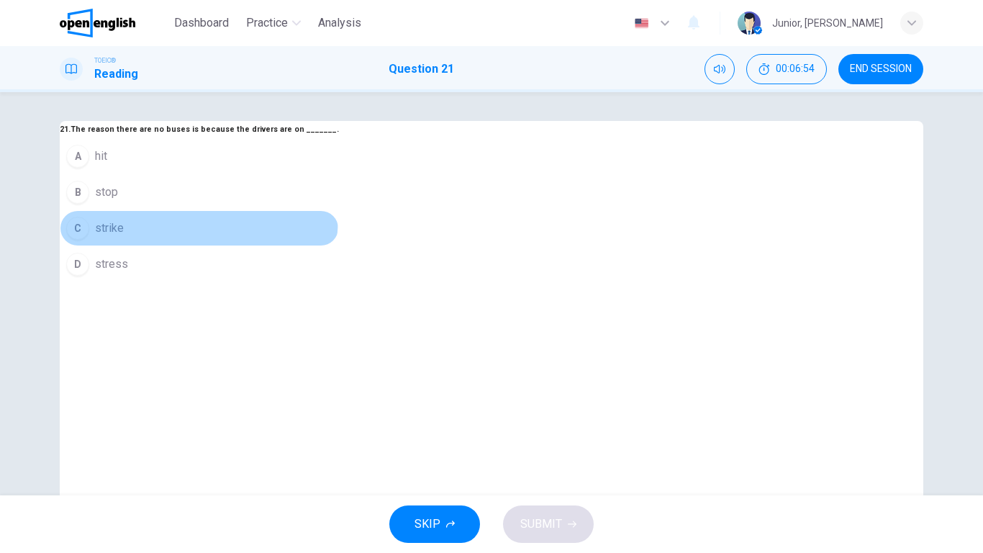
click at [339, 246] on button "C strike" at bounding box center [199, 228] width 279 height 36
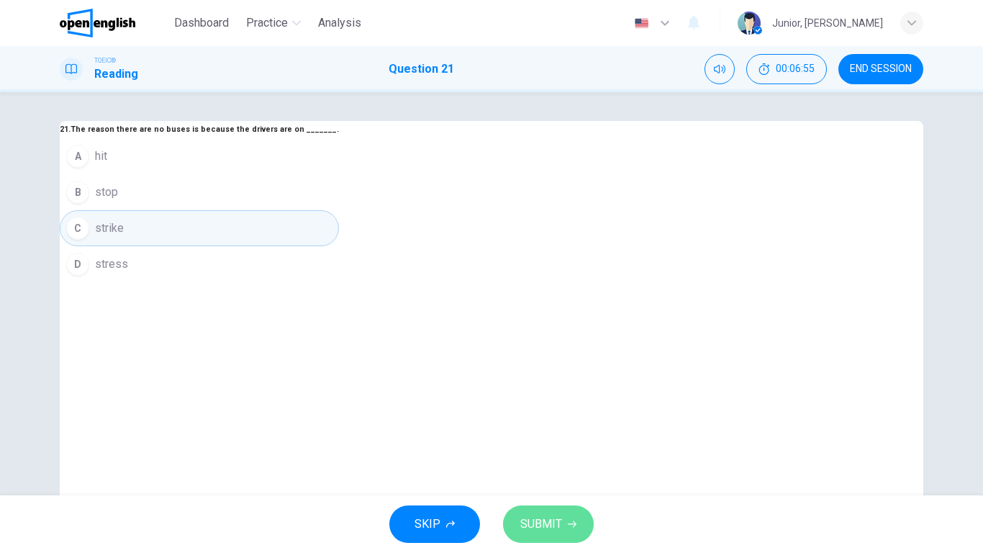
click at [538, 436] on button "SUBMIT" at bounding box center [548, 523] width 91 height 37
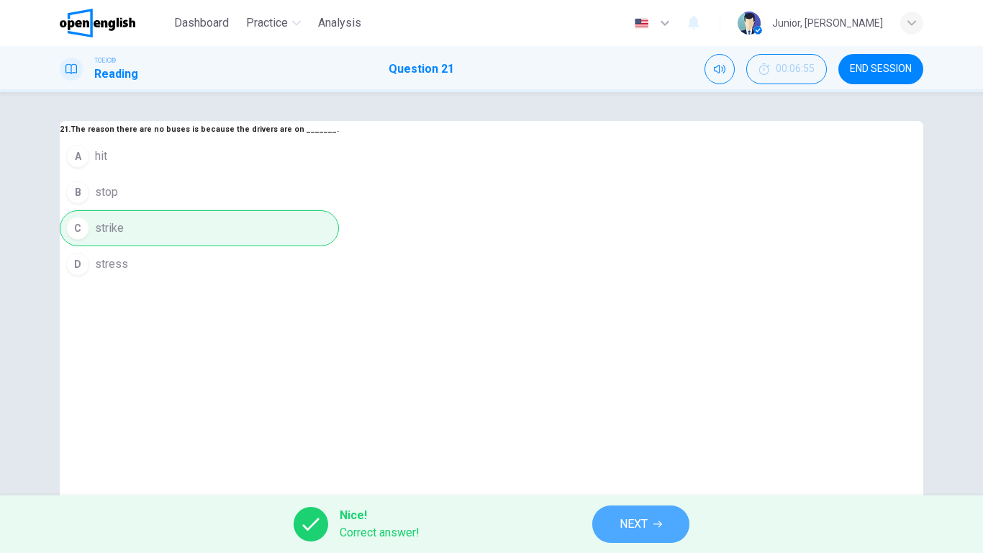
click at [640, 436] on span "NEXT" at bounding box center [634, 524] width 28 height 20
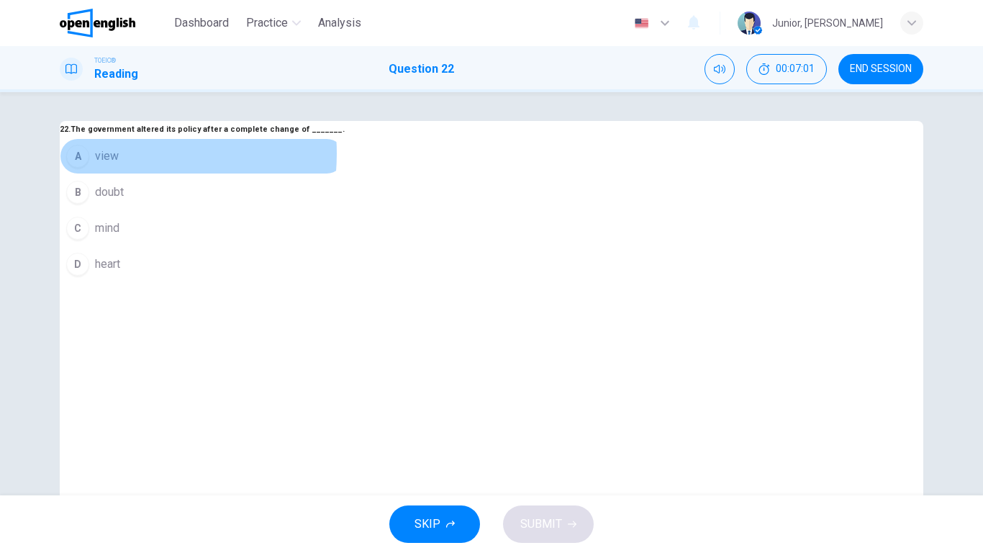
click at [119, 165] on span "view" at bounding box center [107, 156] width 24 height 17
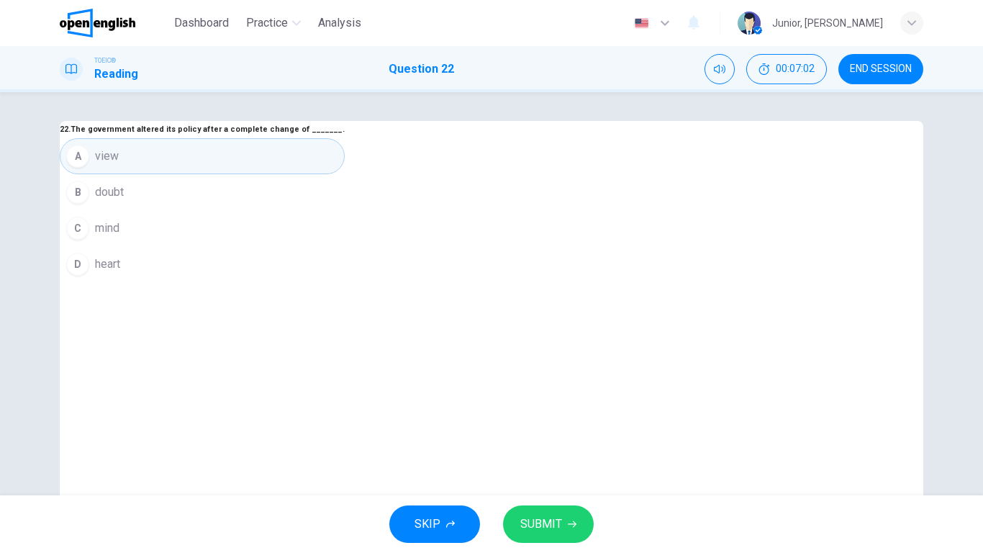
click at [550, 436] on div "SKIP SUBMIT" at bounding box center [491, 524] width 983 height 58
click at [552, 436] on button "SUBMIT" at bounding box center [548, 523] width 91 height 37
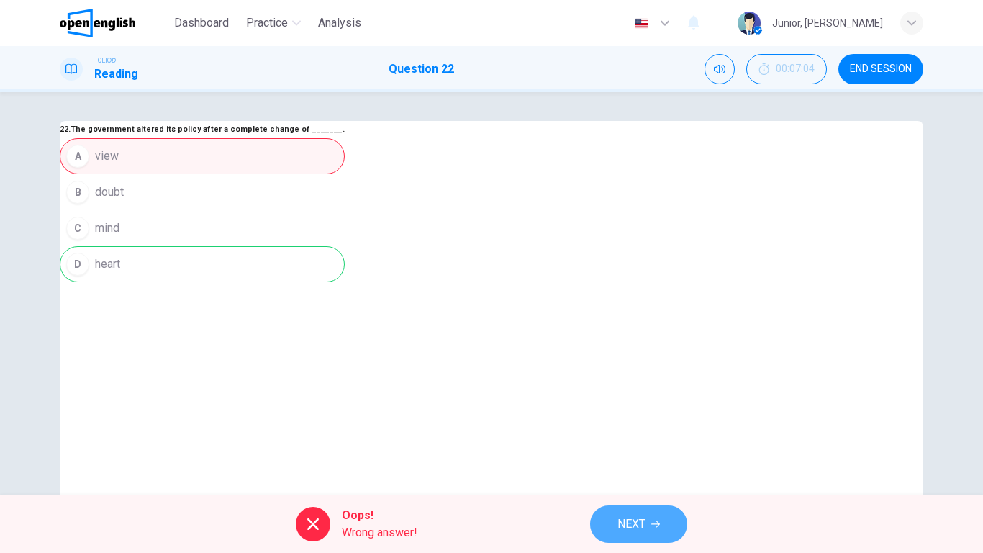
click at [600, 436] on button "NEXT" at bounding box center [638, 523] width 97 height 37
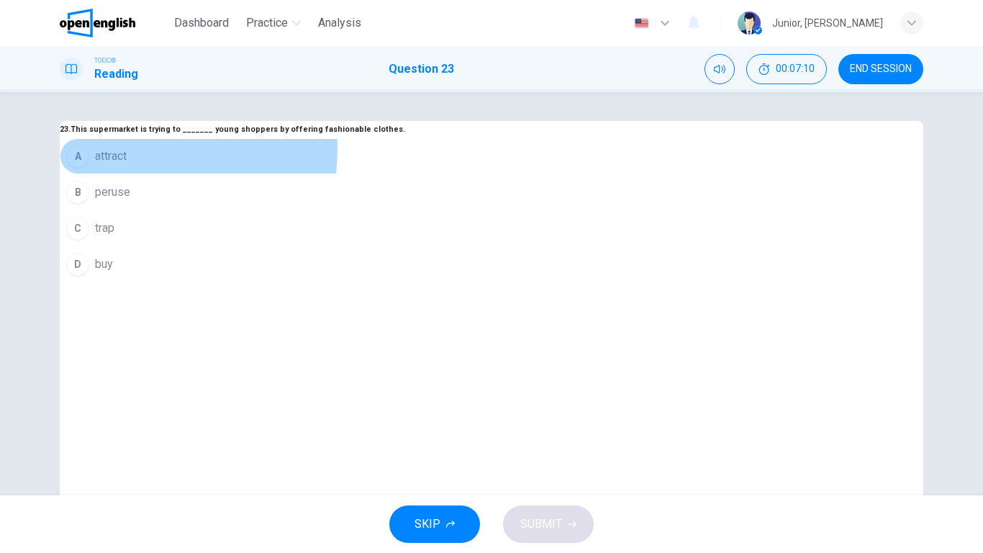
click at [127, 165] on span "attract" at bounding box center [111, 156] width 32 height 17
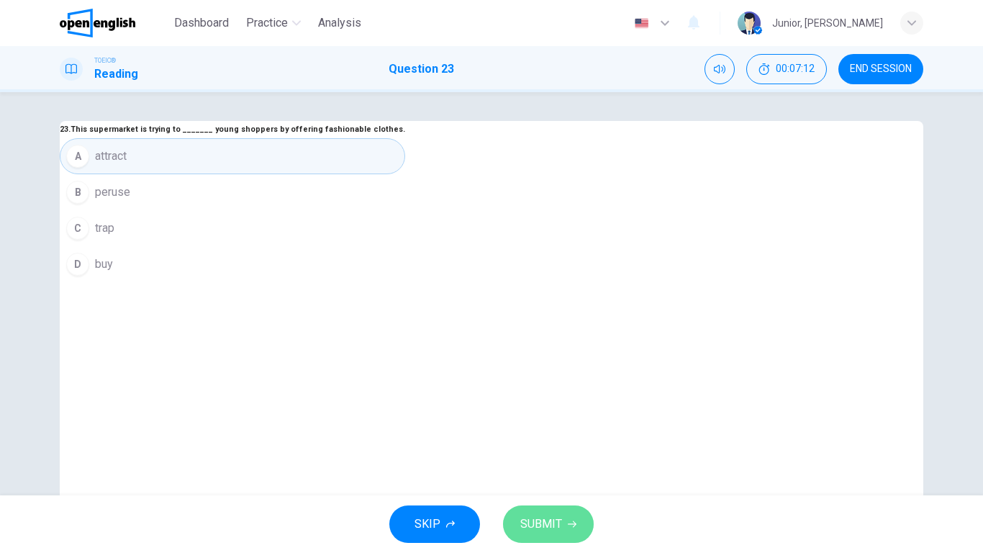
click at [556, 436] on button "SUBMIT" at bounding box center [548, 523] width 91 height 37
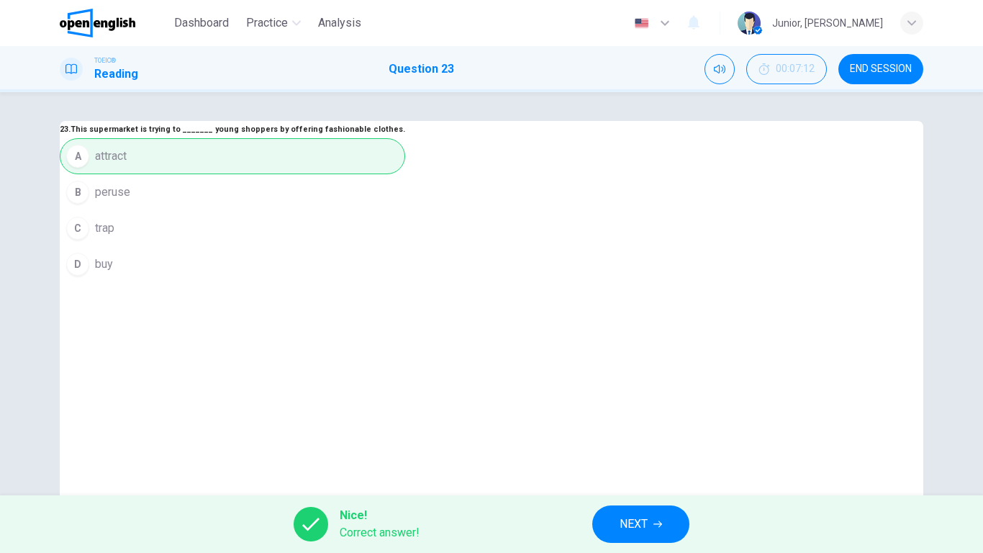
click at [630, 436] on span "NEXT" at bounding box center [634, 524] width 28 height 20
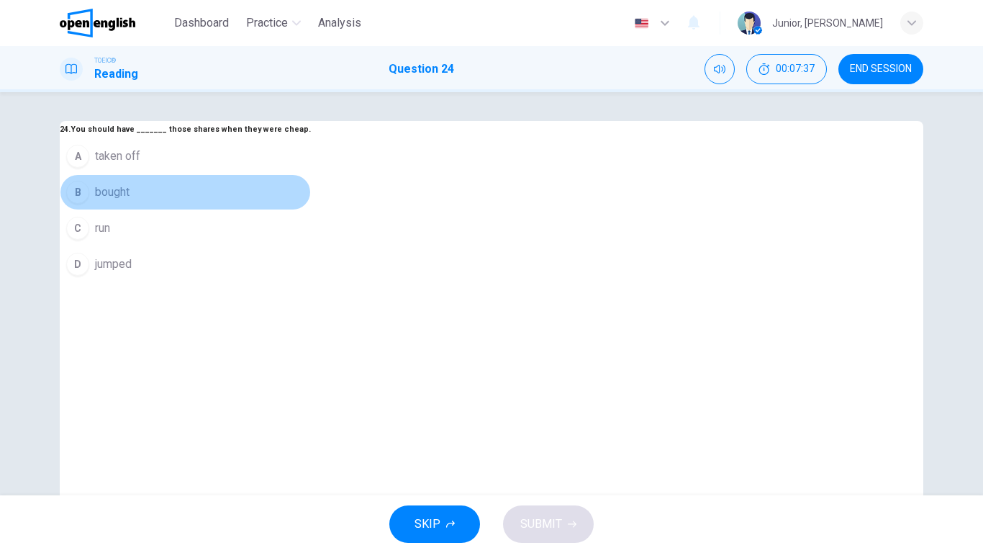
click at [130, 201] on span "bought" at bounding box center [112, 192] width 35 height 17
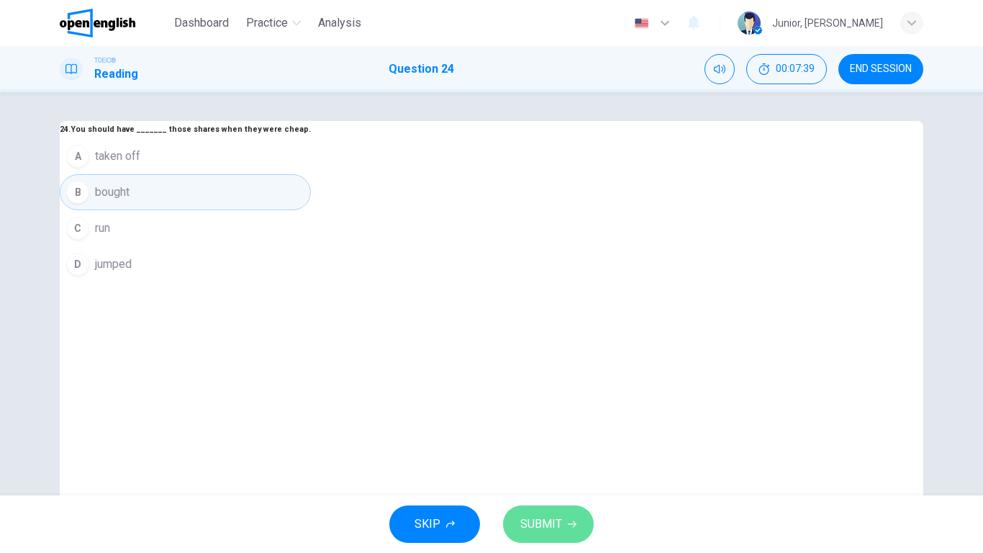
click at [537, 436] on span "SUBMIT" at bounding box center [541, 524] width 42 height 20
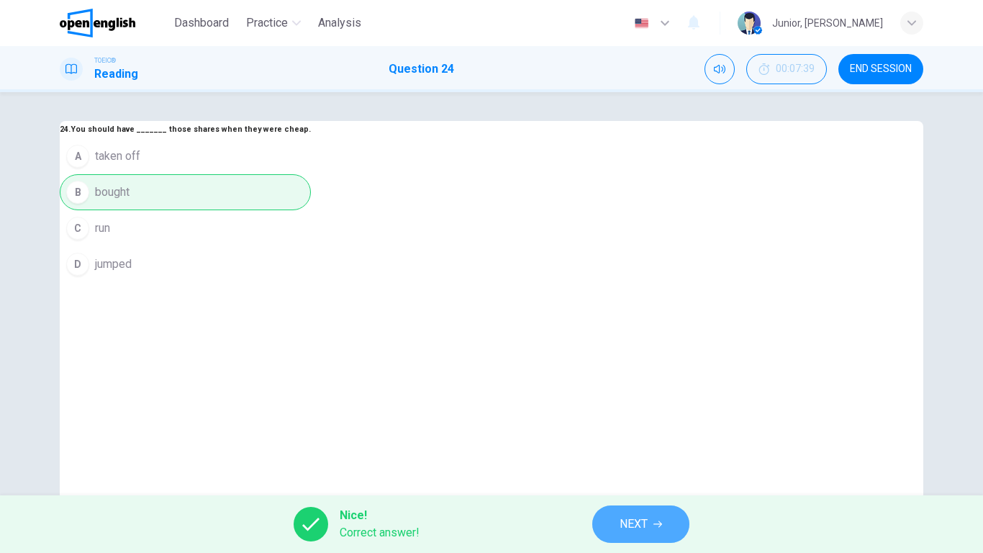
click at [635, 436] on span "NEXT" at bounding box center [634, 524] width 28 height 20
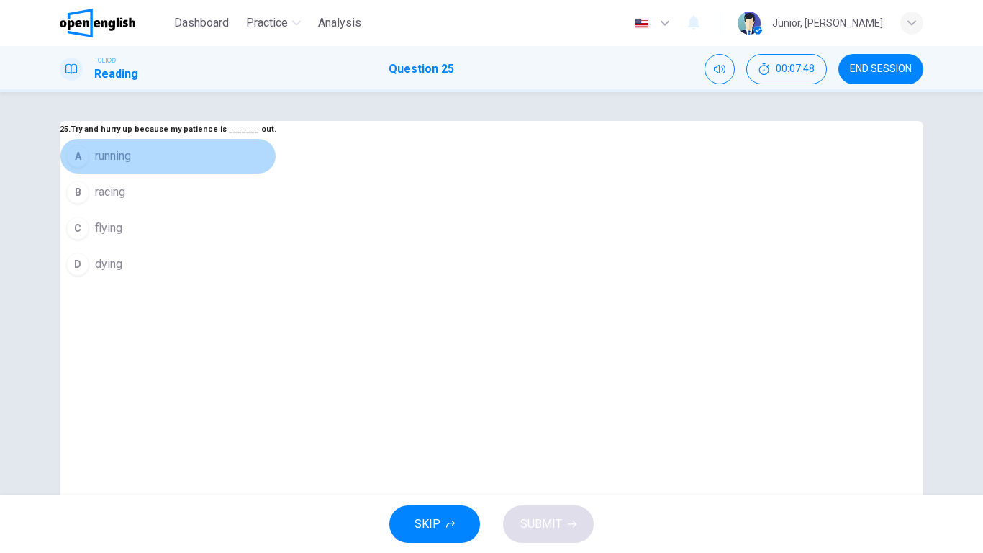
click at [131, 165] on span "running" at bounding box center [113, 156] width 36 height 17
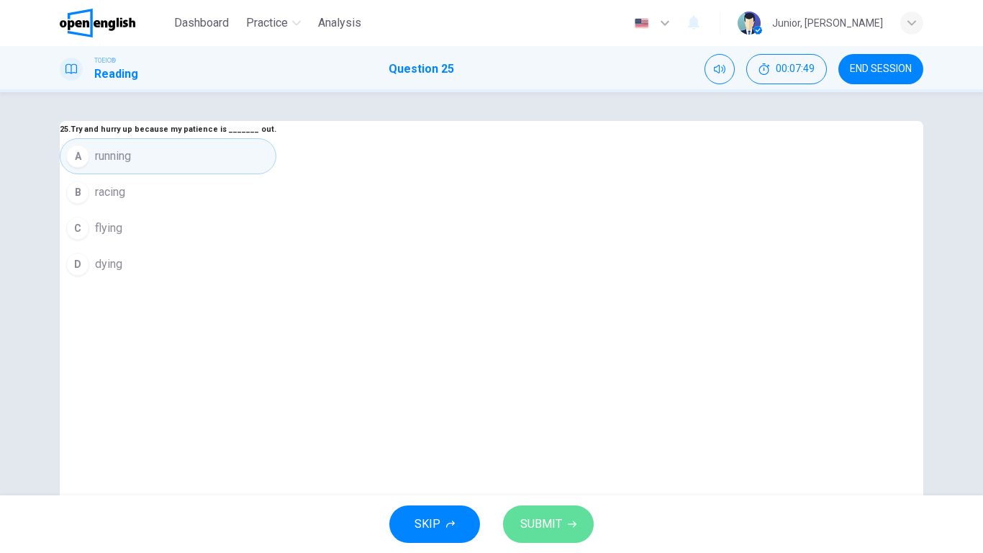
click at [537, 436] on span "SUBMIT" at bounding box center [541, 524] width 42 height 20
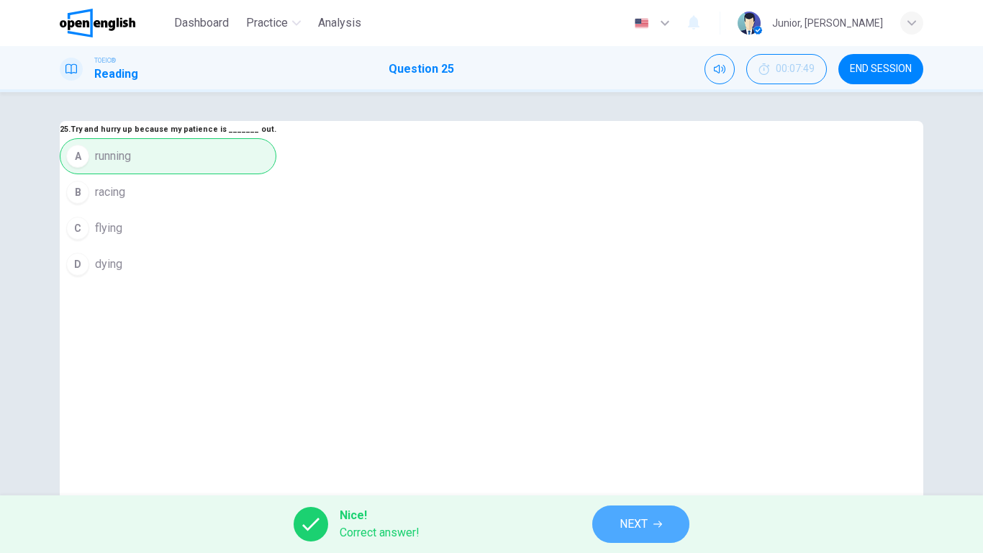
click at [620, 436] on span "NEXT" at bounding box center [634, 524] width 28 height 20
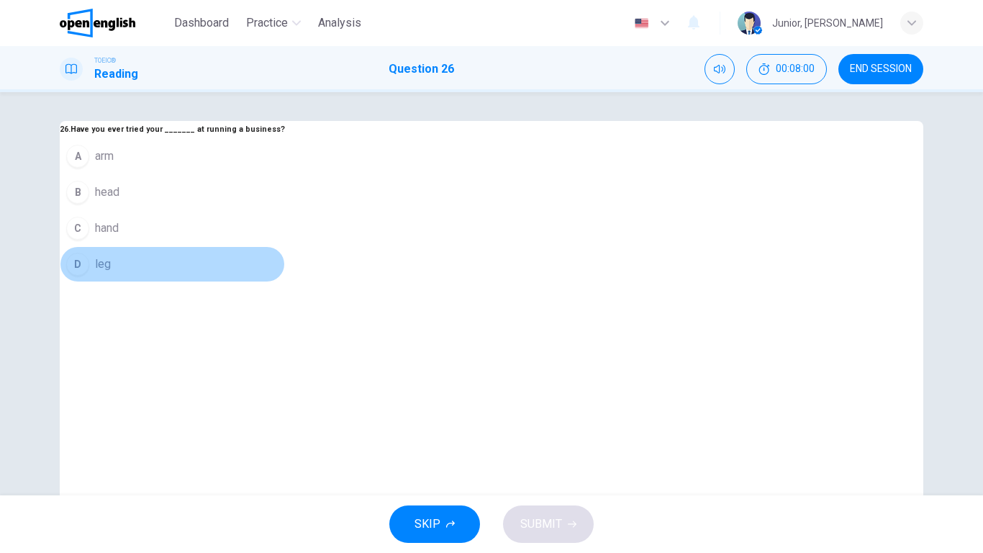
click at [111, 273] on span "leg" at bounding box center [103, 263] width 16 height 17
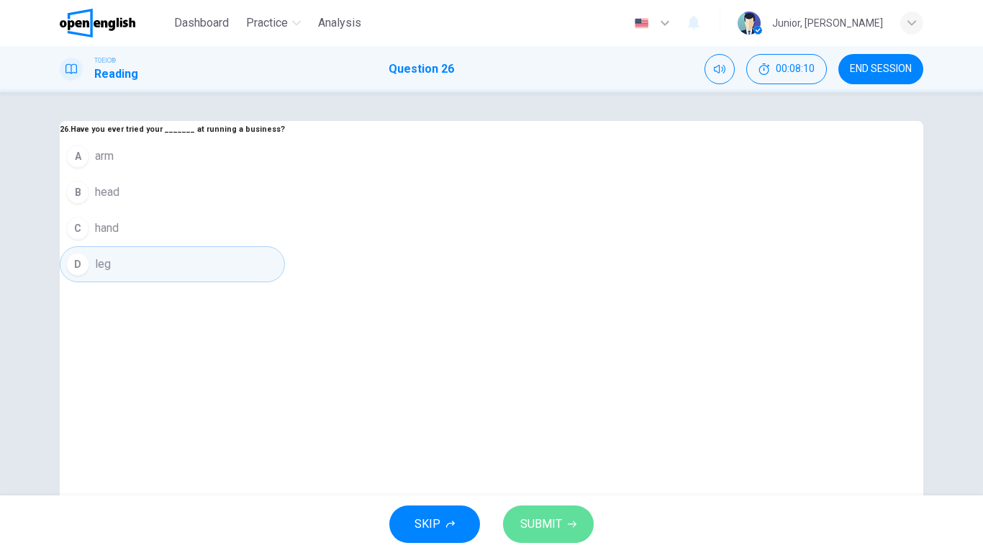
click at [545, 436] on span "SUBMIT" at bounding box center [541, 524] width 42 height 20
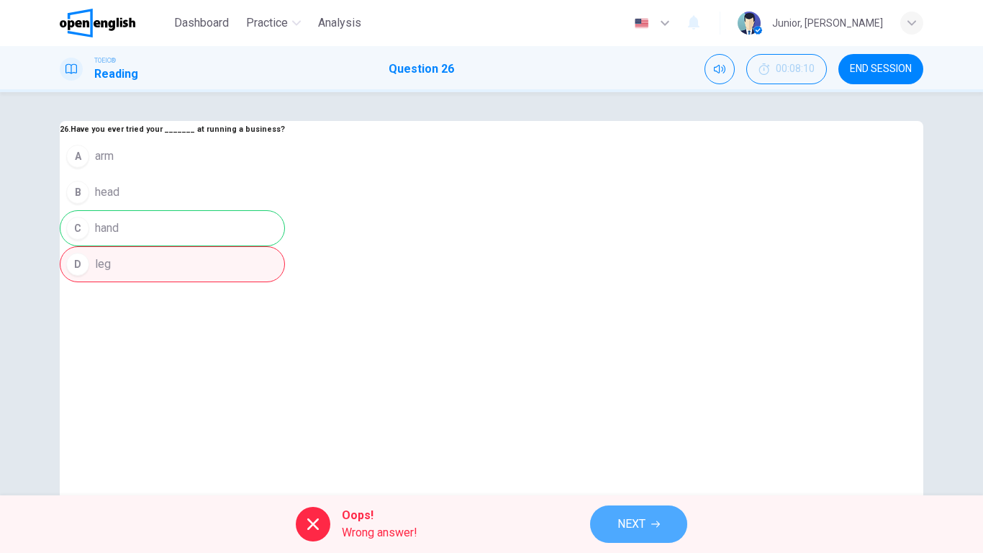
click at [630, 436] on span "NEXT" at bounding box center [631, 524] width 28 height 20
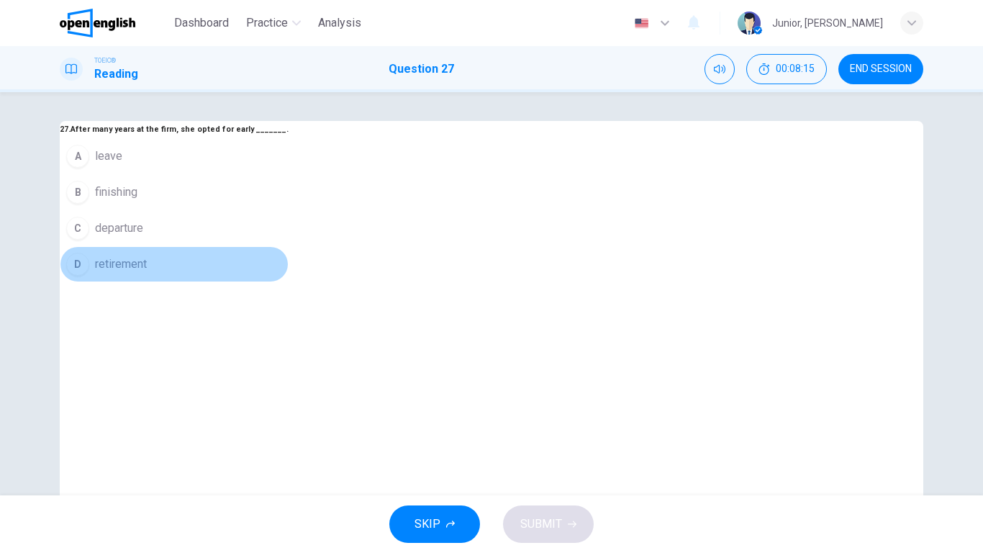
click at [147, 273] on span "retirement" at bounding box center [121, 263] width 52 height 17
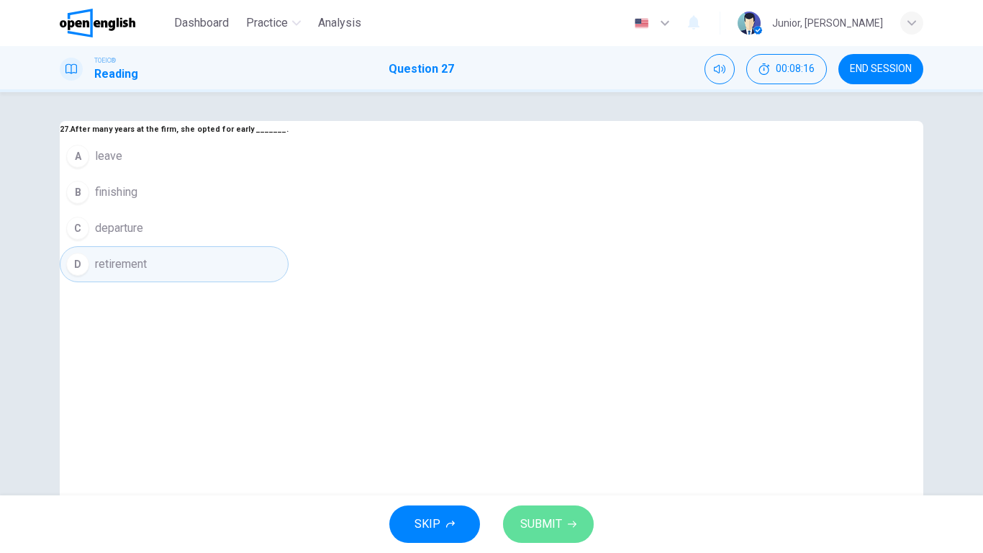
click at [552, 436] on button "SUBMIT" at bounding box center [548, 523] width 91 height 37
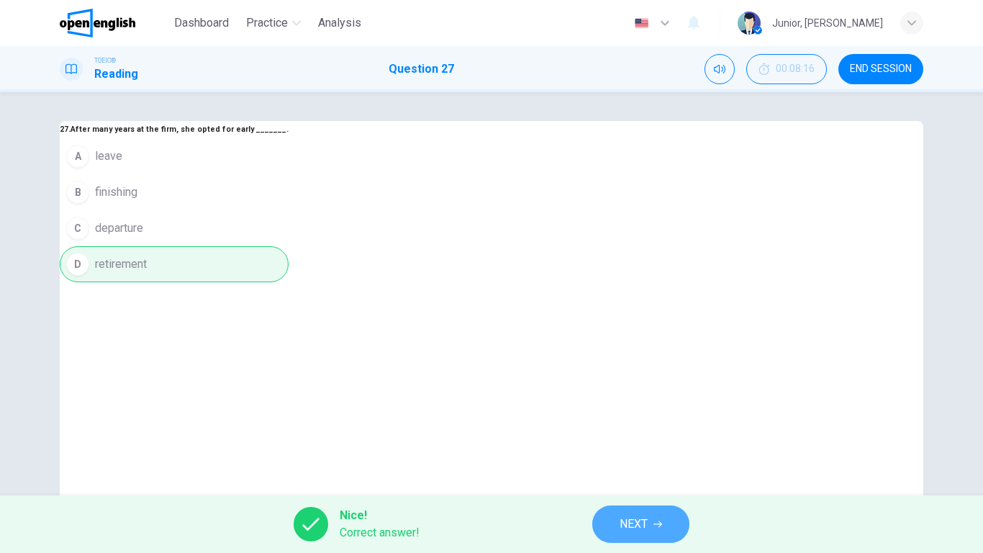
click at [607, 436] on button "NEXT" at bounding box center [640, 523] width 97 height 37
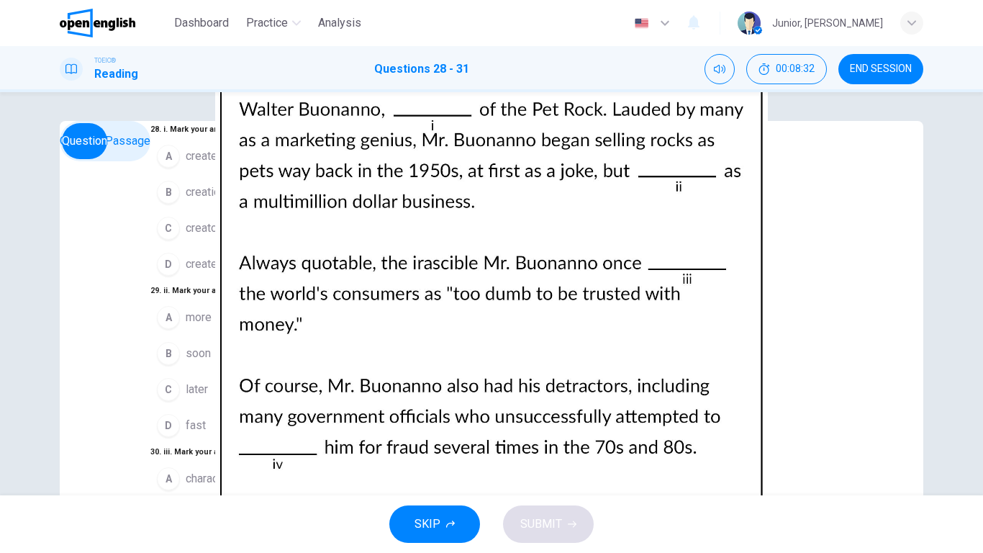
click at [186, 237] on span "creator" at bounding box center [203, 227] width 35 height 17
click at [272, 376] on button "C later" at bounding box center [211, 389] width 122 height 36
click at [272, 436] on button "B characterized" at bounding box center [211, 515] width 122 height 36
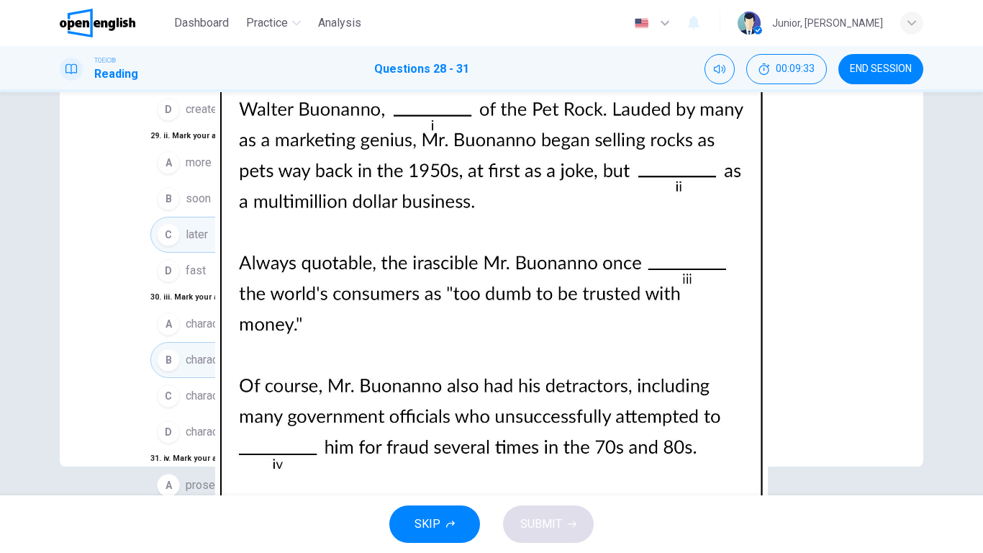
scroll to position [358, 0]
click at [272, 436] on button "A prosecute" at bounding box center [211, 485] width 122 height 36
drag, startPoint x: 549, startPoint y: 546, endPoint x: 547, endPoint y: 517, distance: 28.9
click at [547, 436] on div "SKIP SUBMIT" at bounding box center [491, 524] width 983 height 58
click at [547, 436] on span "SUBMIT" at bounding box center [541, 524] width 42 height 20
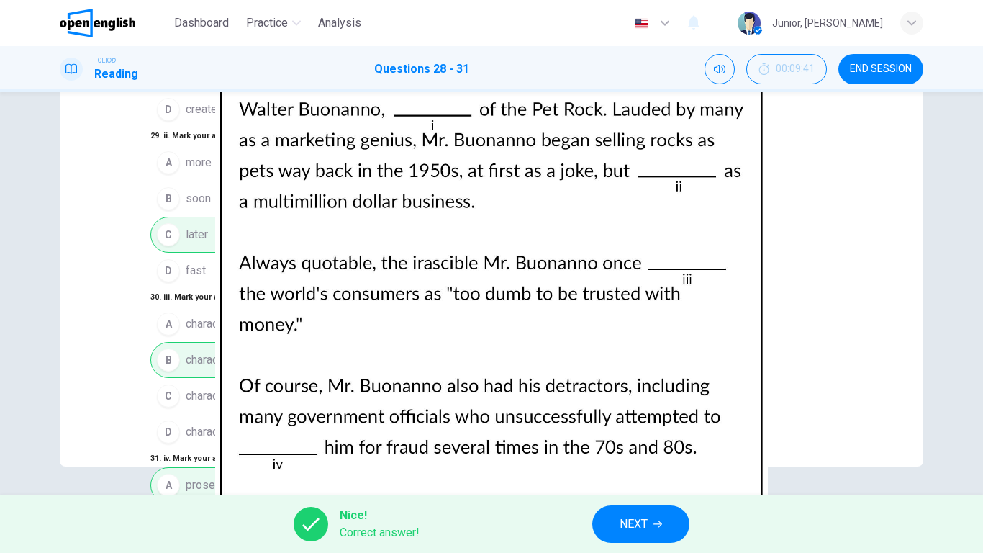
click at [641, 436] on span "NEXT" at bounding box center [634, 524] width 28 height 20
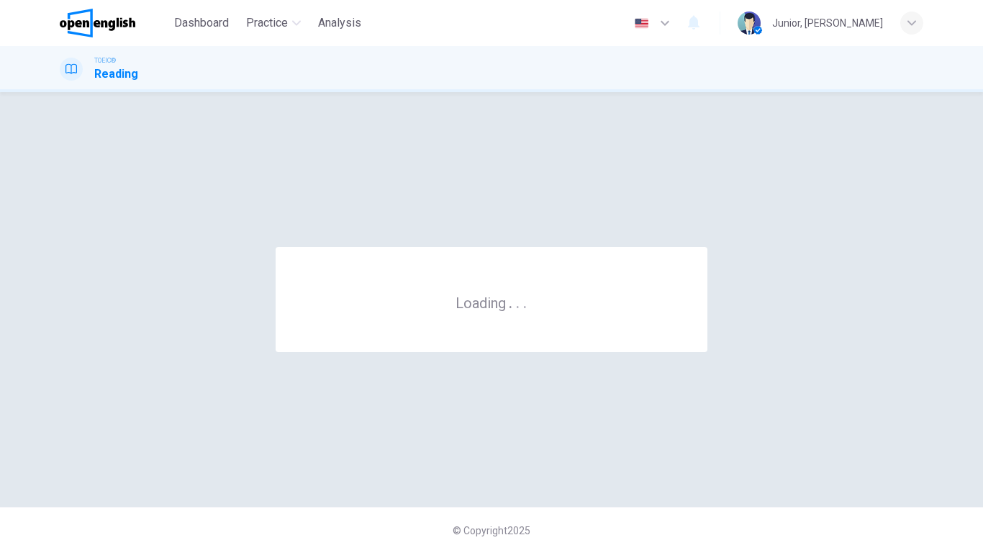
scroll to position [0, 0]
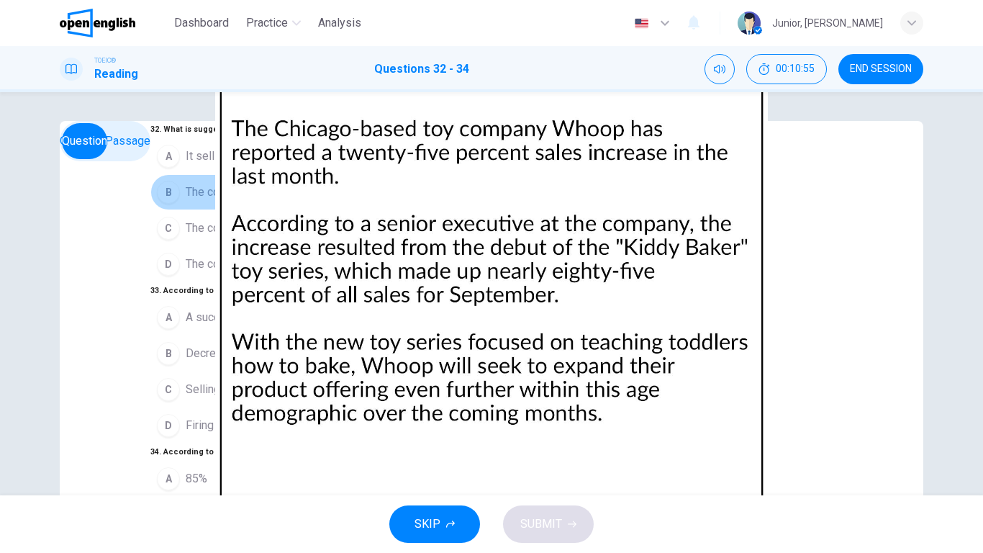
click at [340, 201] on span "The company will begin offering more products for children" at bounding box center [334, 192] width 297 height 17
click at [267, 309] on span "A successful new product launch" at bounding box center [269, 317] width 166 height 17
click at [274, 436] on button "A 85%" at bounding box center [319, 479] width 339 height 36
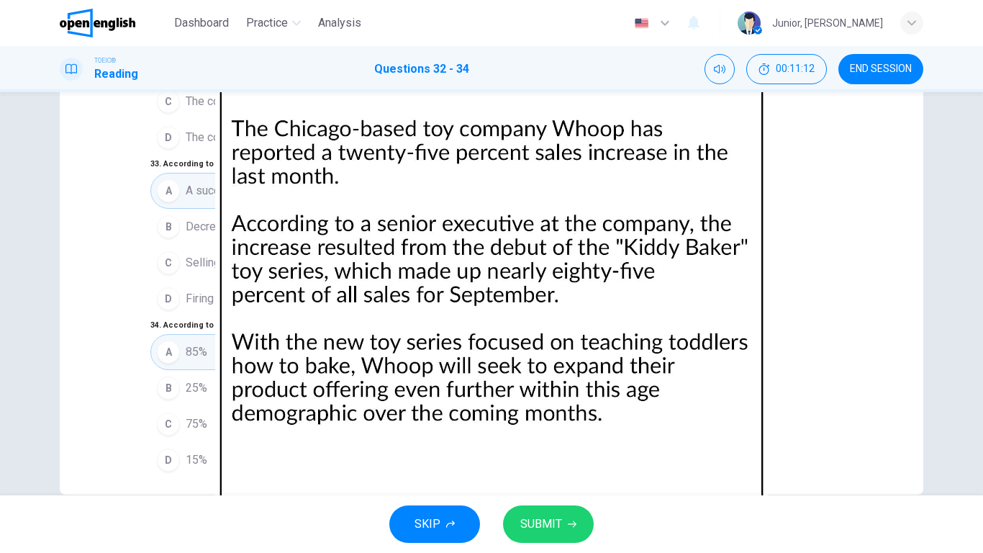
scroll to position [155, 0]
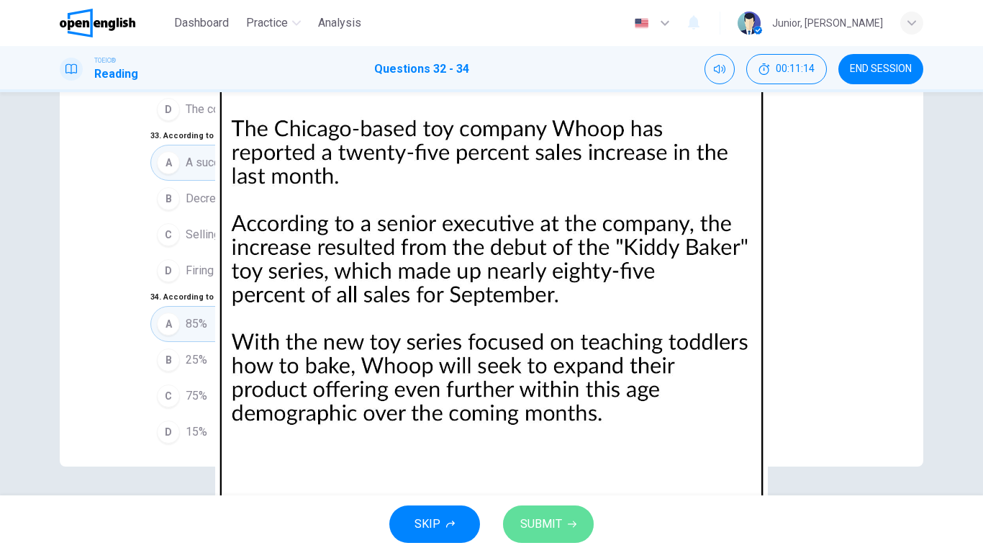
click at [572, 436] on icon "button" at bounding box center [572, 524] width 9 height 9
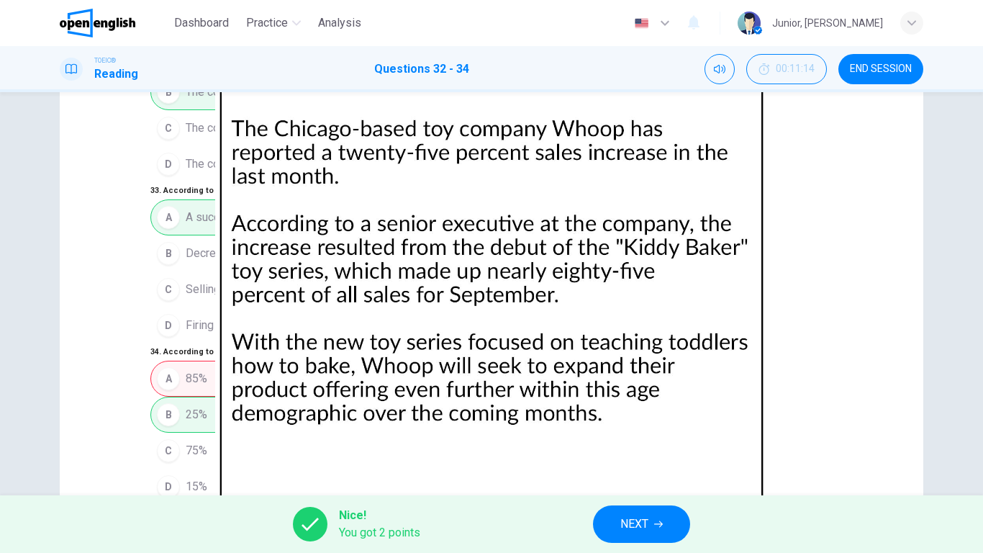
scroll to position [92, 0]
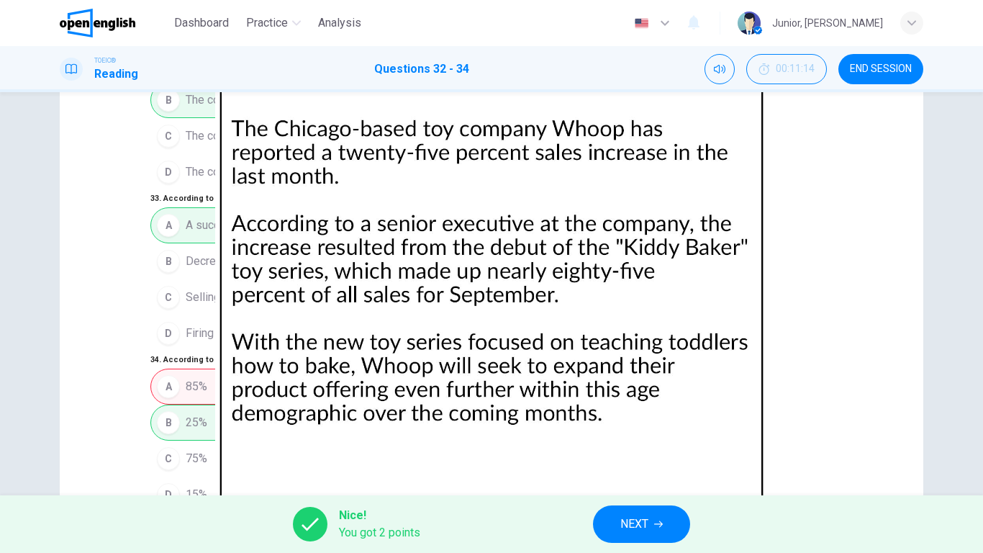
click at [623, 436] on span "NEXT" at bounding box center [634, 524] width 28 height 20
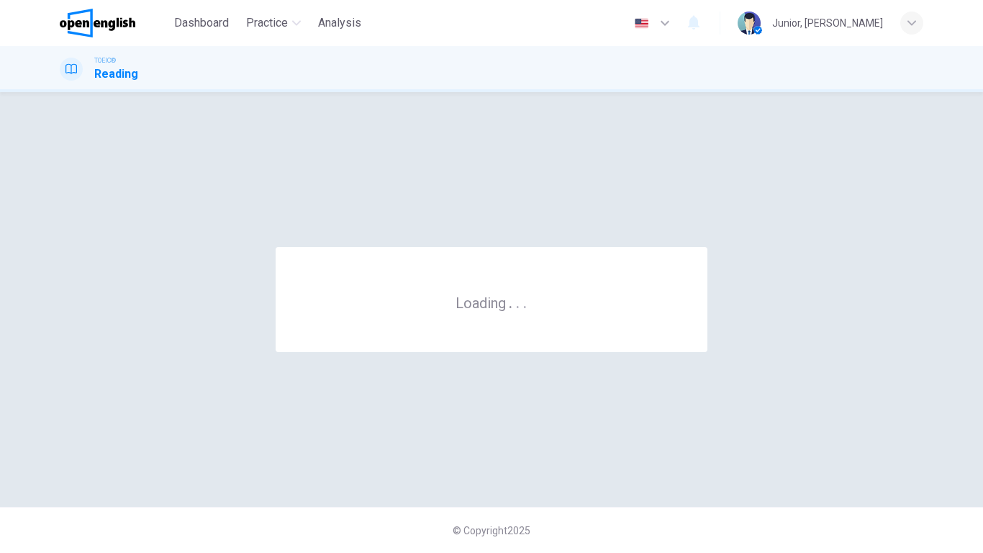
scroll to position [0, 0]
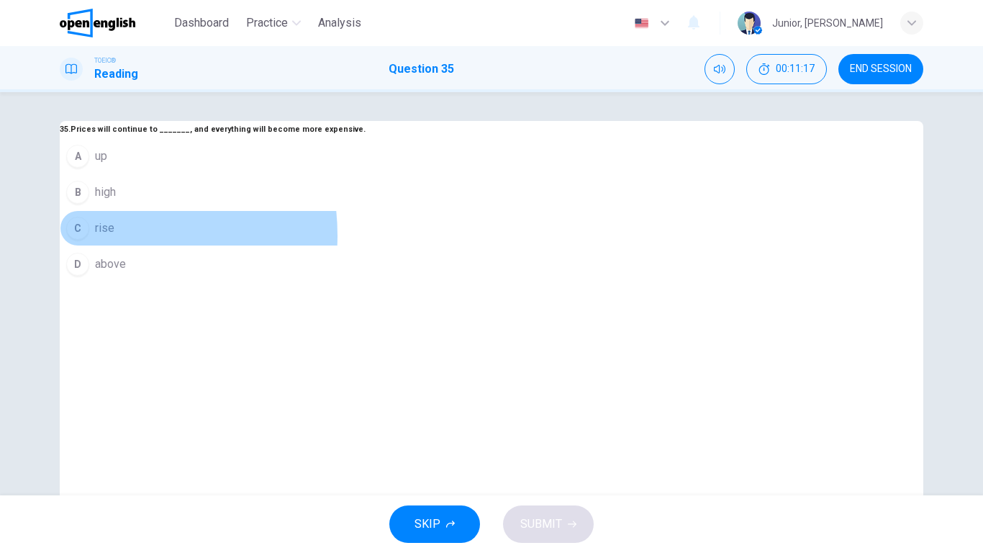
click at [114, 237] on span "rise" at bounding box center [104, 227] width 19 height 17
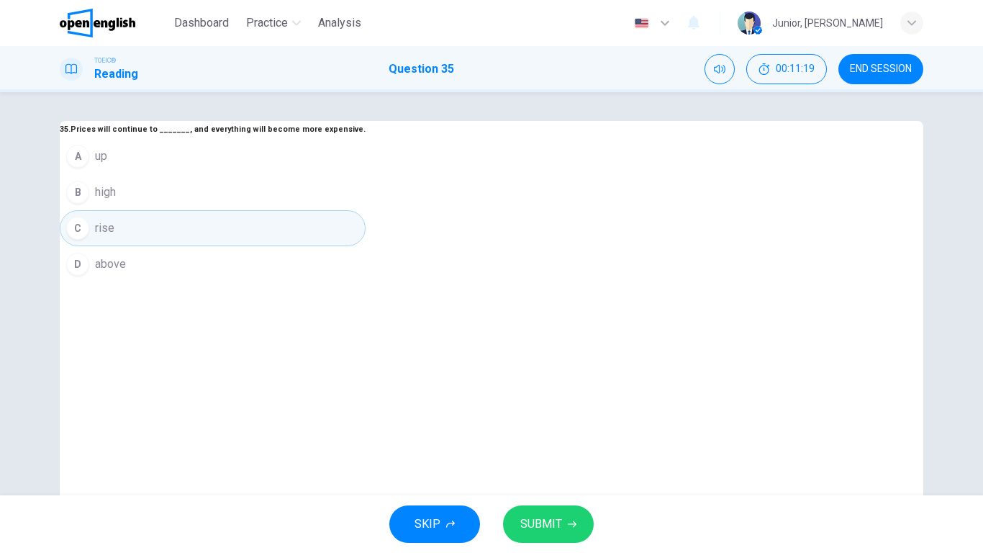
click at [525, 436] on div "SKIP SUBMIT" at bounding box center [491, 524] width 983 height 58
click at [536, 436] on span "SUBMIT" at bounding box center [541, 524] width 42 height 20
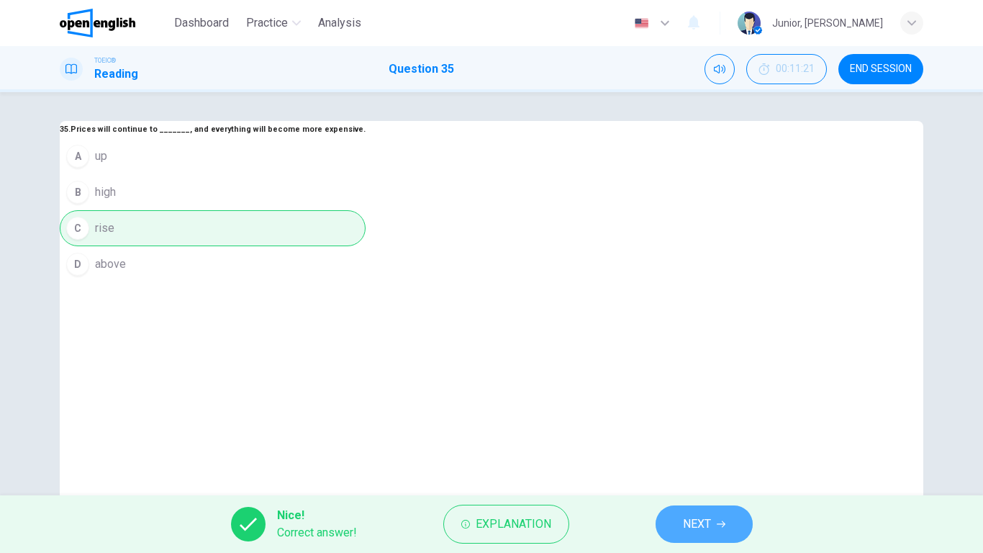
click at [666, 436] on button "NEXT" at bounding box center [704, 523] width 97 height 37
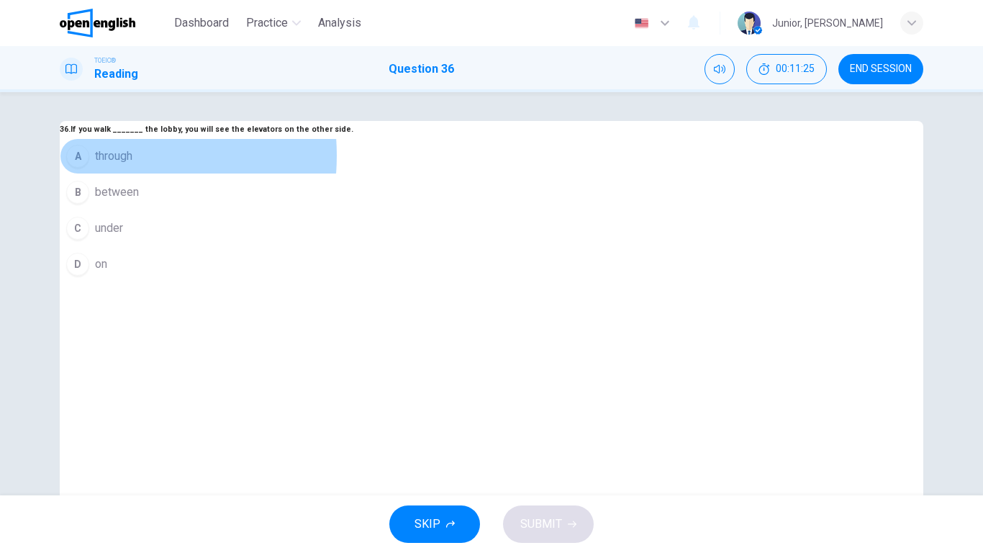
click at [353, 174] on button "A through" at bounding box center [207, 156] width 294 height 36
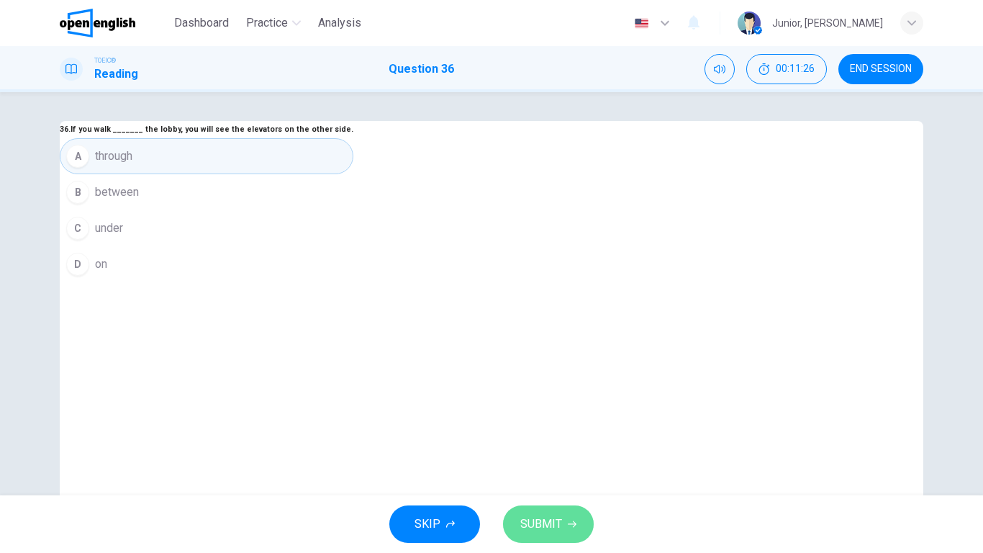
click at [556, 436] on span "SUBMIT" at bounding box center [541, 524] width 42 height 20
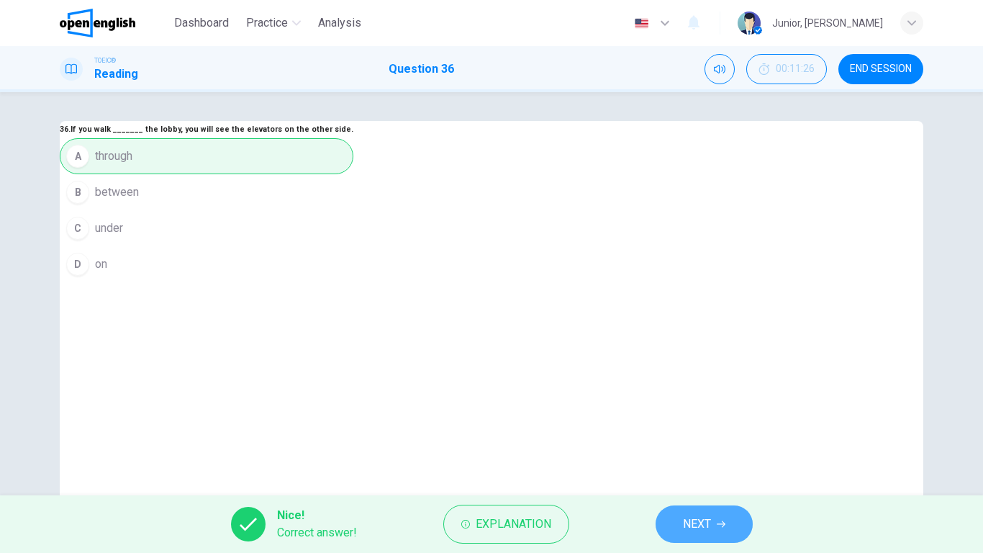
click at [703, 436] on span "NEXT" at bounding box center [697, 524] width 28 height 20
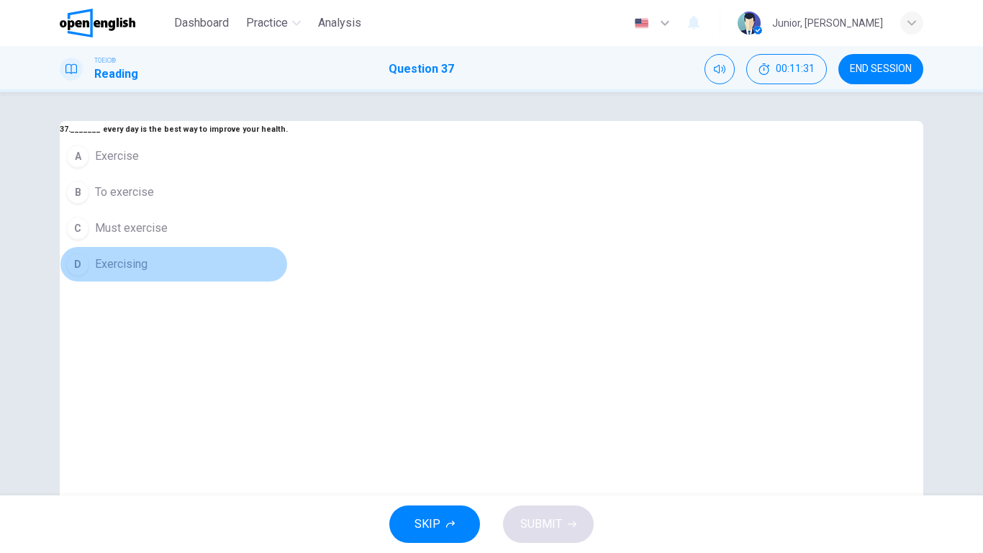
click at [148, 273] on span "Exercising" at bounding box center [121, 263] width 53 height 17
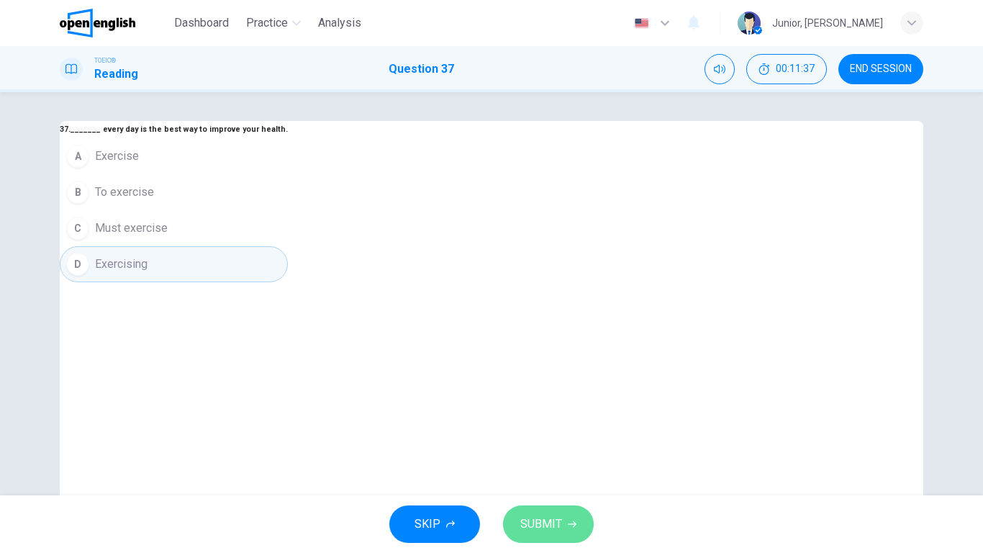
click at [530, 436] on span "SUBMIT" at bounding box center [541, 524] width 42 height 20
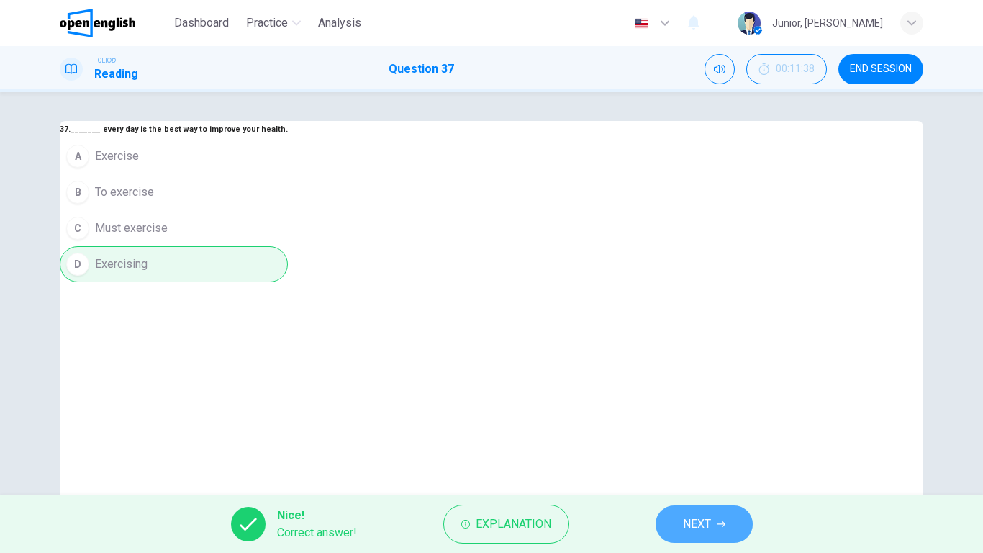
click at [689, 436] on button "NEXT" at bounding box center [704, 523] width 97 height 37
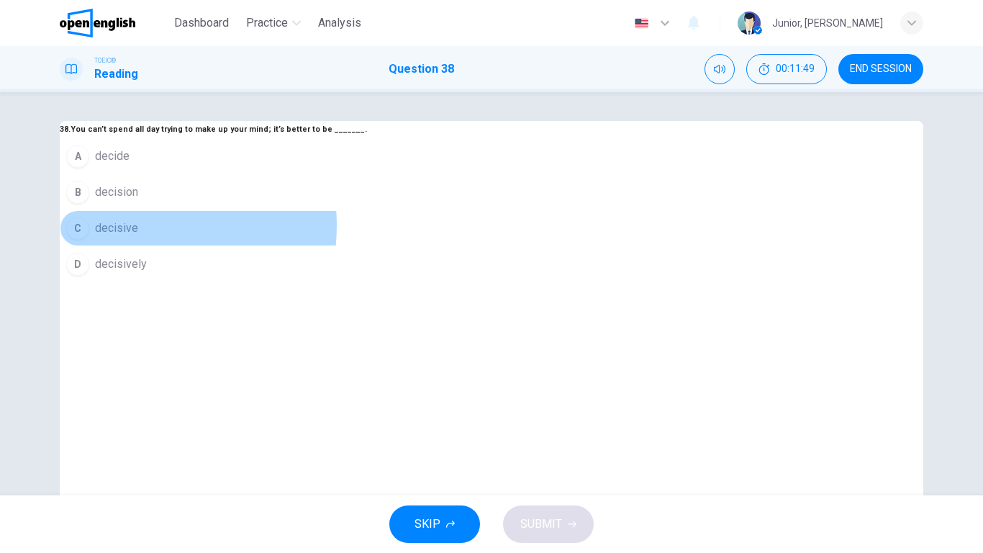
click at [138, 237] on span "decisive" at bounding box center [116, 227] width 43 height 17
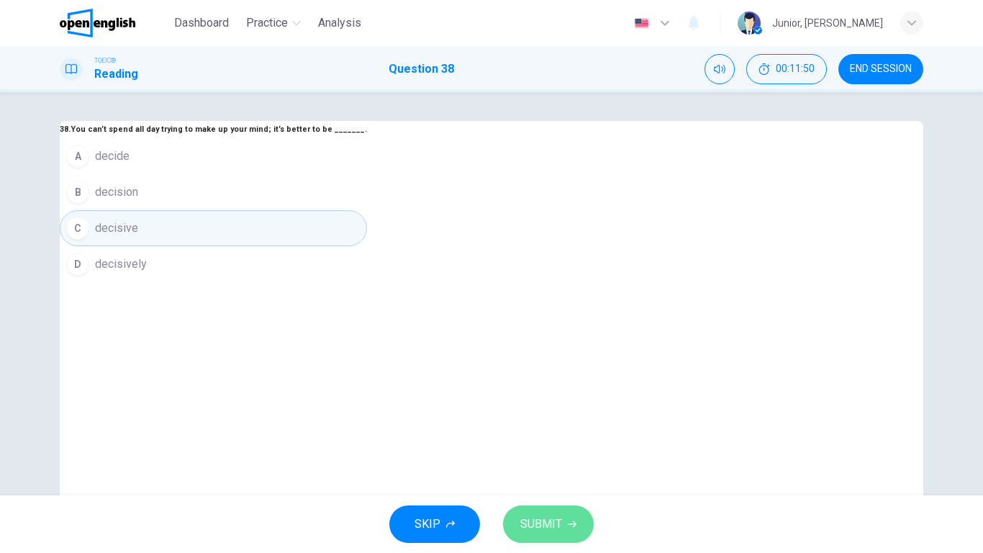
click at [525, 436] on span "SUBMIT" at bounding box center [541, 524] width 42 height 20
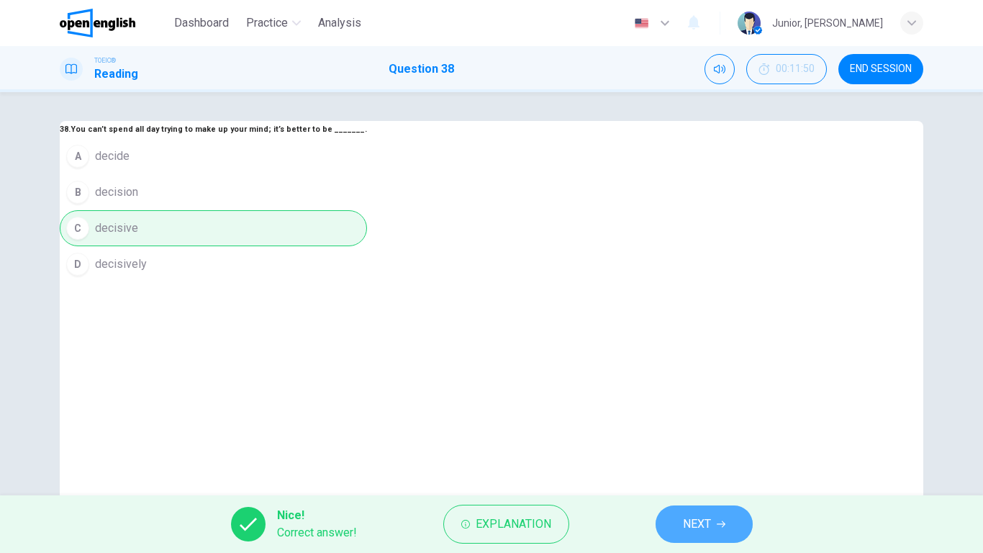
click at [687, 436] on span "NEXT" at bounding box center [697, 524] width 28 height 20
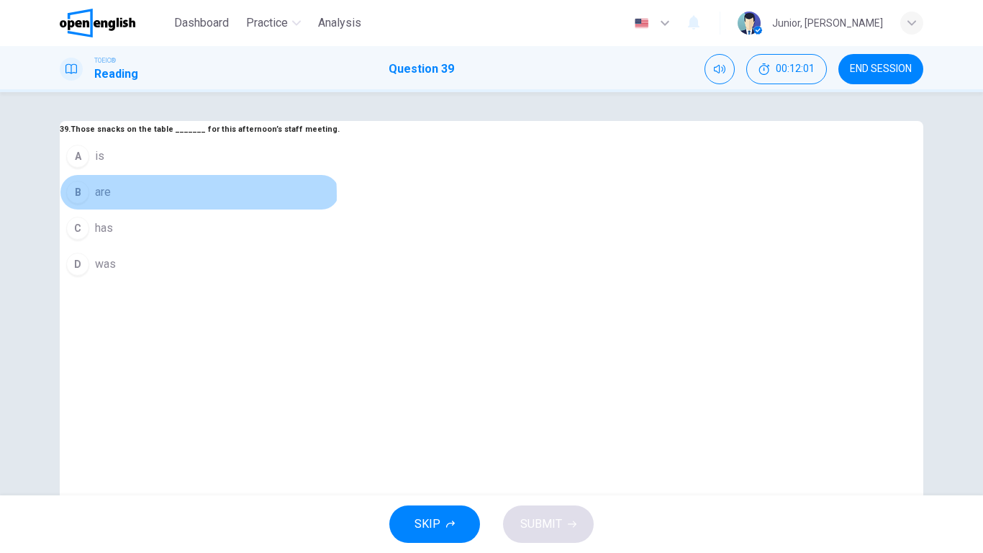
click at [89, 204] on div "B" at bounding box center [77, 192] width 23 height 23
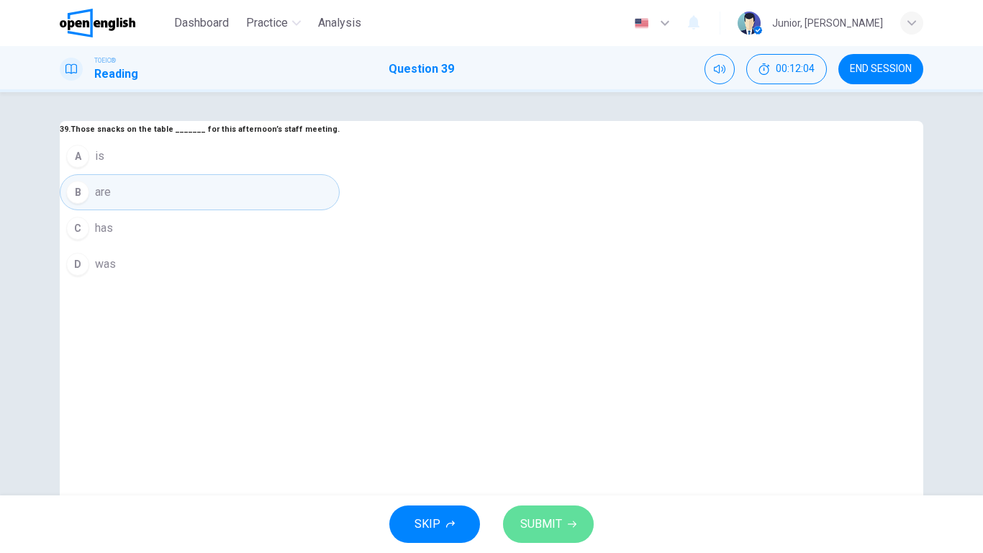
click at [574, 436] on button "SUBMIT" at bounding box center [548, 523] width 91 height 37
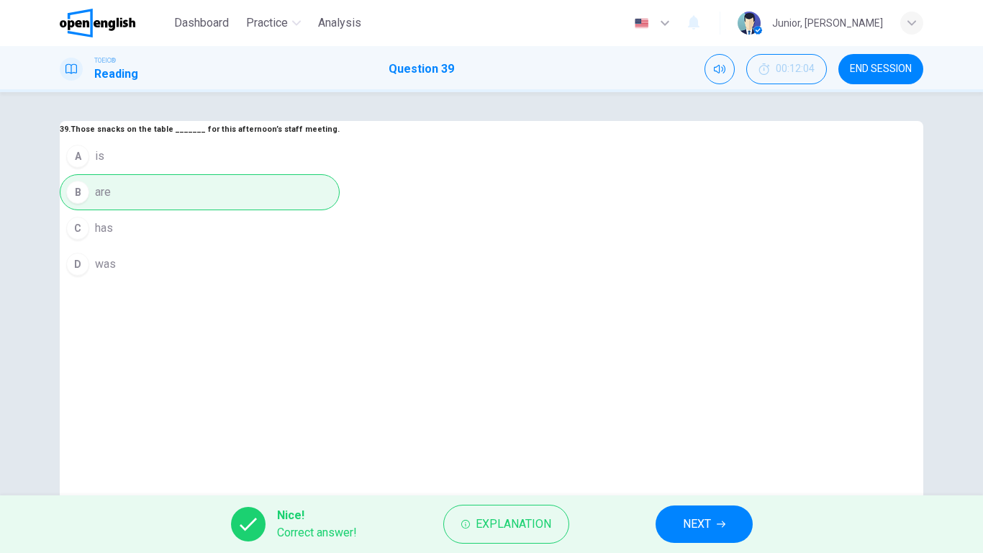
click at [697, 436] on span "NEXT" at bounding box center [697, 524] width 28 height 20
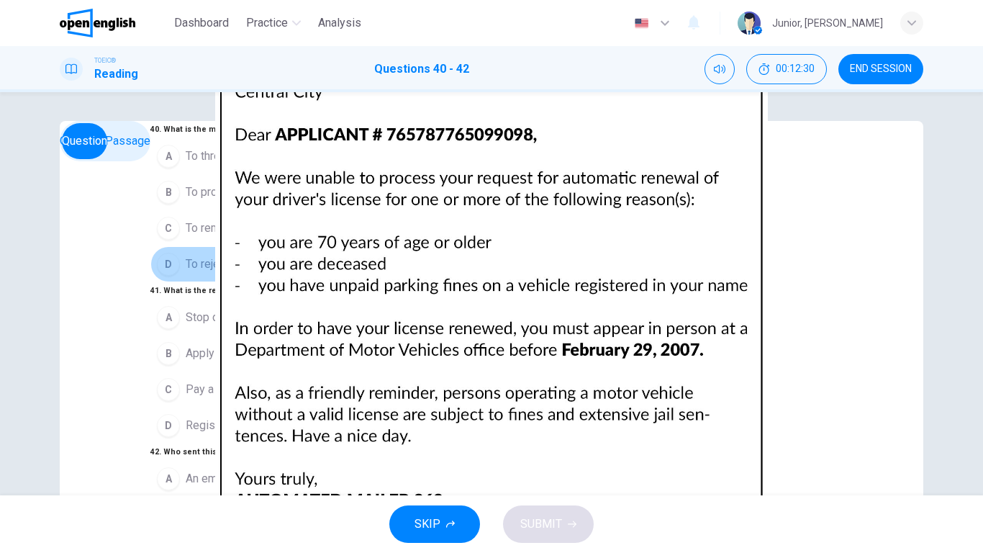
click at [202, 273] on span "To reject an application" at bounding box center [243, 263] width 115 height 17
click at [243, 345] on span "Apply for renewal at an office" at bounding box center [259, 353] width 146 height 17
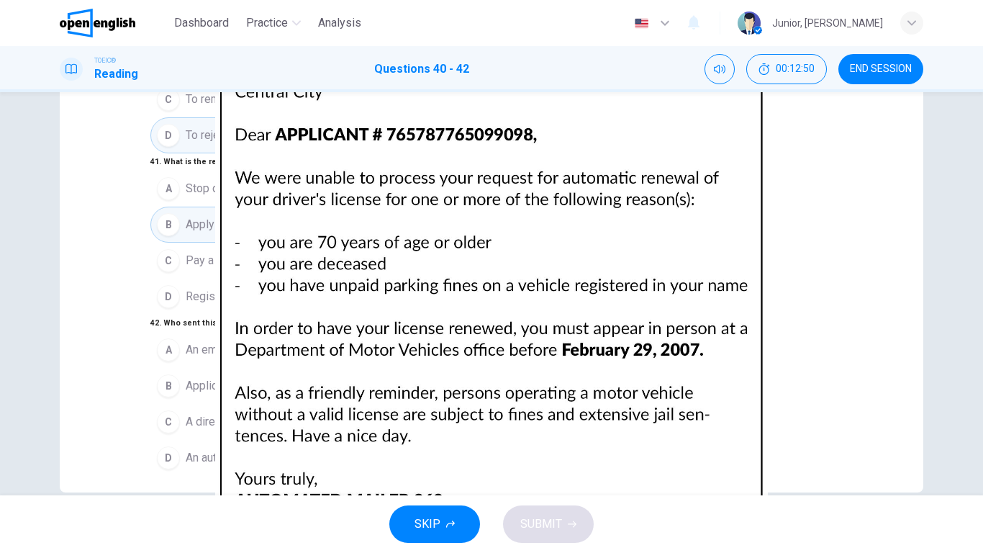
scroll to position [135, 0]
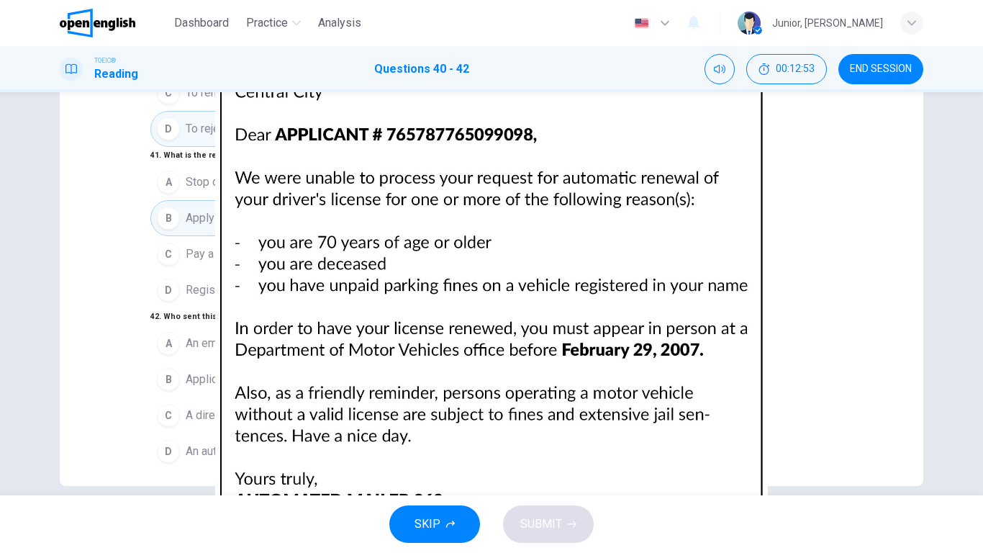
click at [968, 334] on div "40 . What is the main purpose of the letter? A To threaten legal action B To pr…" at bounding box center [491, 293] width 983 height 403
drag, startPoint x: 968, startPoint y: 334, endPoint x: 982, endPoint y: 339, distance: 15.2
click at [982, 339] on div "40 . What is the main purpose of the letter? A To threaten legal action B To pr…" at bounding box center [491, 293] width 983 height 403
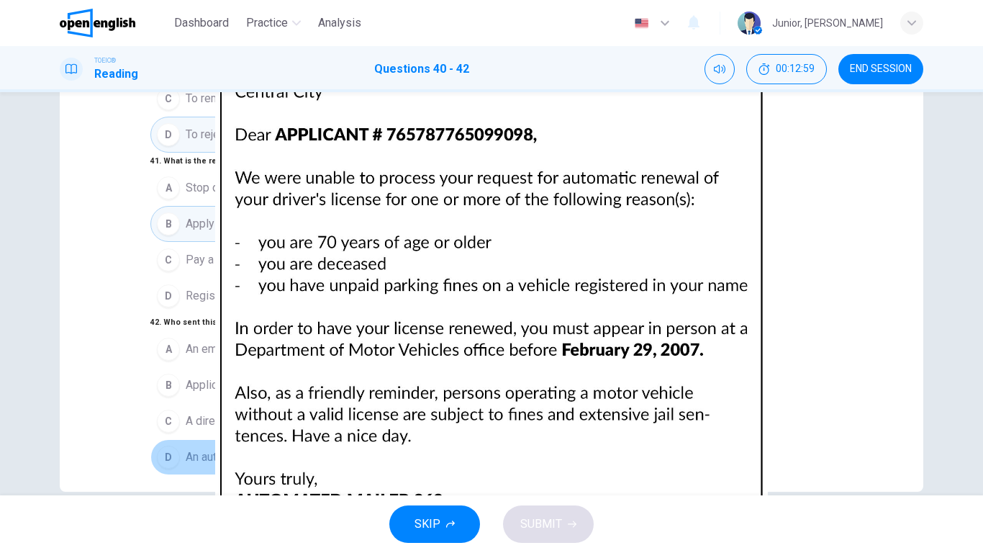
click at [318, 436] on span "An automated service at the Department of Motor Vehicles" at bounding box center [334, 456] width 296 height 17
click at [556, 436] on span "SUBMIT" at bounding box center [541, 524] width 42 height 20
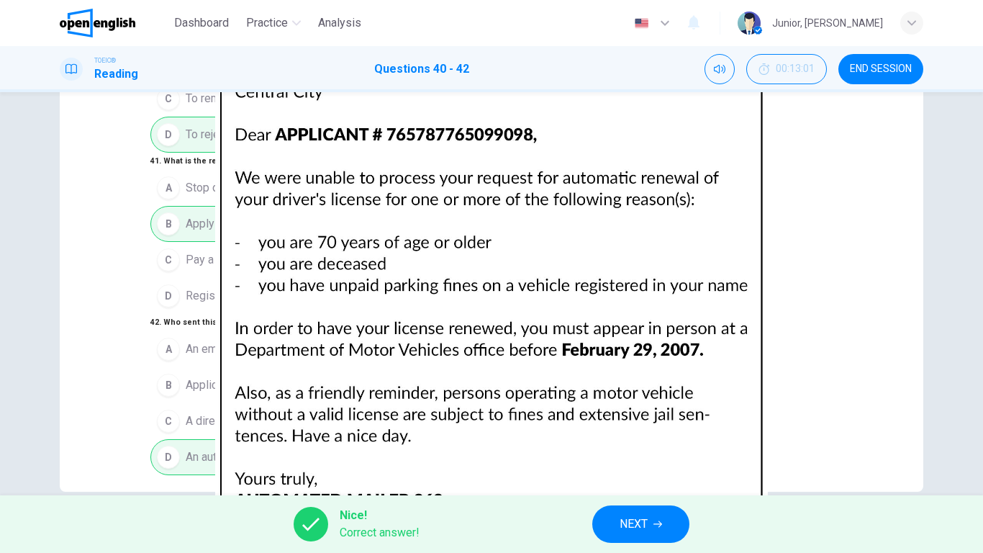
click at [618, 436] on button "NEXT" at bounding box center [640, 523] width 97 height 37
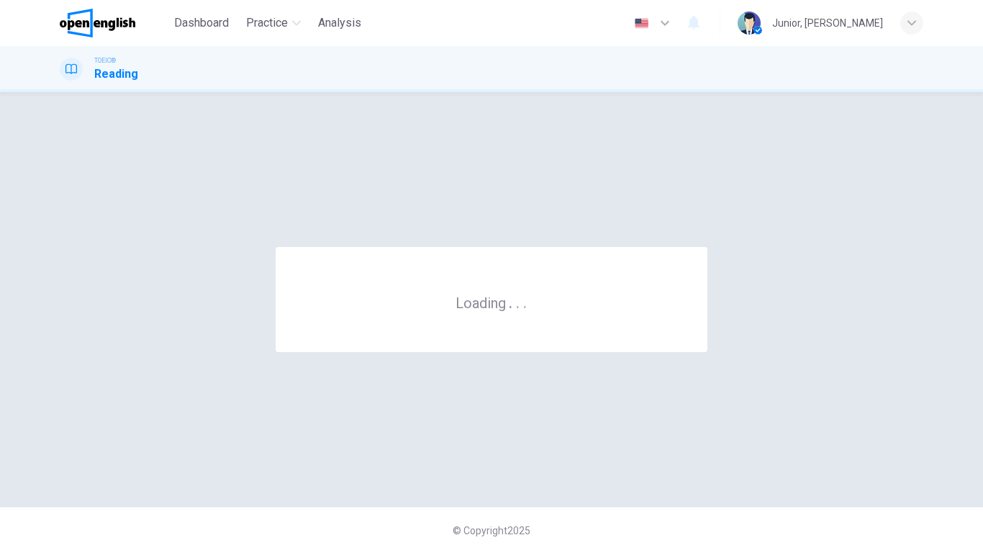
click at [618, 436] on div "© Copyright 2025" at bounding box center [491, 530] width 983 height 46
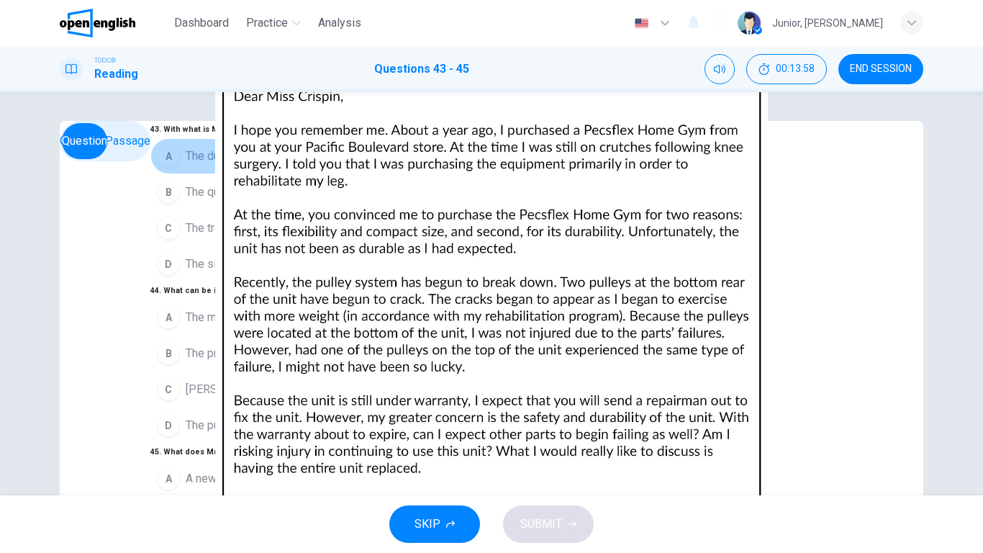
click at [234, 165] on span "The durability of a product" at bounding box center [251, 156] width 131 height 17
click at [279, 345] on span "The product has a one-year warranty" at bounding box center [277, 353] width 182 height 17
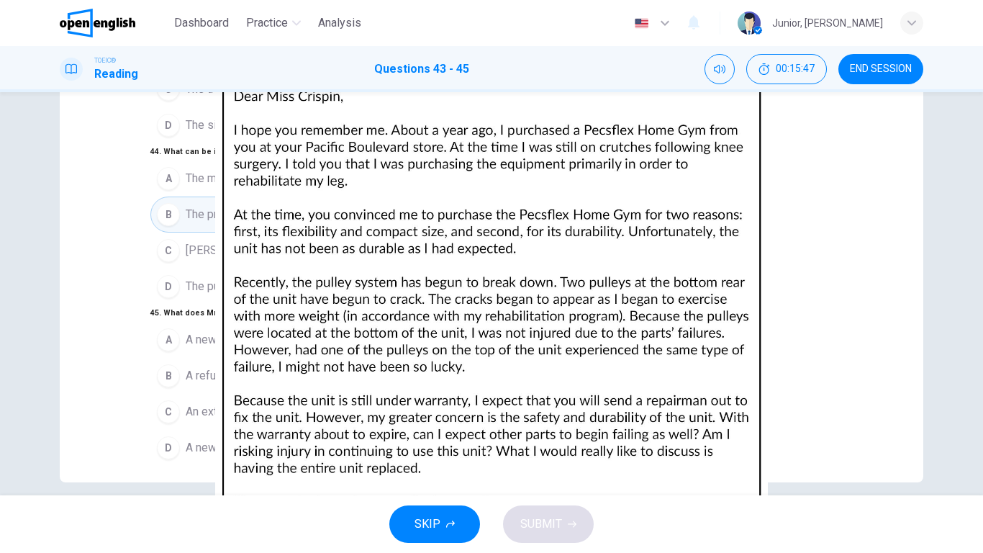
scroll to position [155, 0]
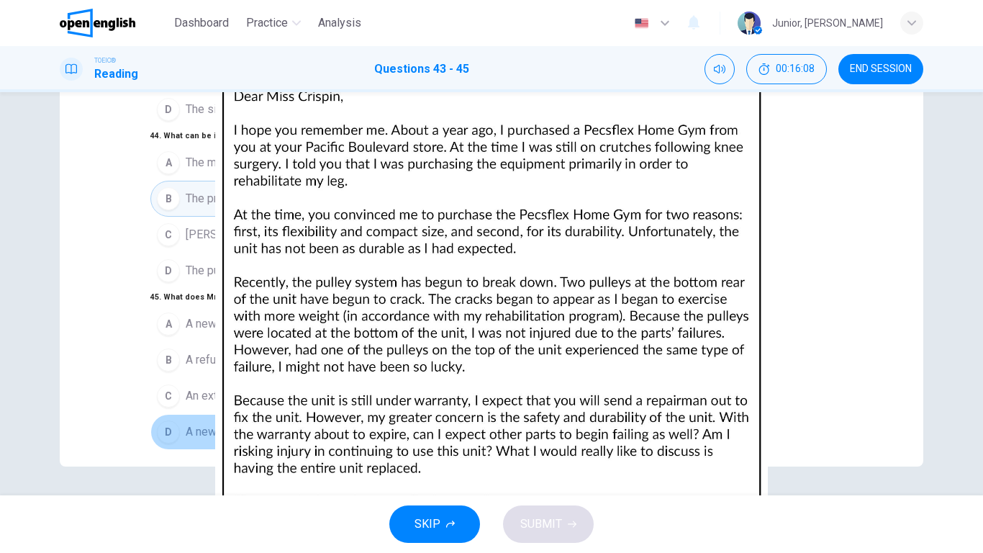
click at [248, 423] on span "A new Pecsflex Home Gym" at bounding box center [254, 431] width 137 height 17
click at [540, 436] on span "SUBMIT" at bounding box center [541, 524] width 42 height 20
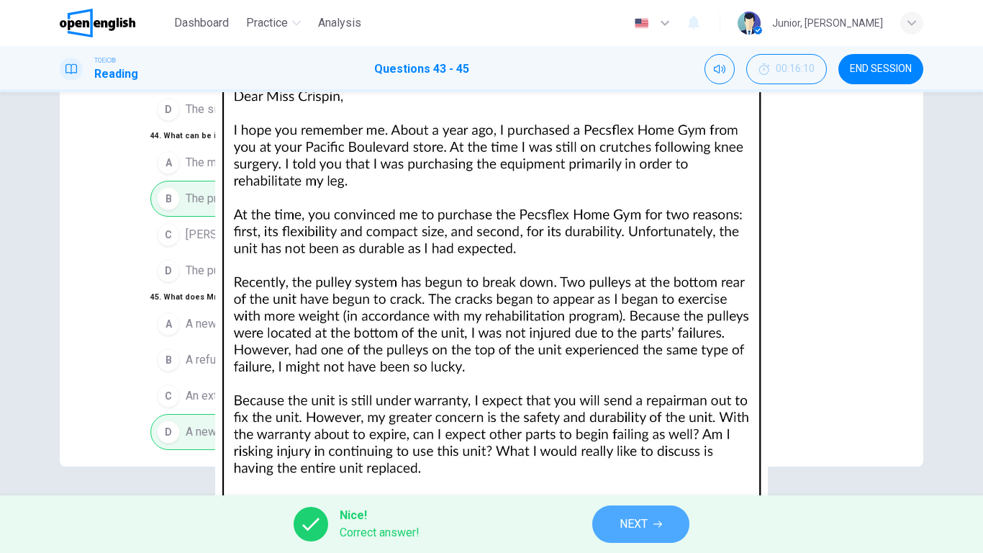
click at [633, 436] on span "NEXT" at bounding box center [634, 524] width 28 height 20
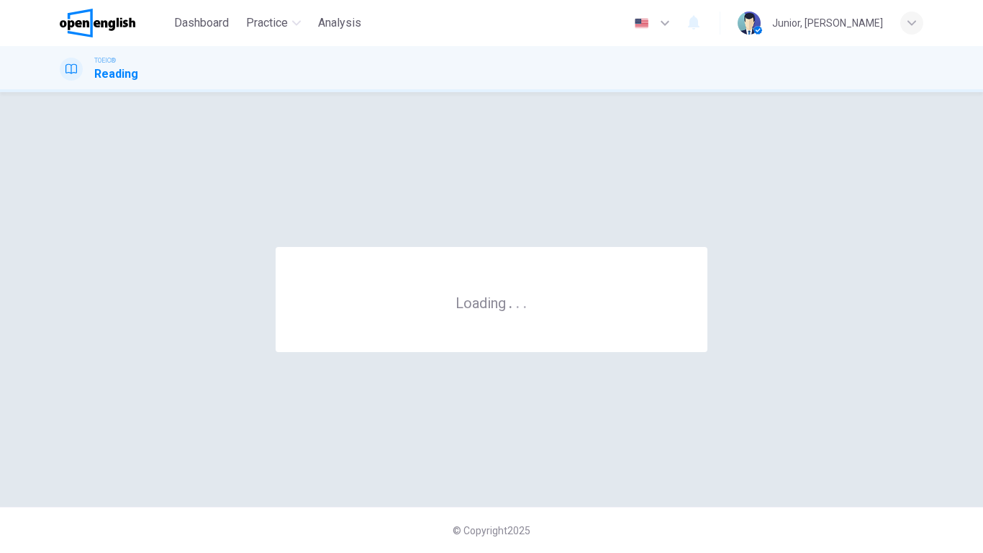
scroll to position [0, 0]
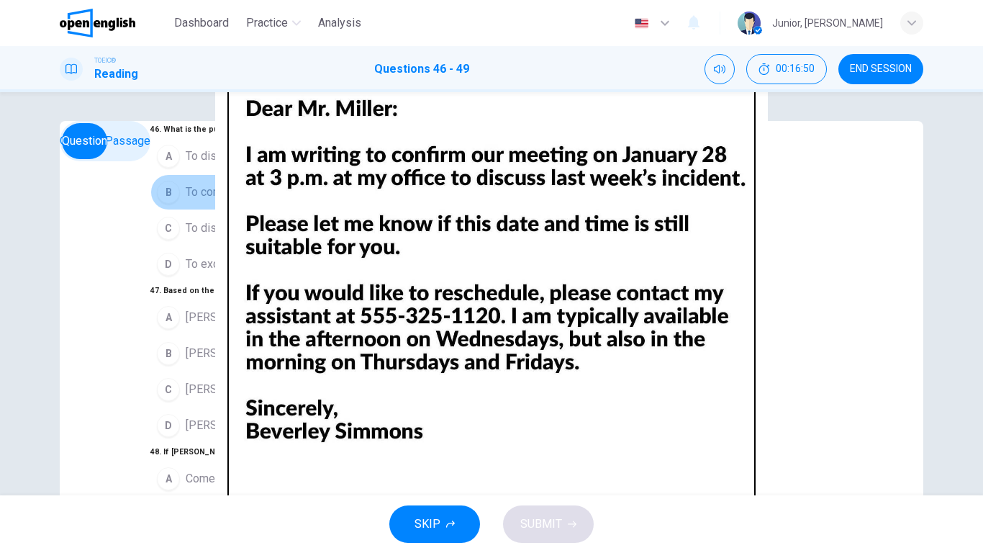
click at [313, 201] on span "To confirm a meeting that was previously set" at bounding box center [298, 192] width 225 height 17
click at [186, 417] on span "[PERSON_NAME] friend" at bounding box center [246, 425] width 121 height 17
click at [229, 436] on span "Call [PERSON_NAME]'s assistant" at bounding box center [270, 514] width 168 height 17
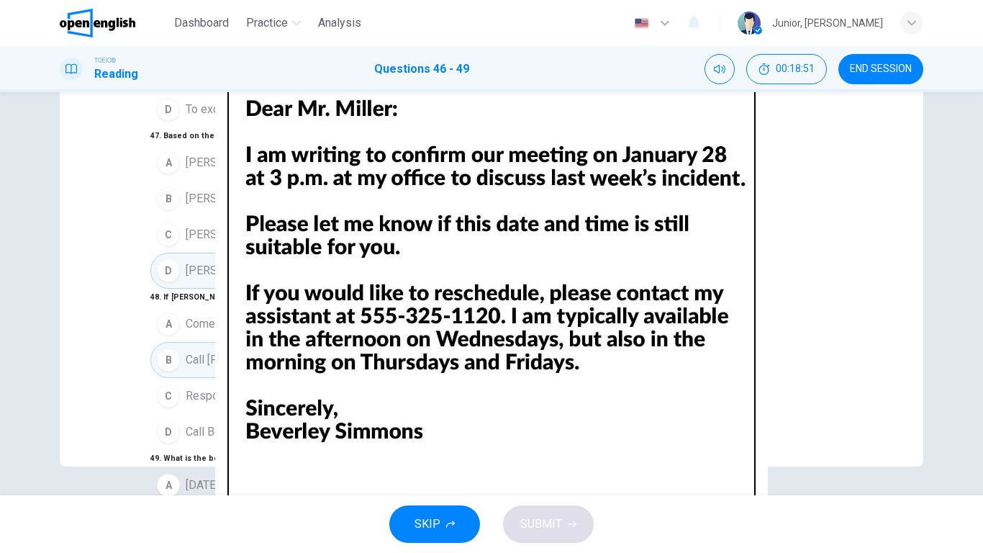
scroll to position [392, 0]
click at [312, 436] on button "C [DATE] afternoon" at bounding box center [322, 557] width 345 height 36
click at [566, 436] on div "SKIP SUBMIT" at bounding box center [491, 524] width 983 height 58
click at [566, 436] on button "SUBMIT" at bounding box center [548, 523] width 91 height 37
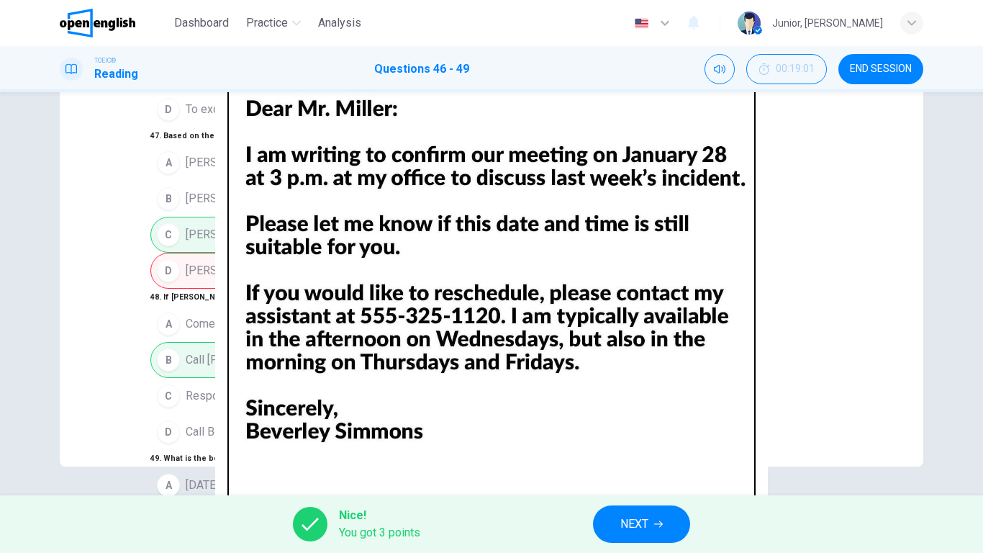
scroll to position [0, 0]
click at [648, 436] on span "NEXT" at bounding box center [634, 524] width 28 height 20
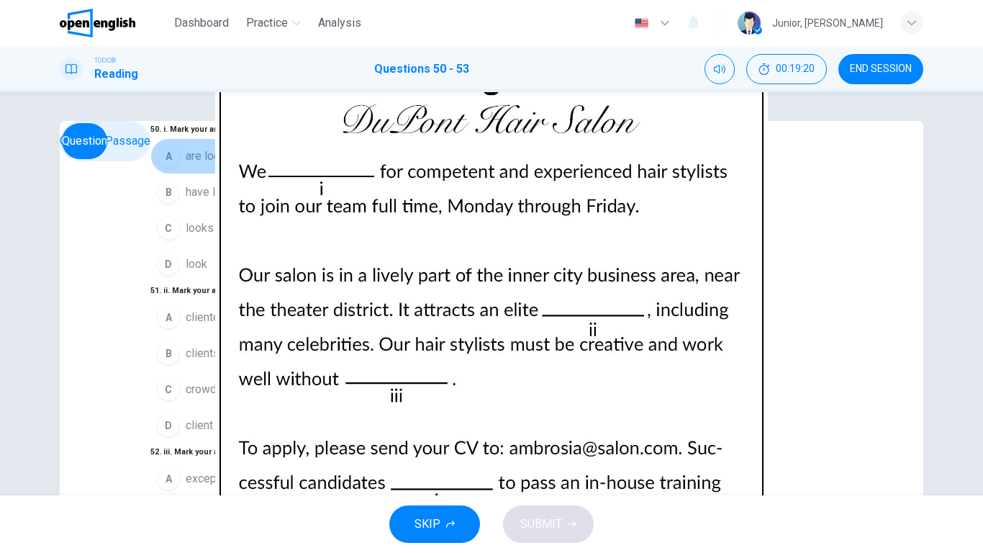
click at [186, 165] on span "are looking" at bounding box center [213, 156] width 55 height 17
click at [253, 340] on button "B clients" at bounding box center [201, 353] width 103 height 36
click at [253, 324] on button "A clientele" at bounding box center [201, 317] width 103 height 36
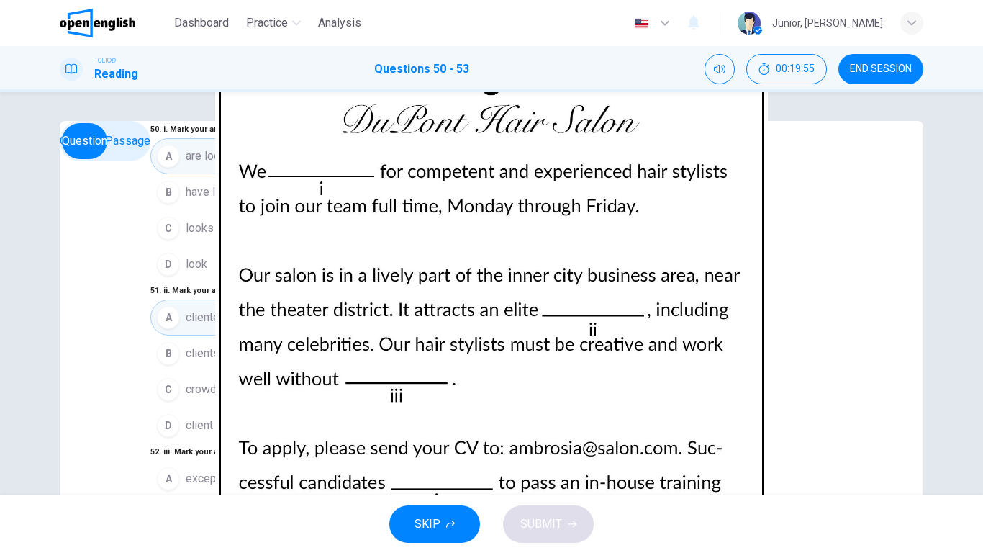
click at [253, 436] on button "B exception" at bounding box center [201, 515] width 103 height 36
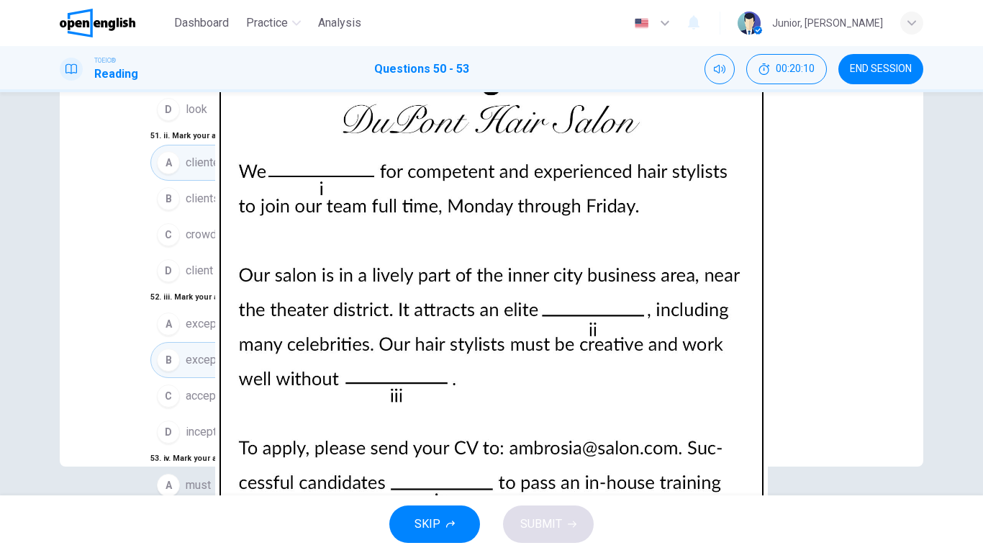
scroll to position [348, 0]
click at [207, 436] on button "C have" at bounding box center [201, 557] width 103 height 36
click at [534, 436] on span "SUBMIT" at bounding box center [541, 524] width 42 height 20
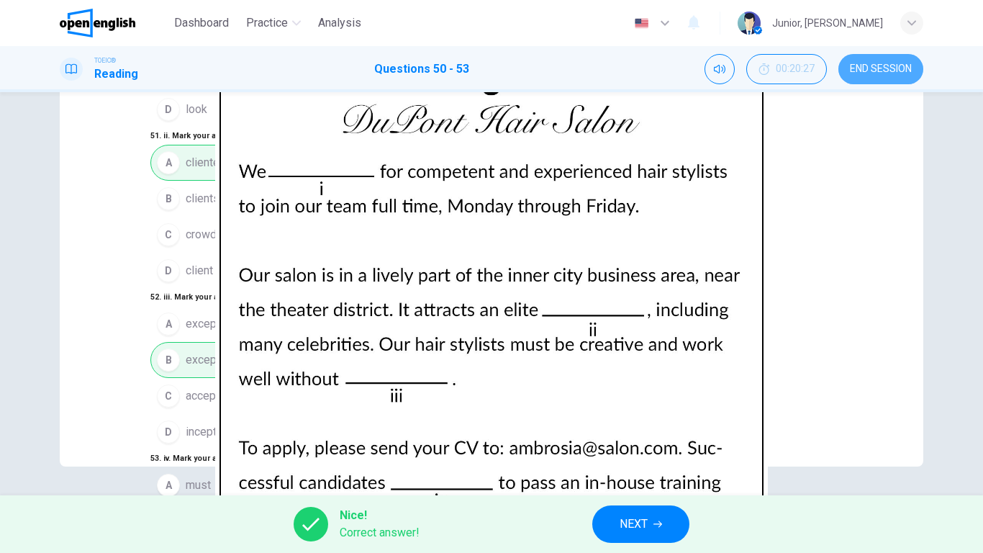
click at [879, 65] on span "END SESSION" at bounding box center [881, 69] width 62 height 12
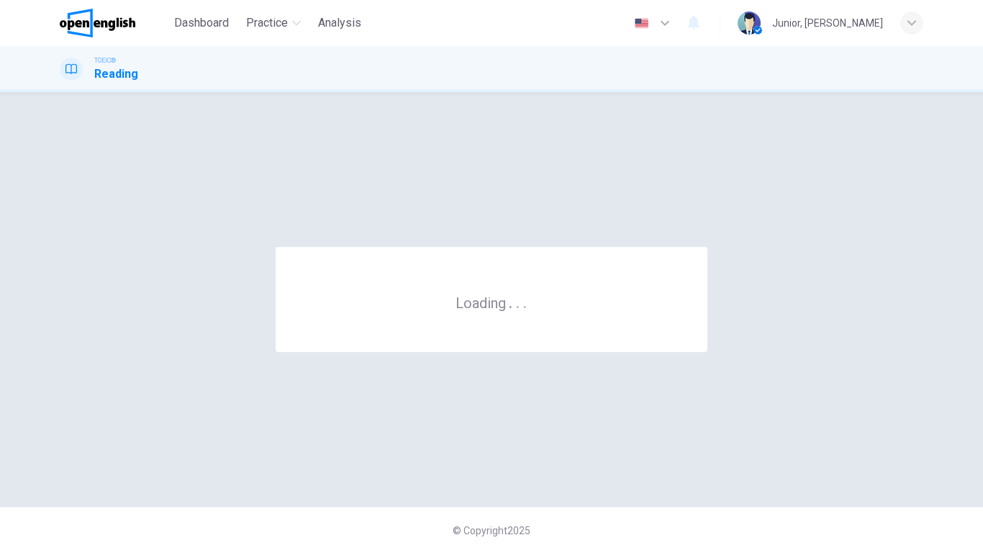
scroll to position [0, 0]
